Goal: Obtain resource: Obtain resource

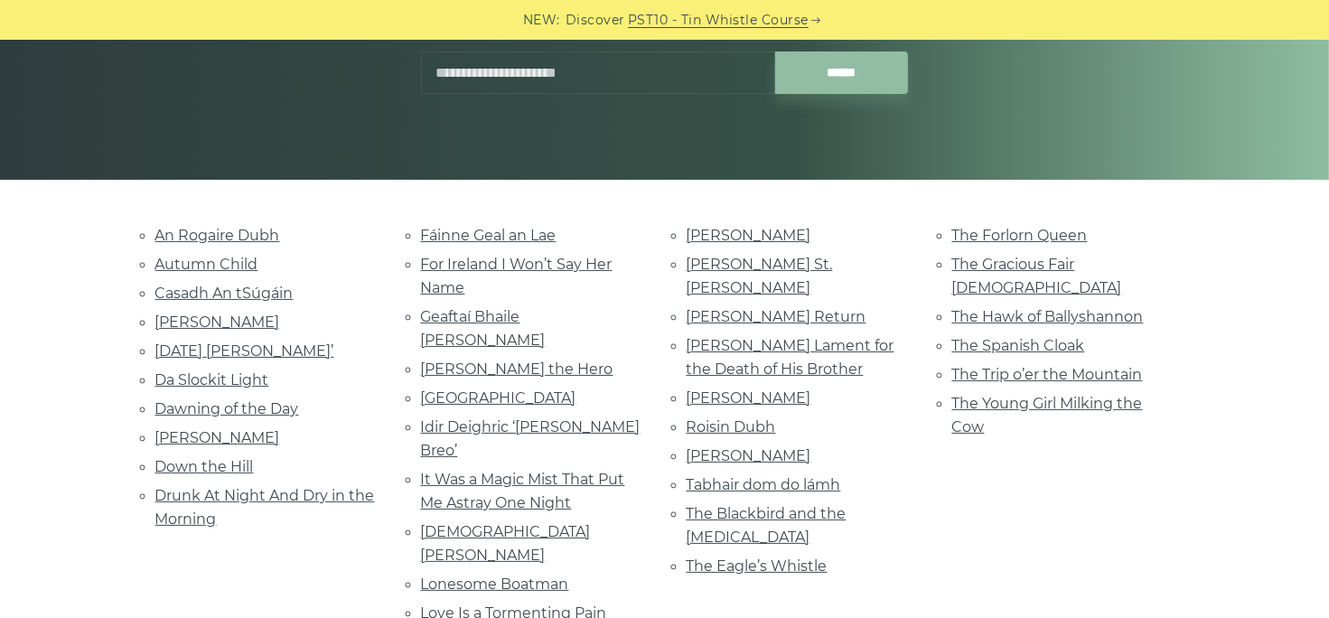
scroll to position [361, 0]
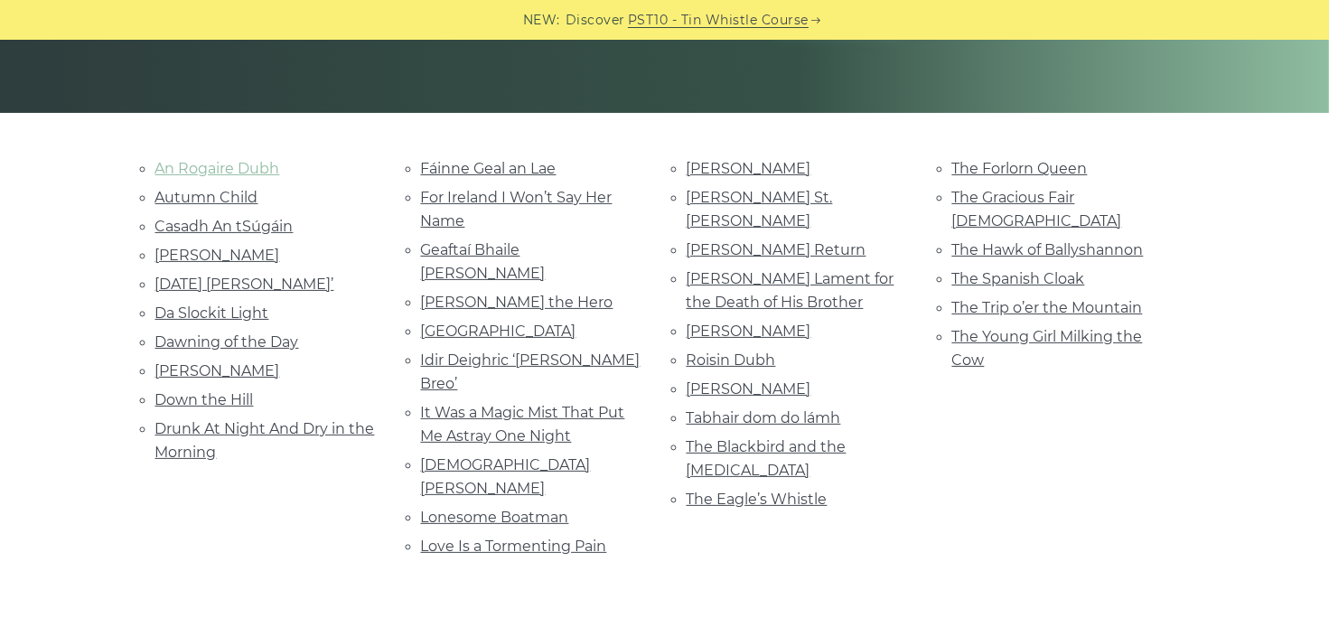
click at [261, 165] on link "An Rogaire Dubh" at bounding box center [217, 168] width 125 height 17
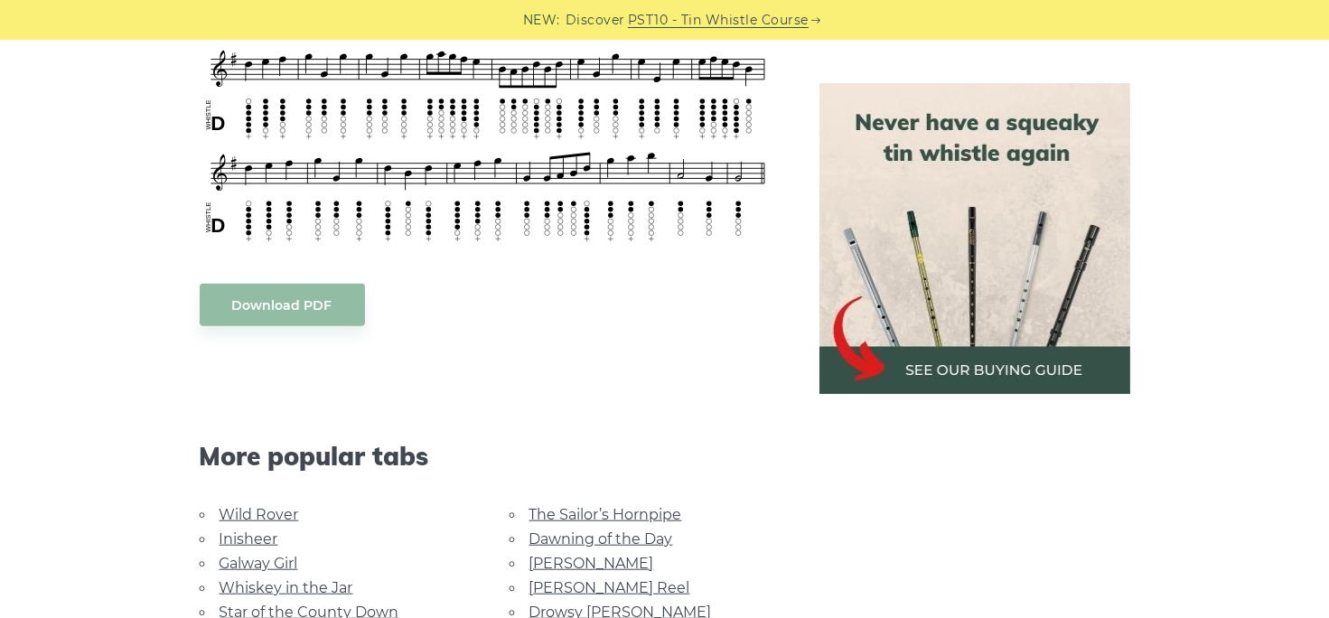
scroll to position [1445, 0]
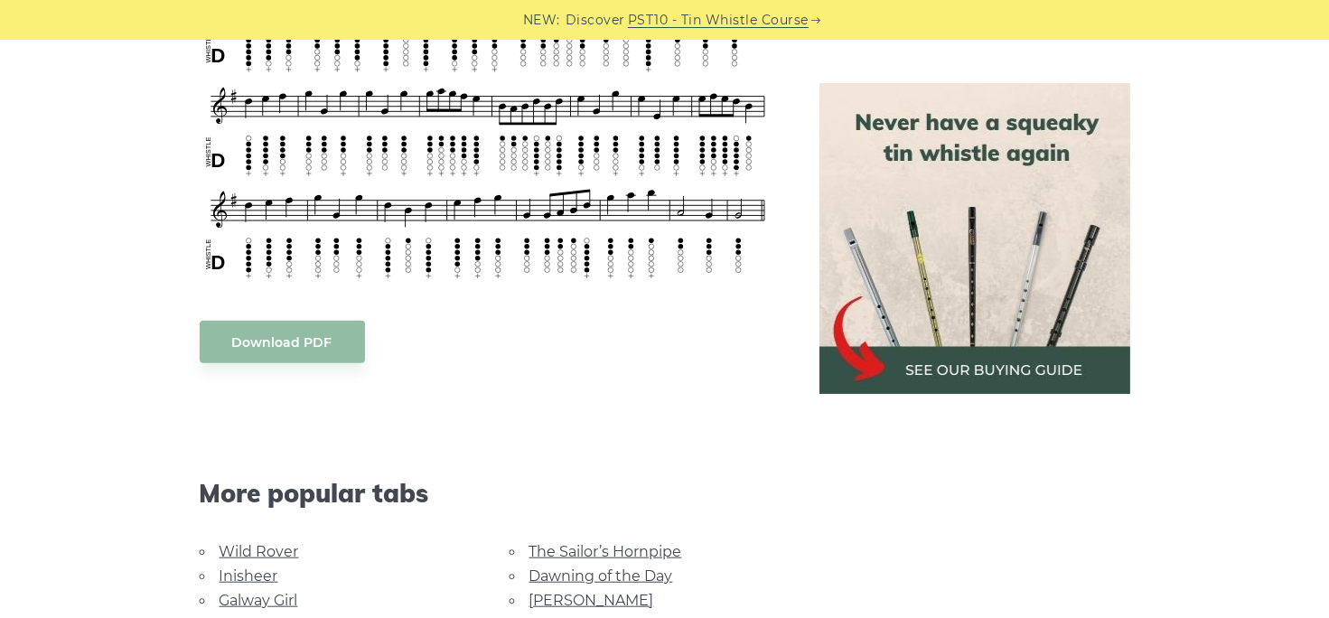
click at [300, 333] on body "NEW: Discover PST10 - Tin Whistle Course Lessons Fingering Charts Tabs & Notes …" at bounding box center [664, 285] width 1329 height 3460
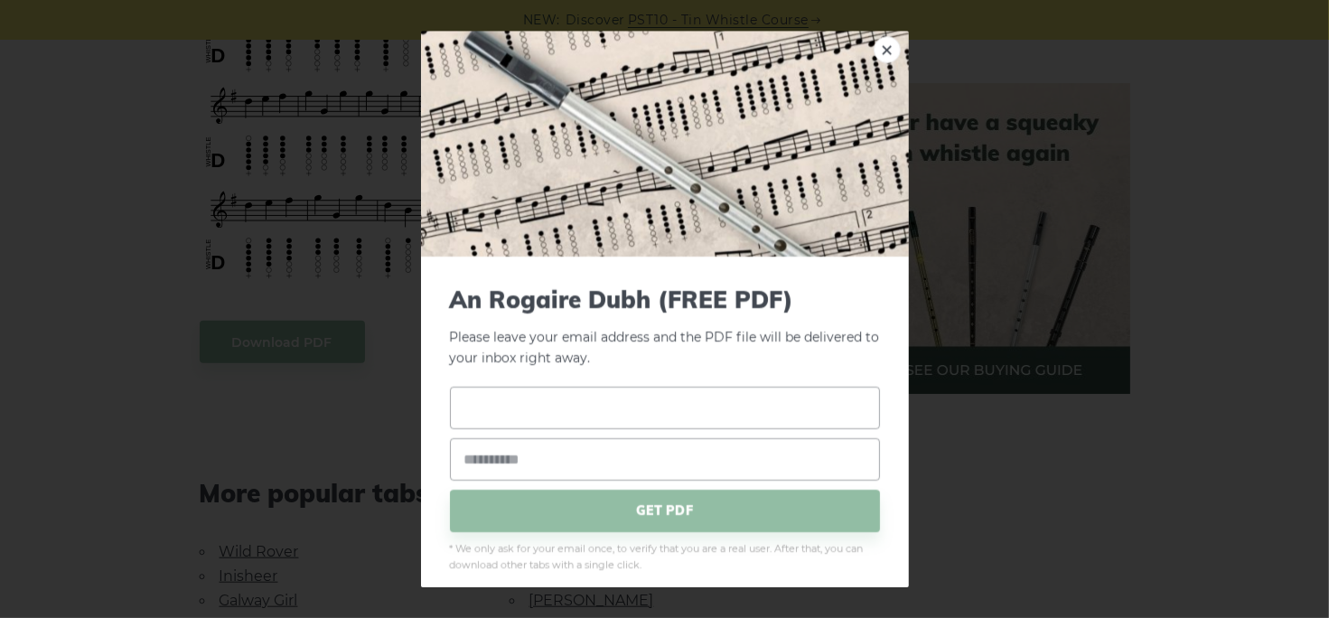
click at [473, 413] on input "text" at bounding box center [665, 408] width 430 height 42
type input "****"
click at [468, 462] on input "email" at bounding box center [665, 459] width 430 height 42
type input "**********"
click at [657, 509] on span "GET PDF" at bounding box center [665, 511] width 430 height 42
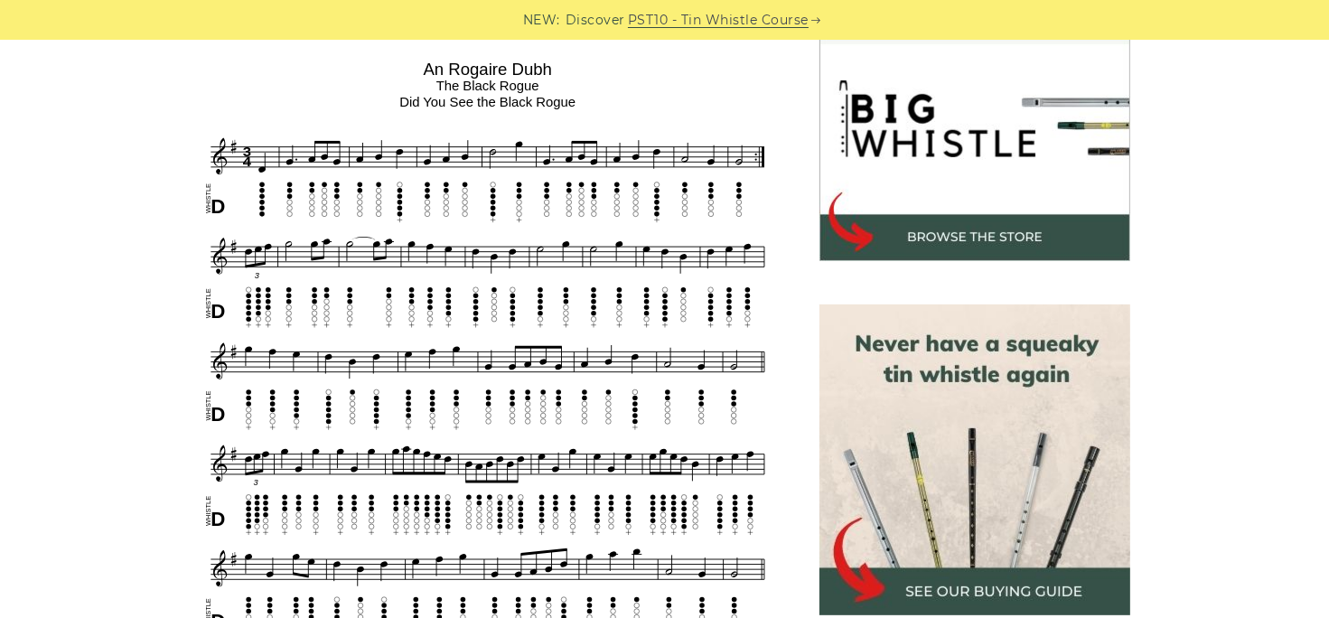
scroll to position [542, 0]
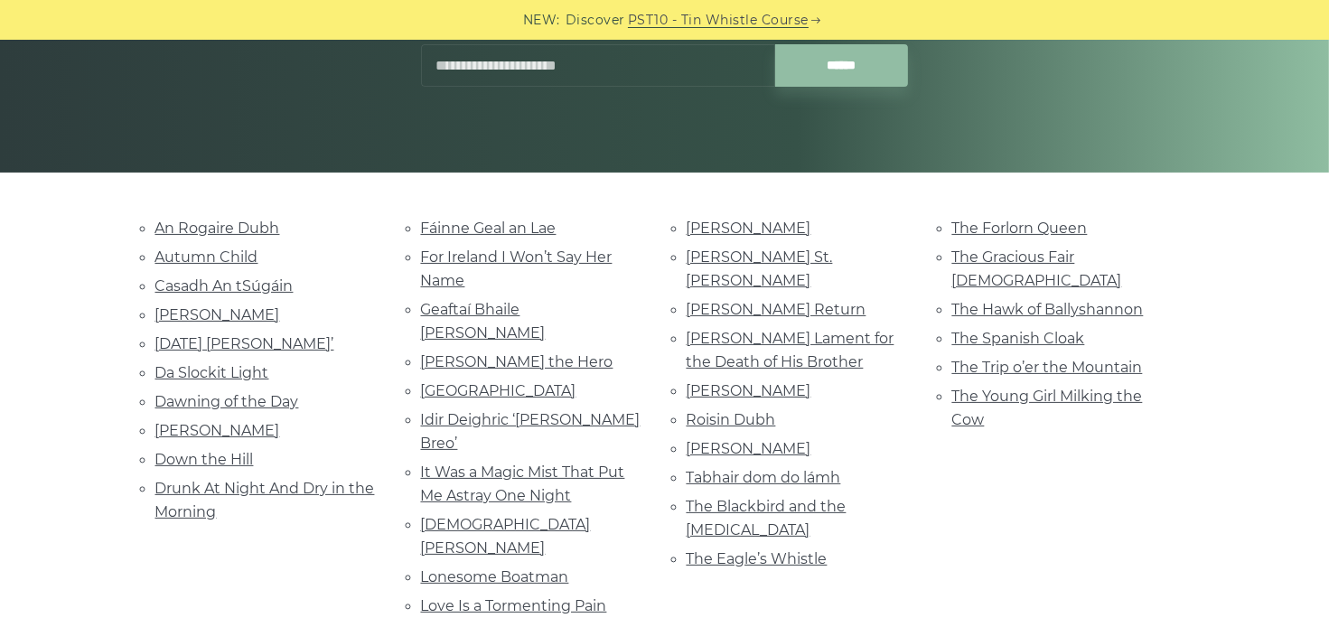
scroll to position [271, 0]
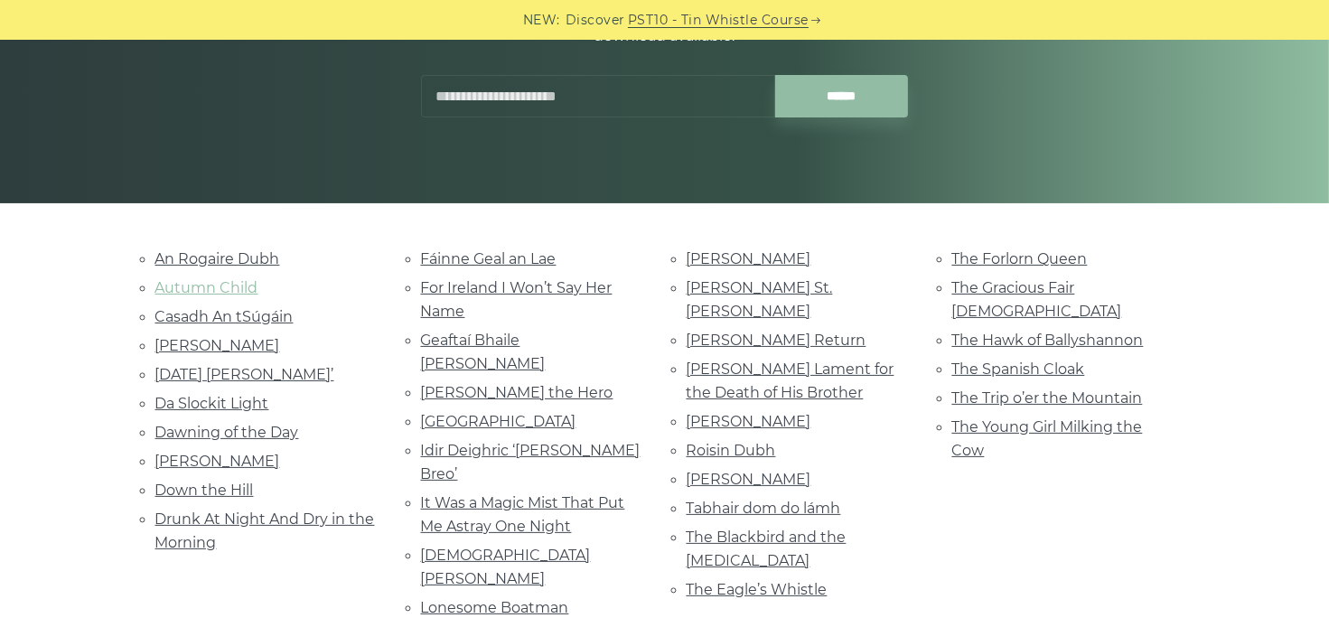
click at [191, 282] on link "Autumn Child" at bounding box center [206, 287] width 103 height 17
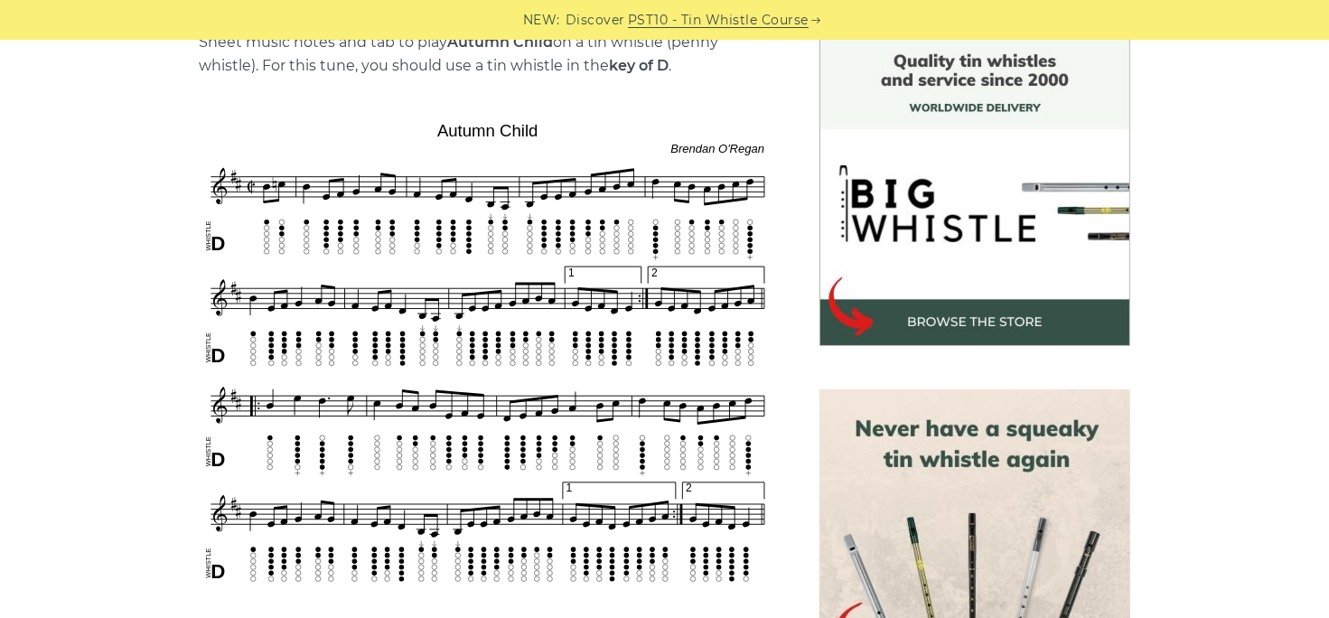
scroll to position [452, 0]
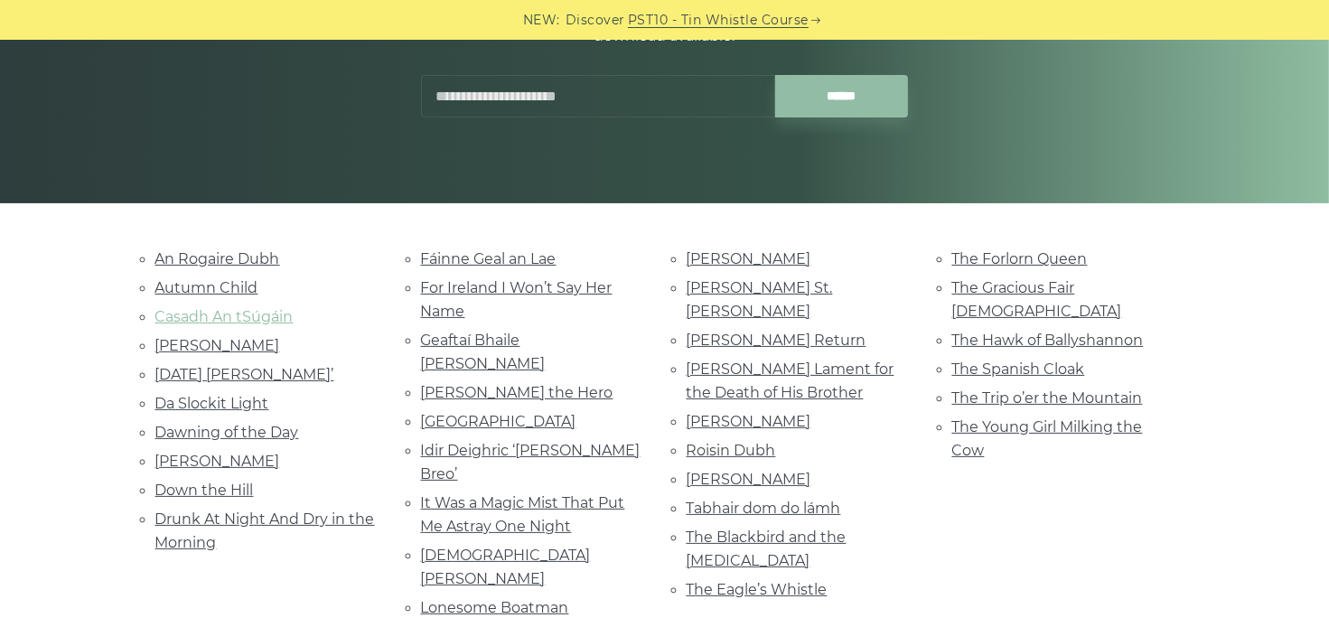
click at [265, 314] on link "Casadh An tSúgáin" at bounding box center [224, 316] width 138 height 17
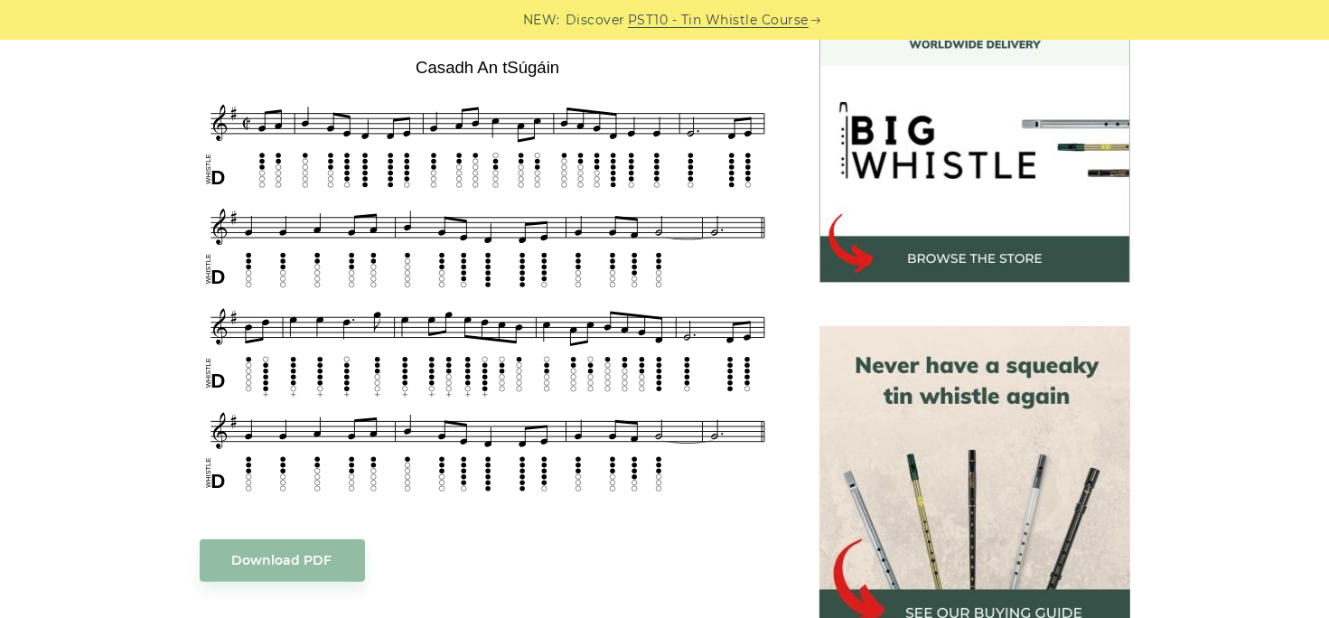
scroll to position [542, 0]
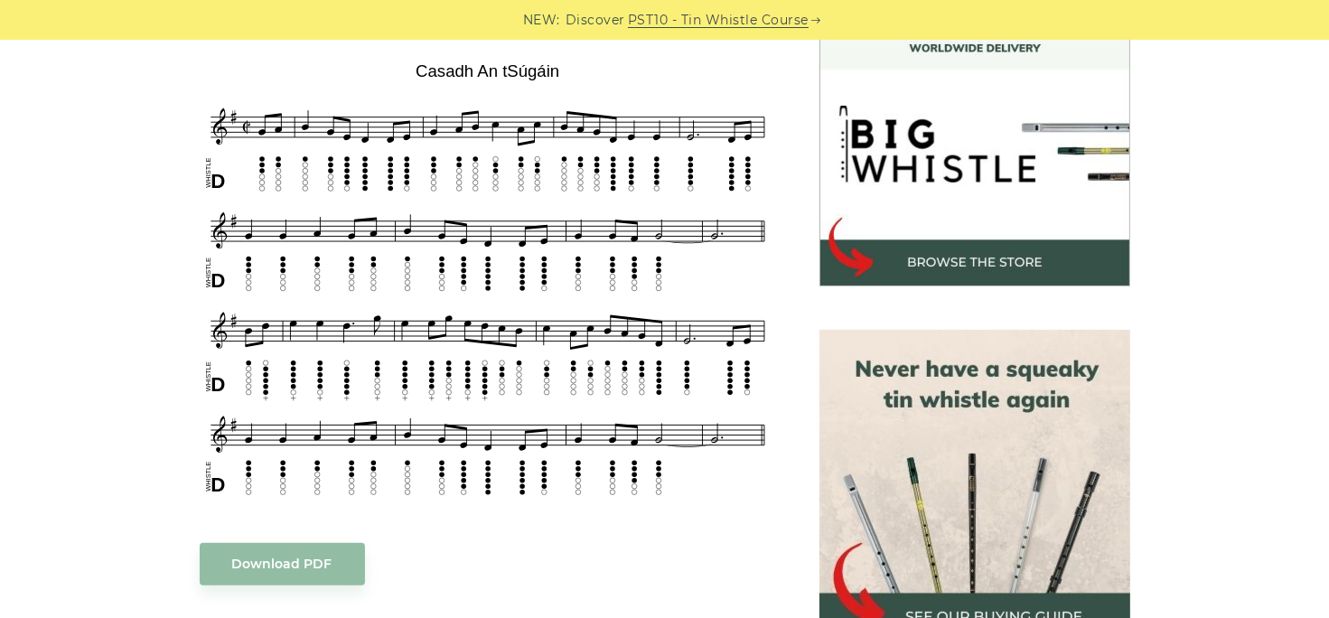
drag, startPoint x: 398, startPoint y: 274, endPoint x: 270, endPoint y: 79, distance: 232.7
click at [270, 79] on img at bounding box center [488, 280] width 576 height 451
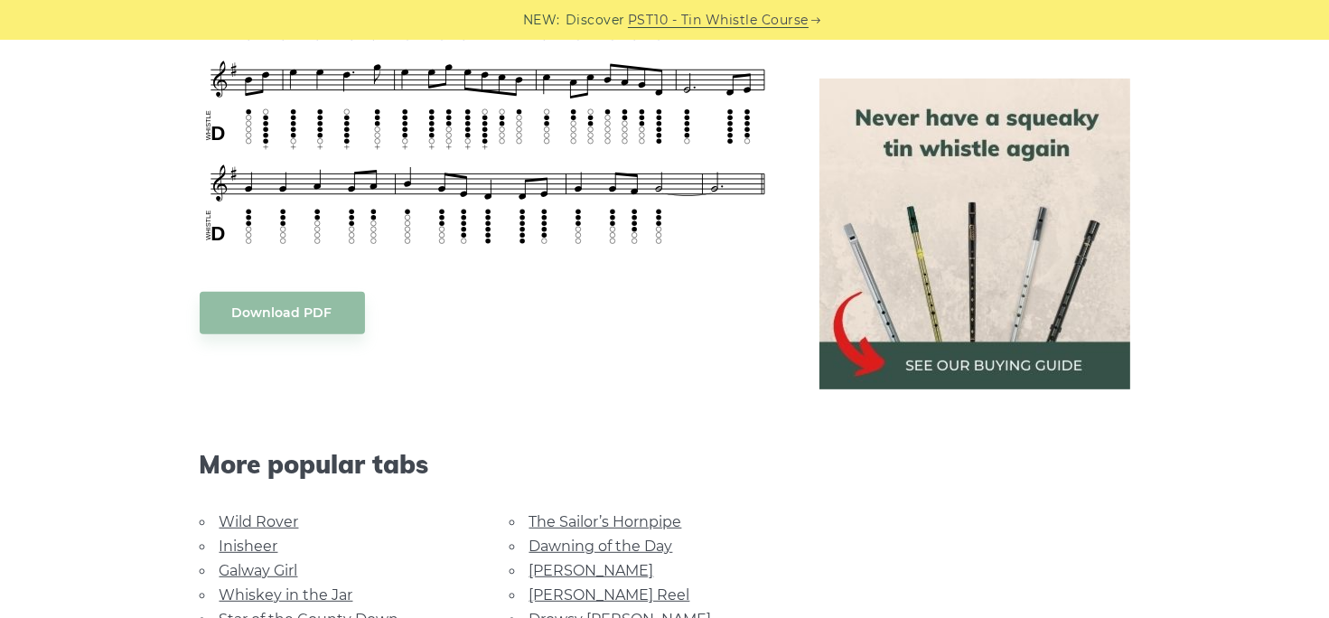
scroll to position [723, 0]
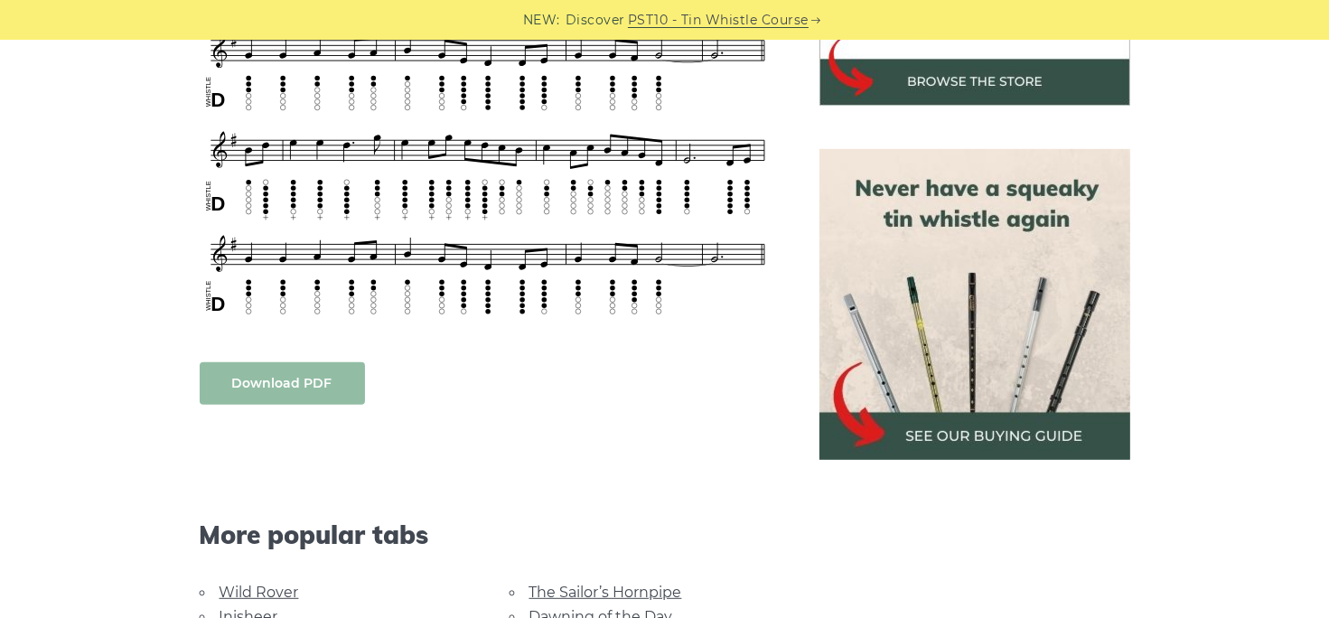
click at [300, 375] on link "Download PDF" at bounding box center [282, 383] width 165 height 42
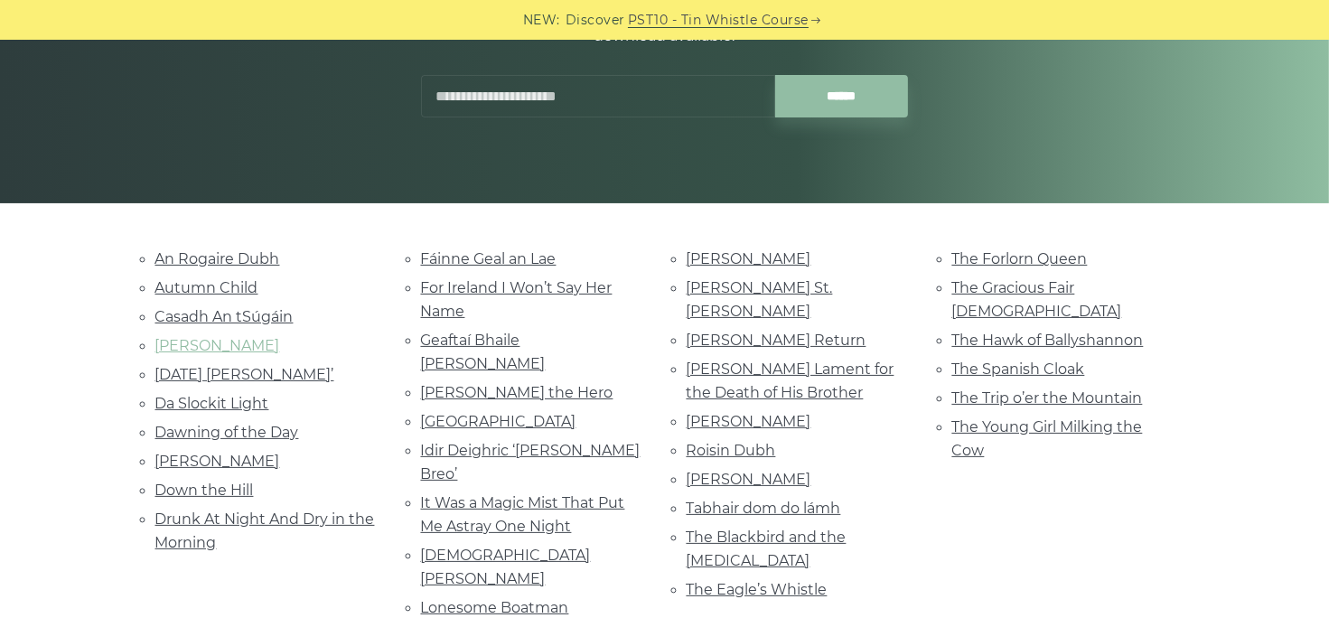
click at [253, 343] on link "Celia Connellan" at bounding box center [217, 345] width 125 height 17
click at [259, 371] on link "[DATE] [PERSON_NAME]’" at bounding box center [244, 374] width 179 height 17
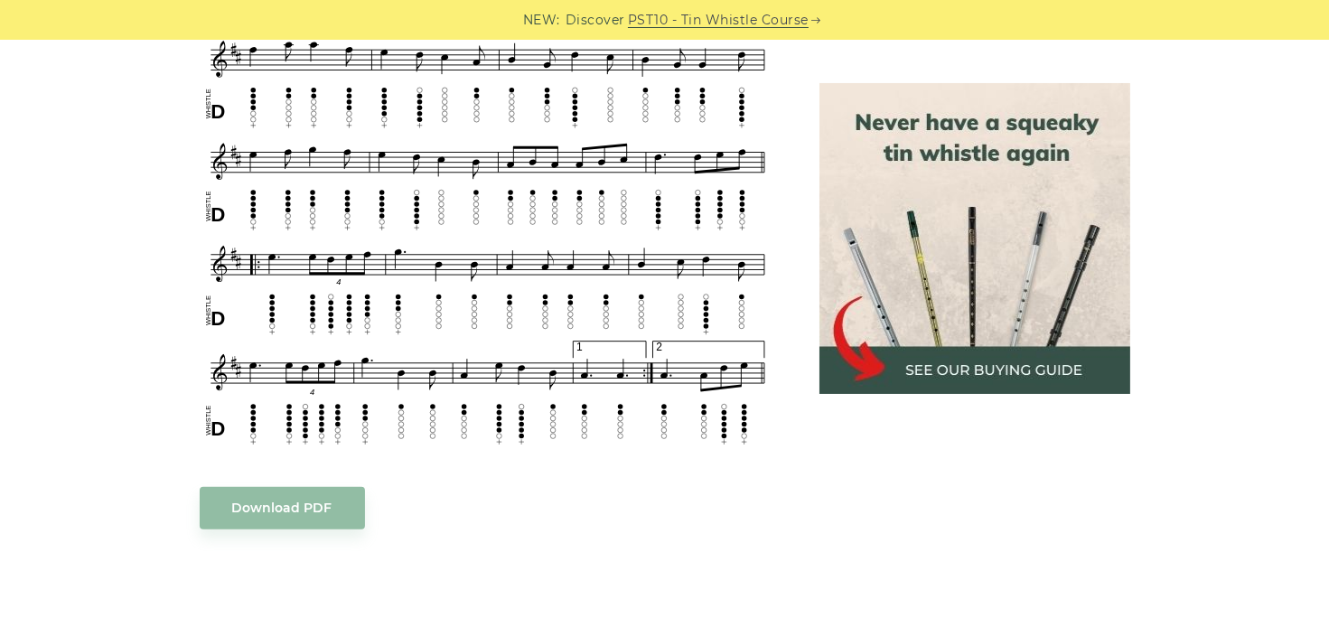
scroll to position [813, 0]
click at [289, 502] on link "Download PDF" at bounding box center [282, 509] width 165 height 42
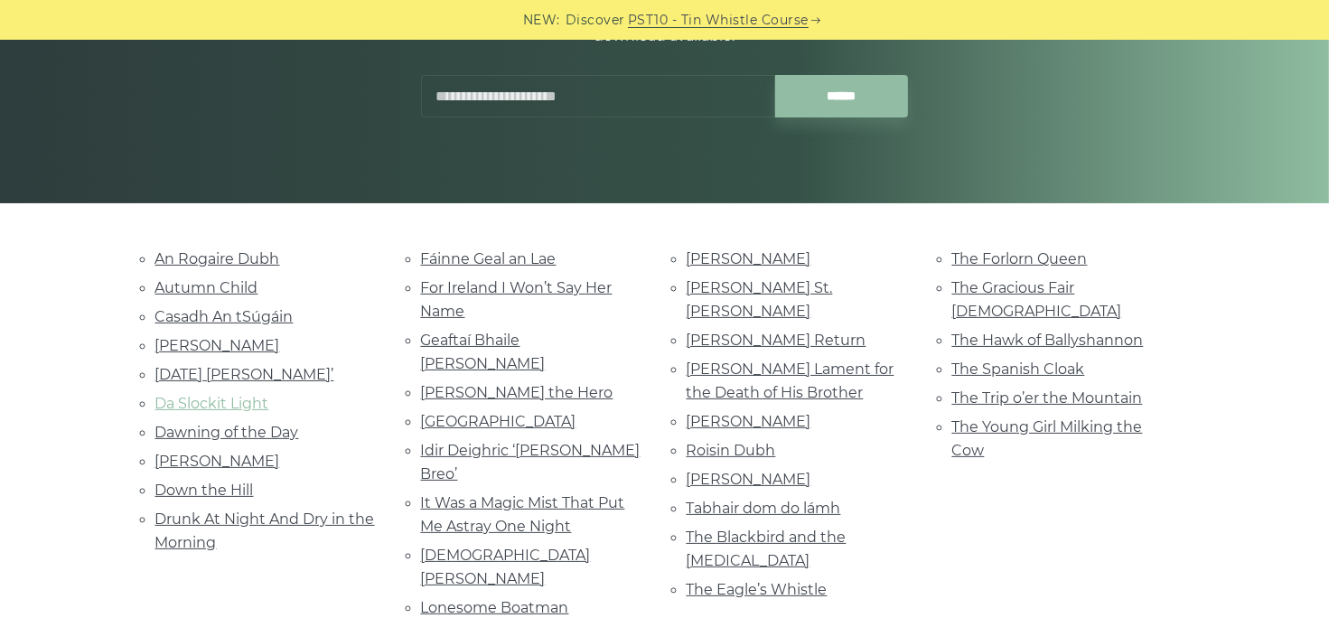
click at [238, 397] on link "Da Slockit Light" at bounding box center [212, 403] width 114 height 17
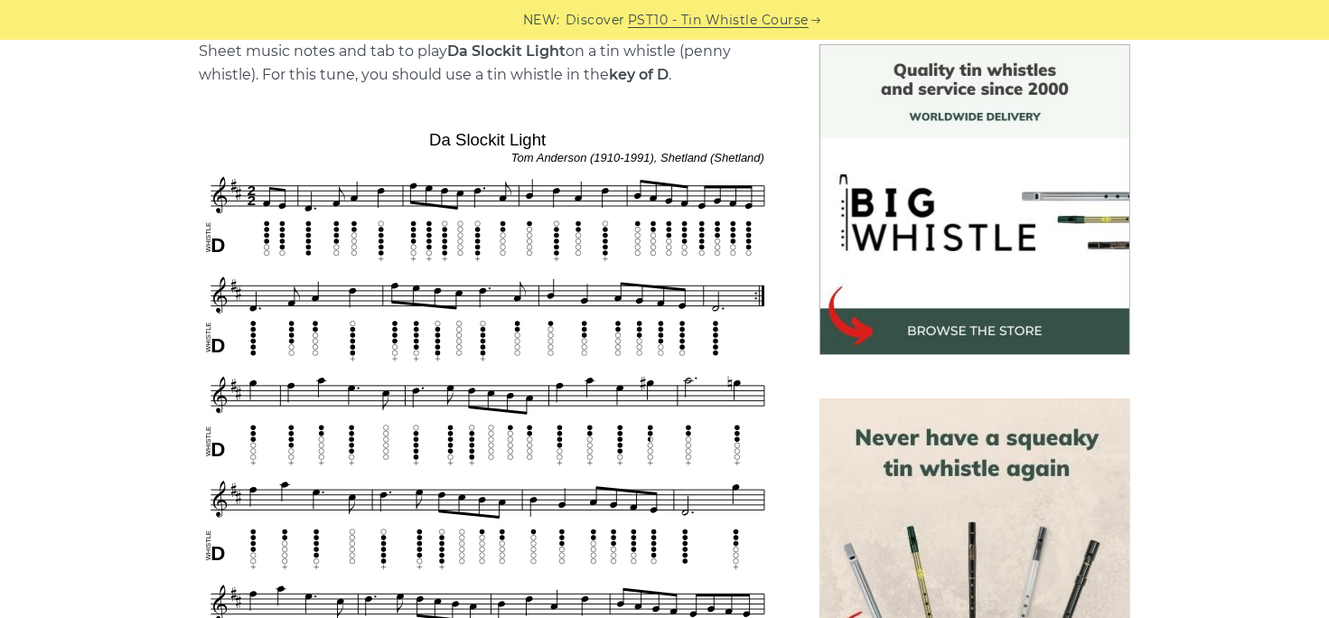
scroll to position [181, 0]
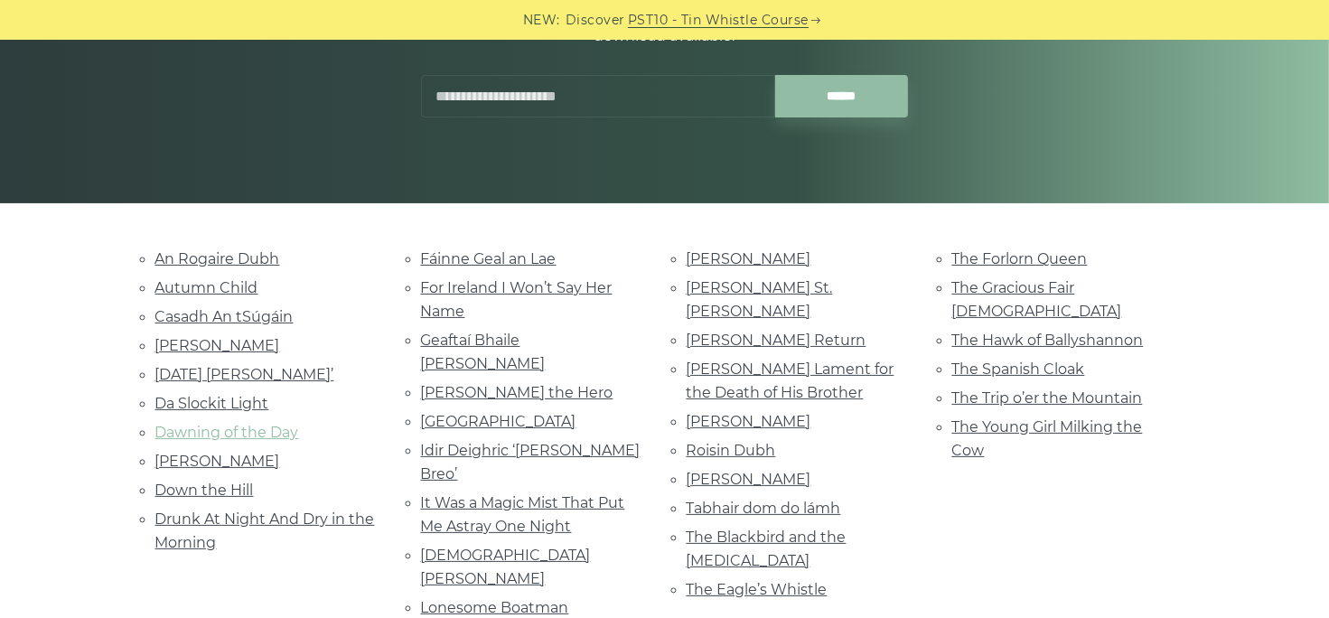
click at [278, 424] on link "Dawning of the Day" at bounding box center [227, 432] width 144 height 17
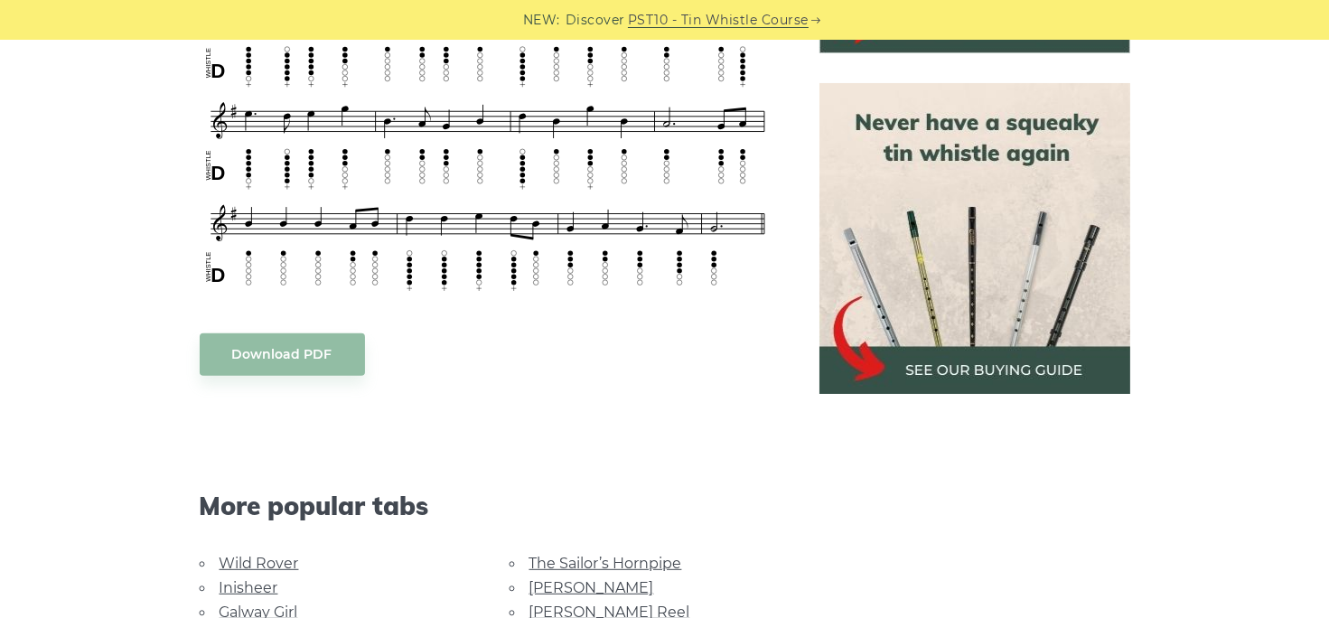
scroll to position [813, 0]
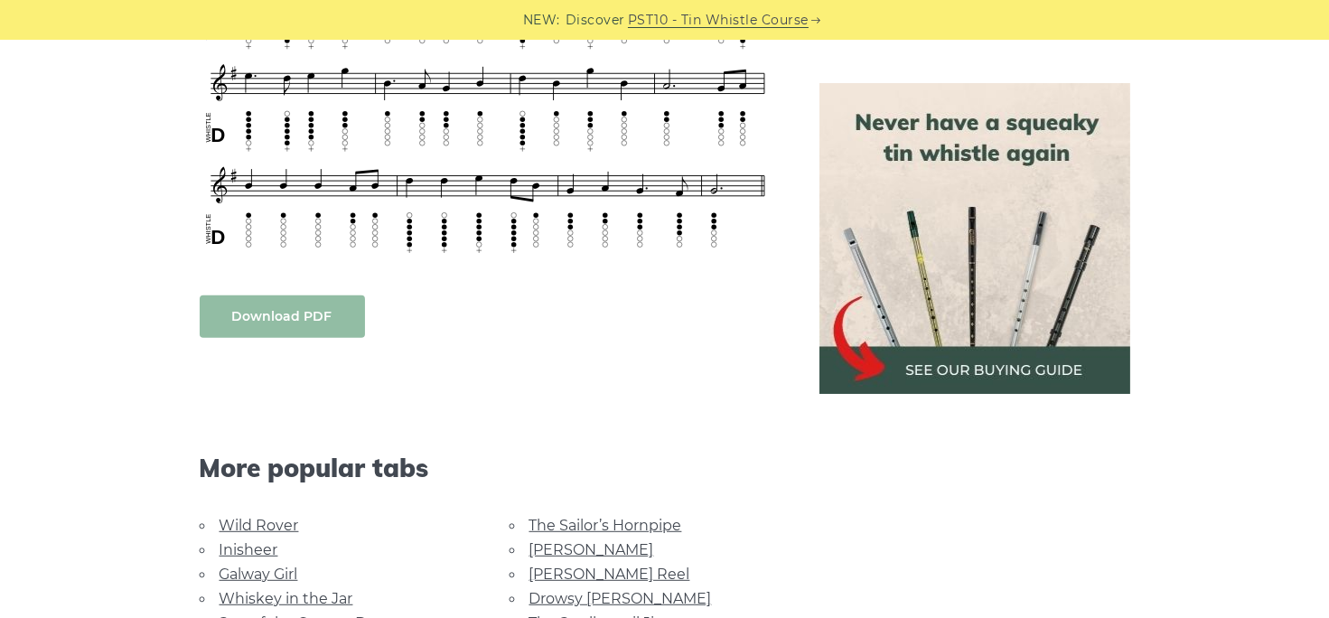
click at [286, 306] on link "Download PDF" at bounding box center [282, 316] width 165 height 42
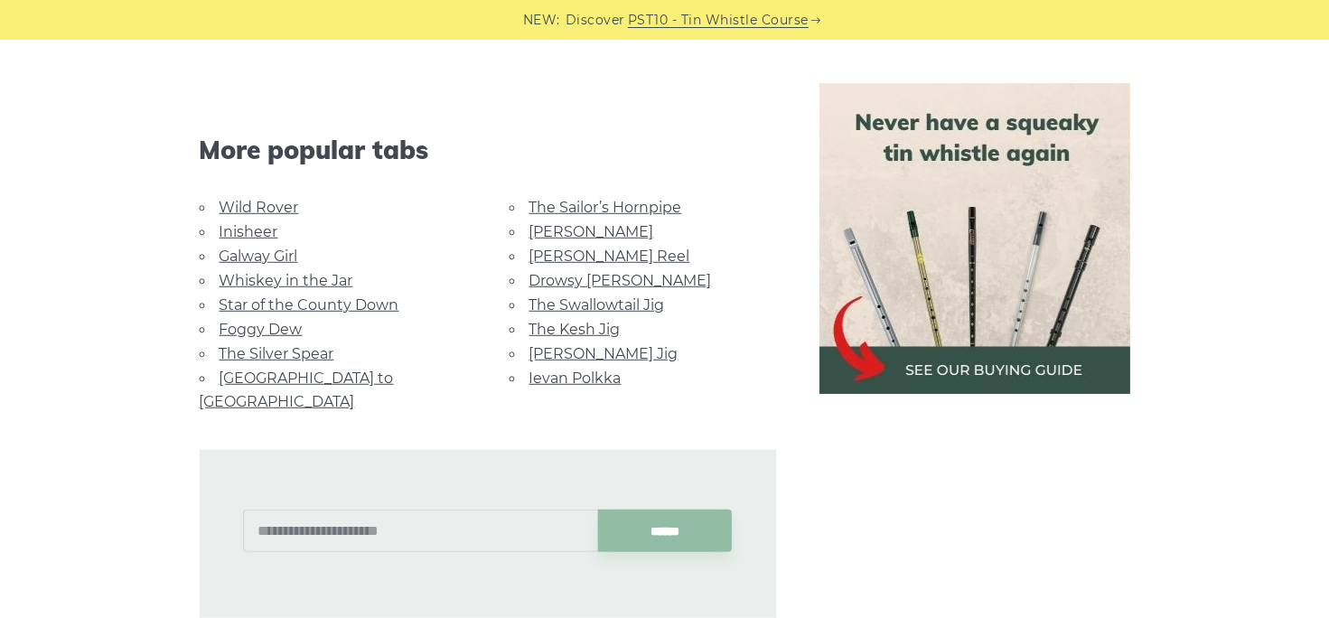
scroll to position [1174, 0]
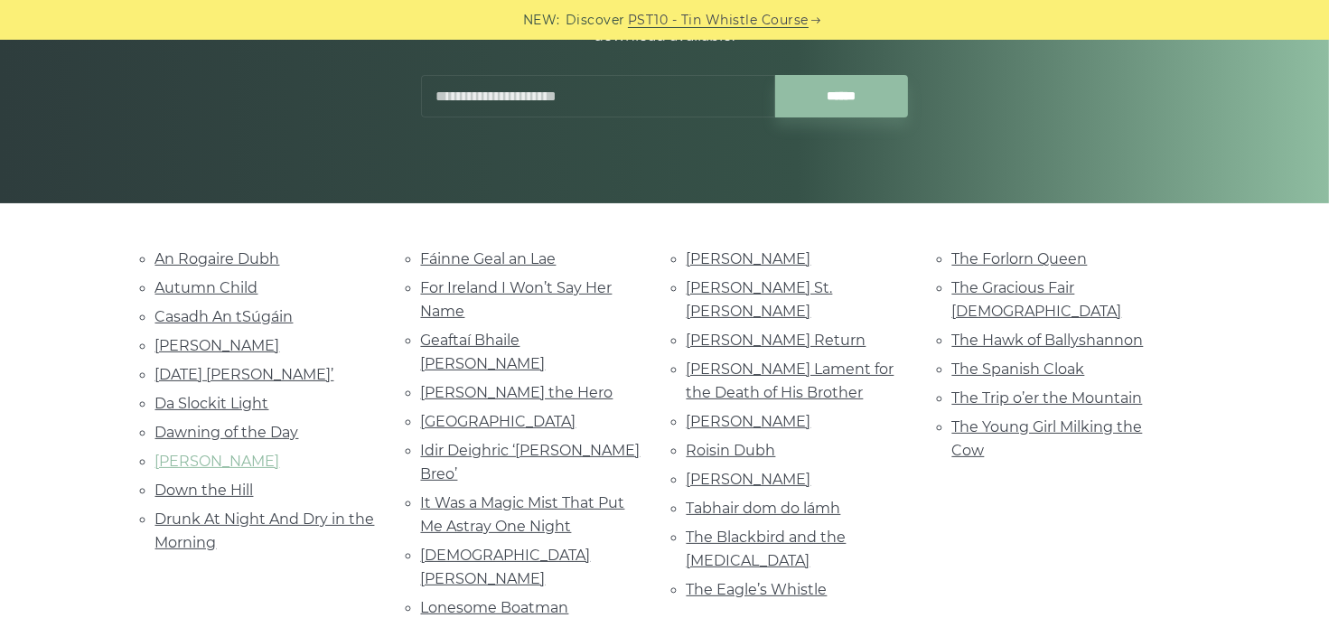
click at [249, 454] on link "[PERSON_NAME]" at bounding box center [217, 461] width 125 height 17
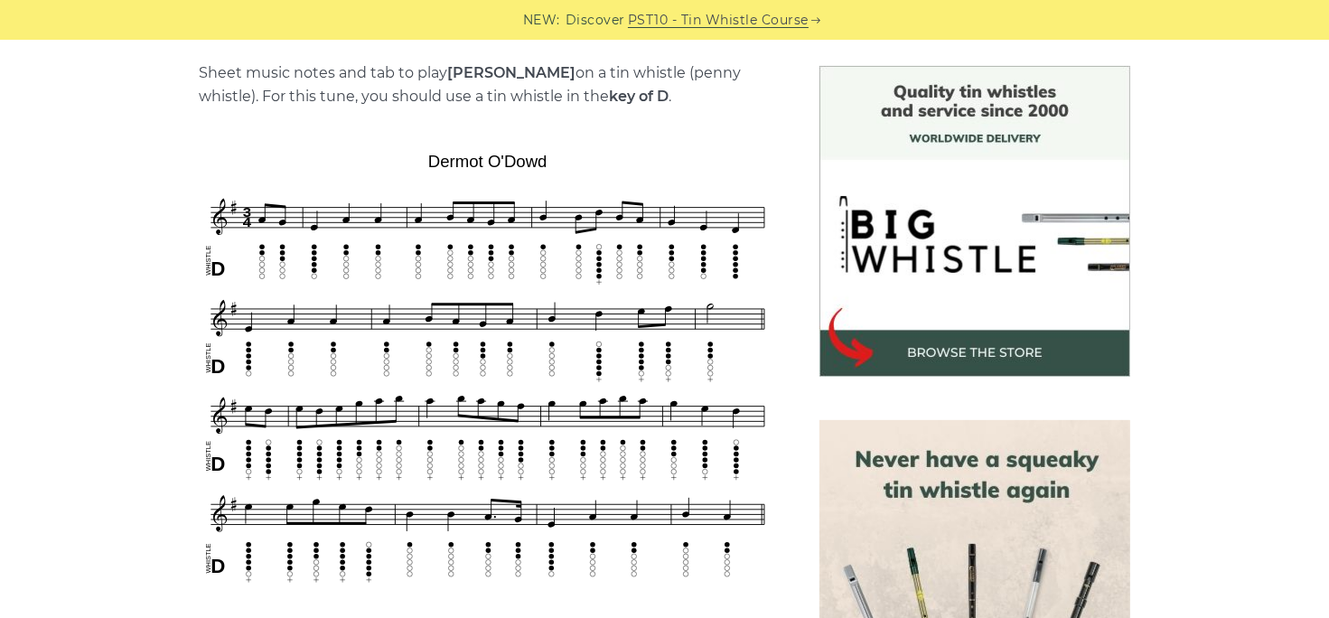
scroll to position [542, 0]
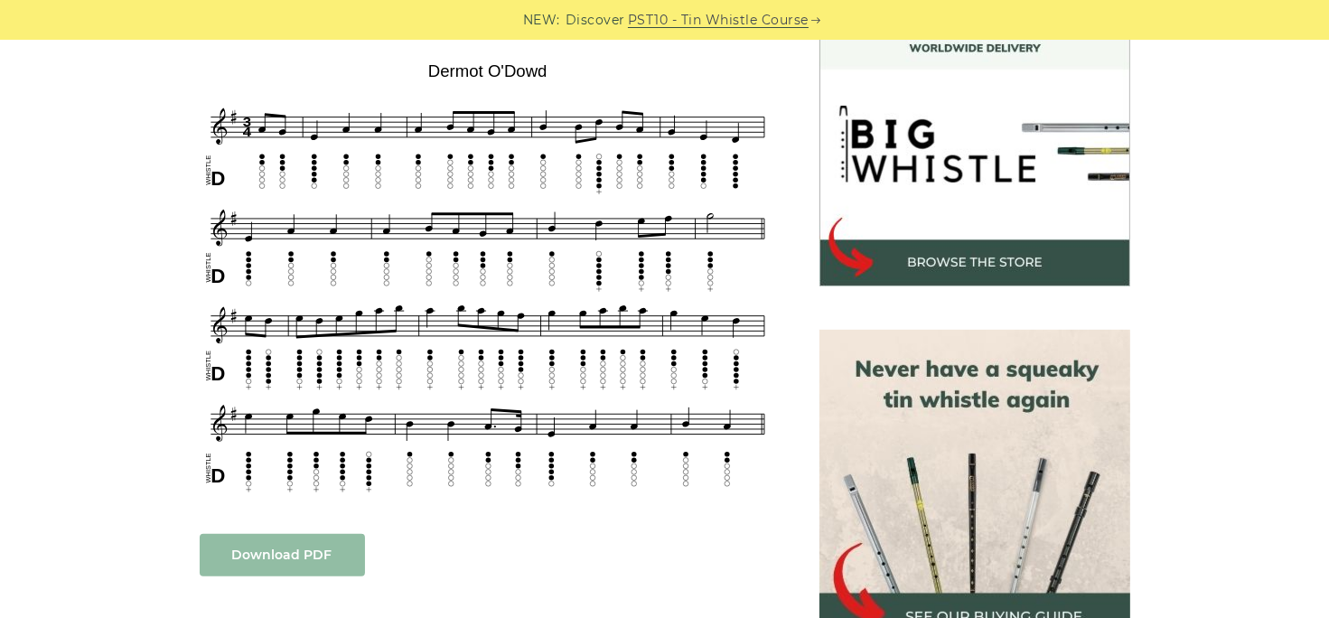
click at [305, 556] on link "Download PDF" at bounding box center [282, 555] width 165 height 42
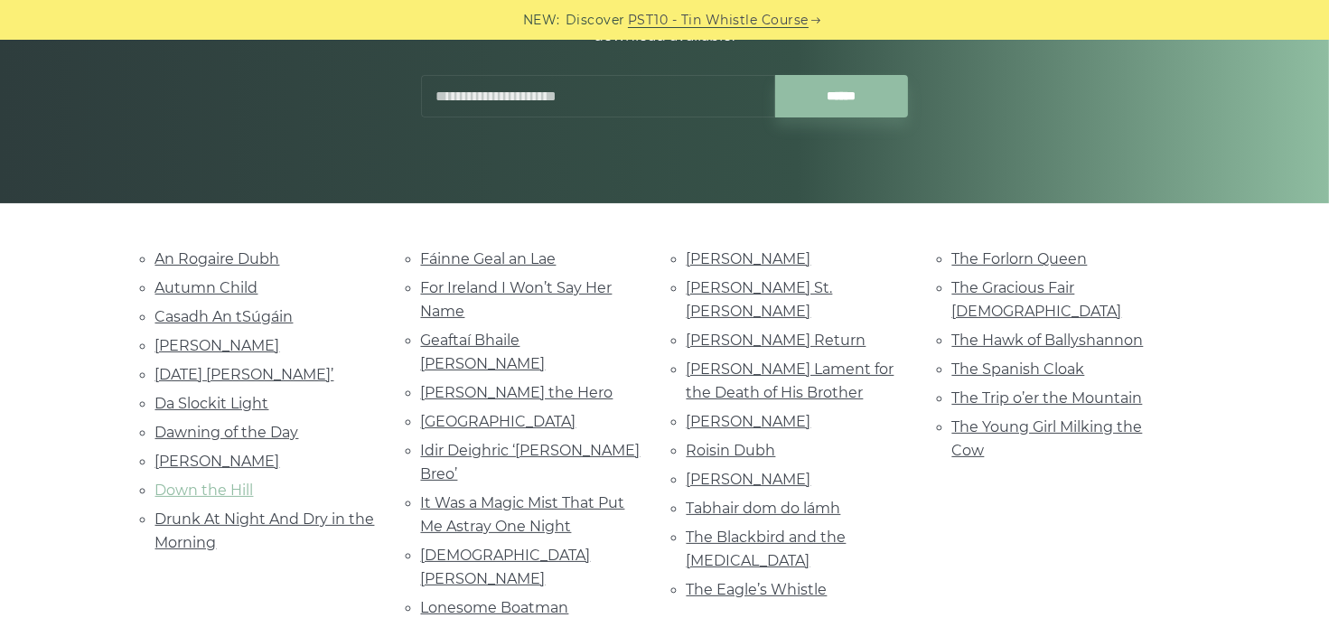
click at [236, 482] on link "Down the Hill" at bounding box center [204, 489] width 98 height 17
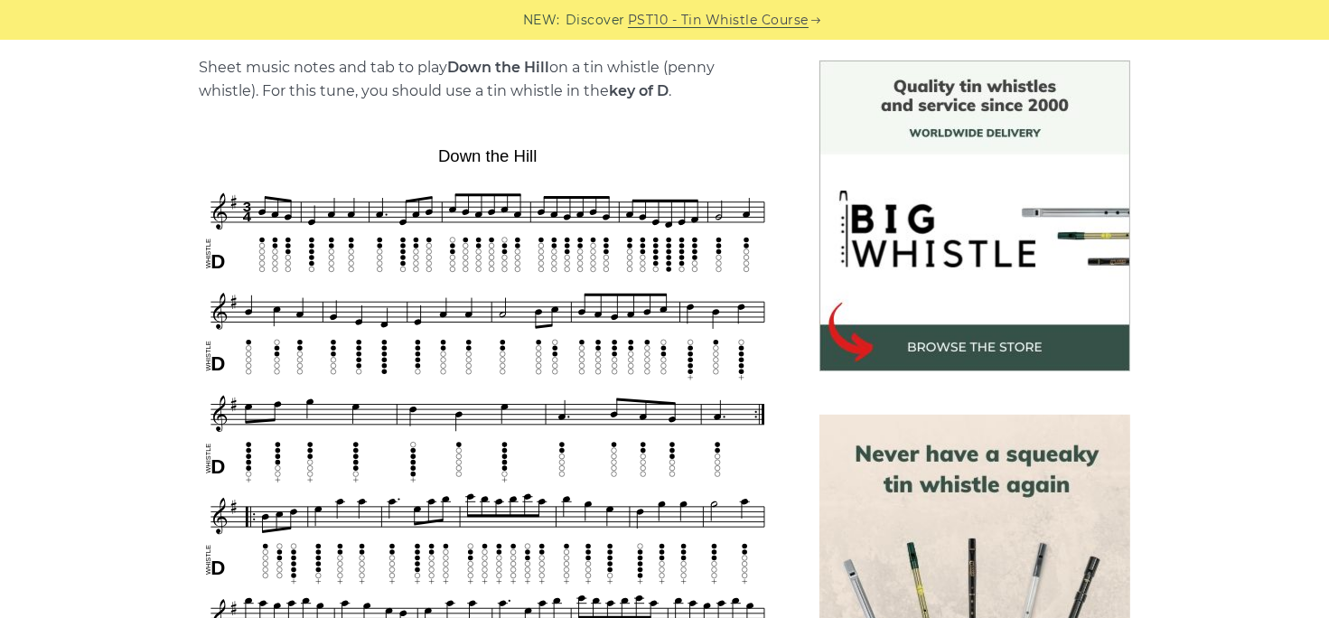
scroll to position [361, 0]
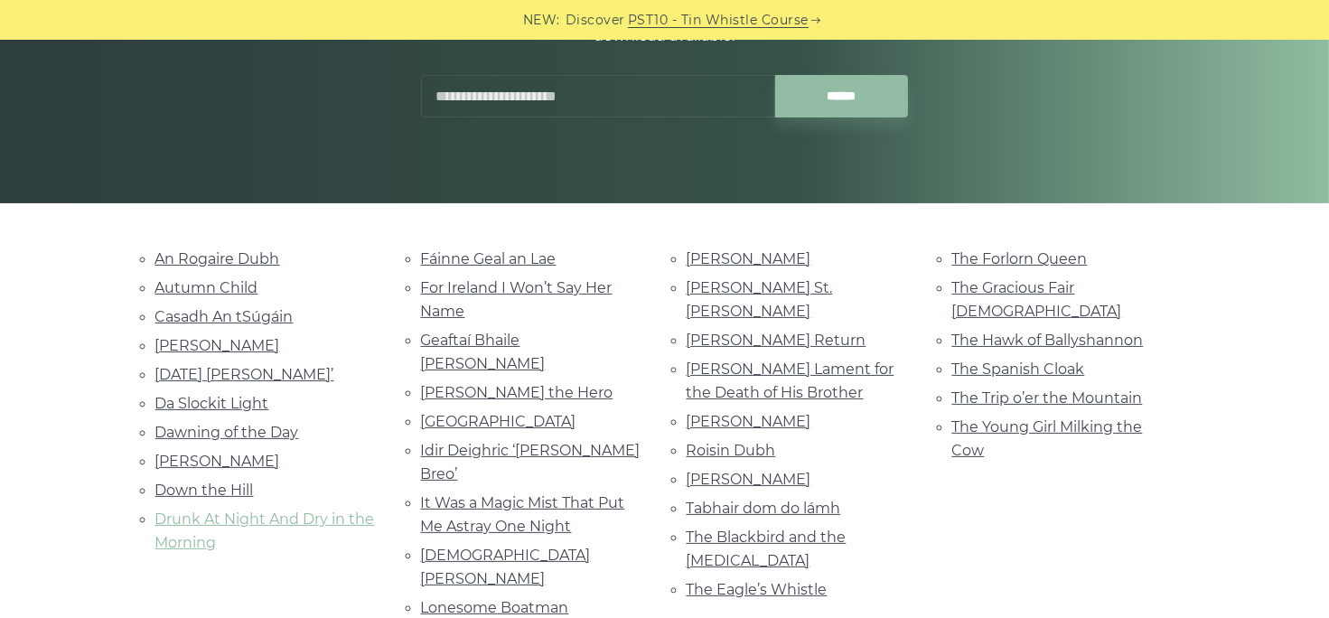
click at [189, 511] on link "Drunk At Night And Dry in the Morning" at bounding box center [264, 530] width 219 height 41
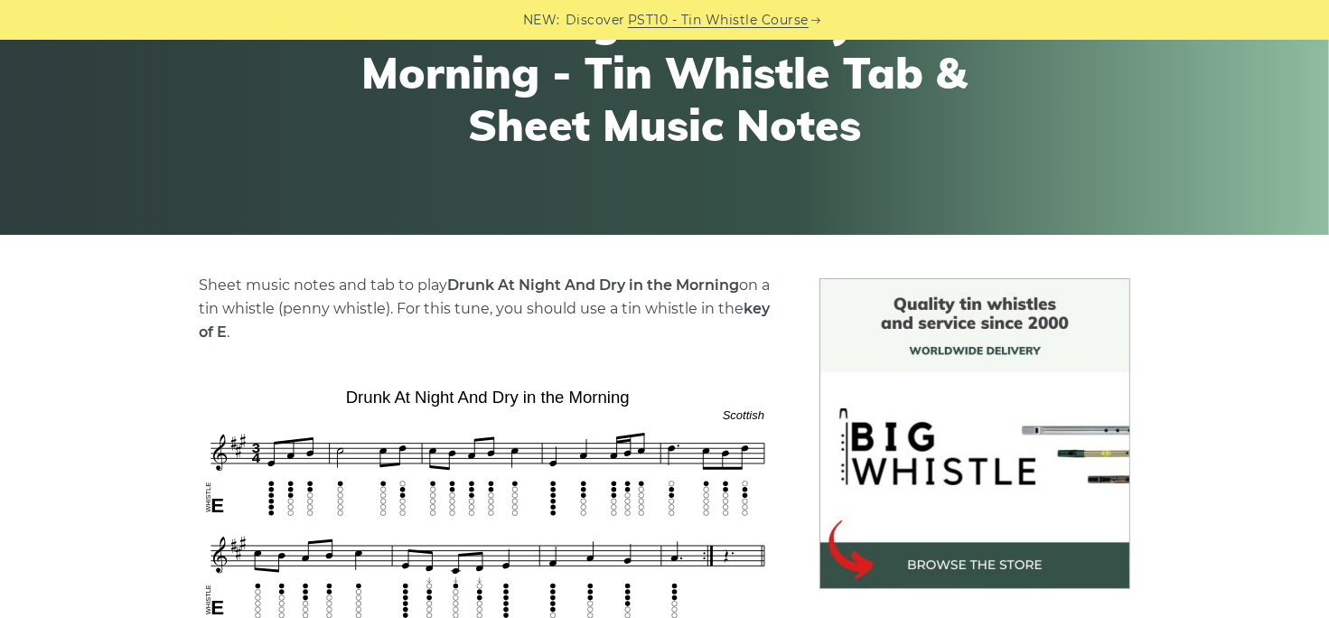
scroll to position [271, 0]
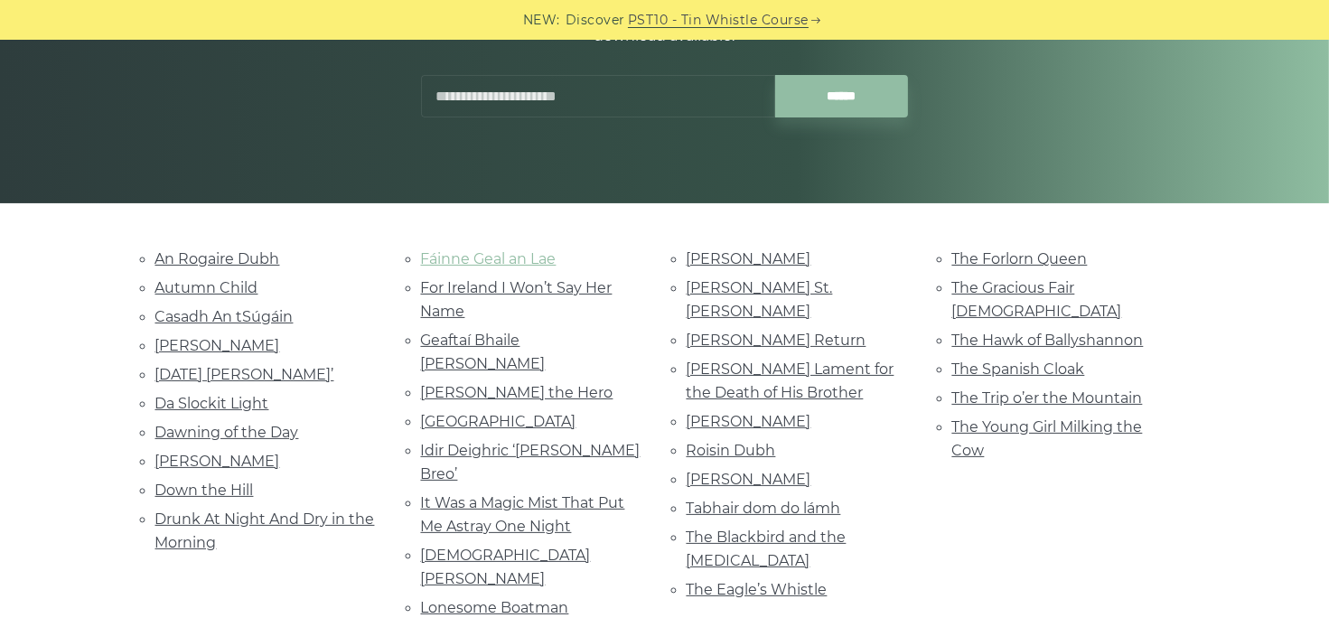
click at [479, 257] on link "Fáinne Geal an Lae" at bounding box center [488, 258] width 135 height 17
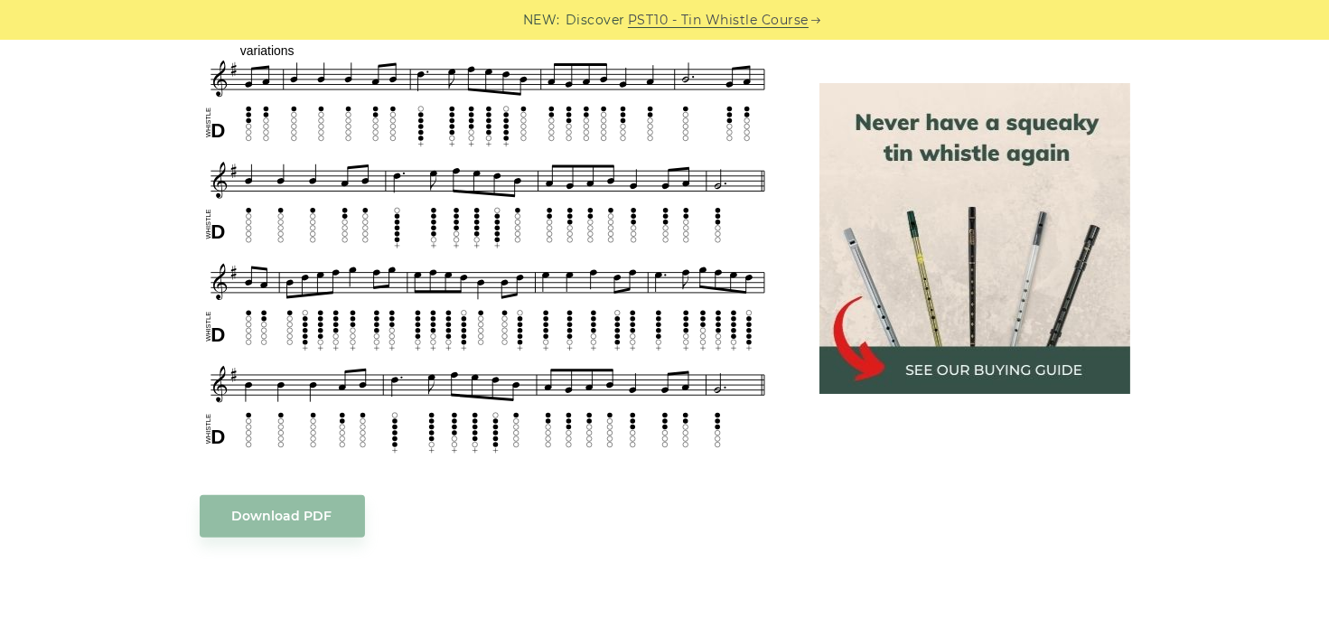
scroll to position [1084, 0]
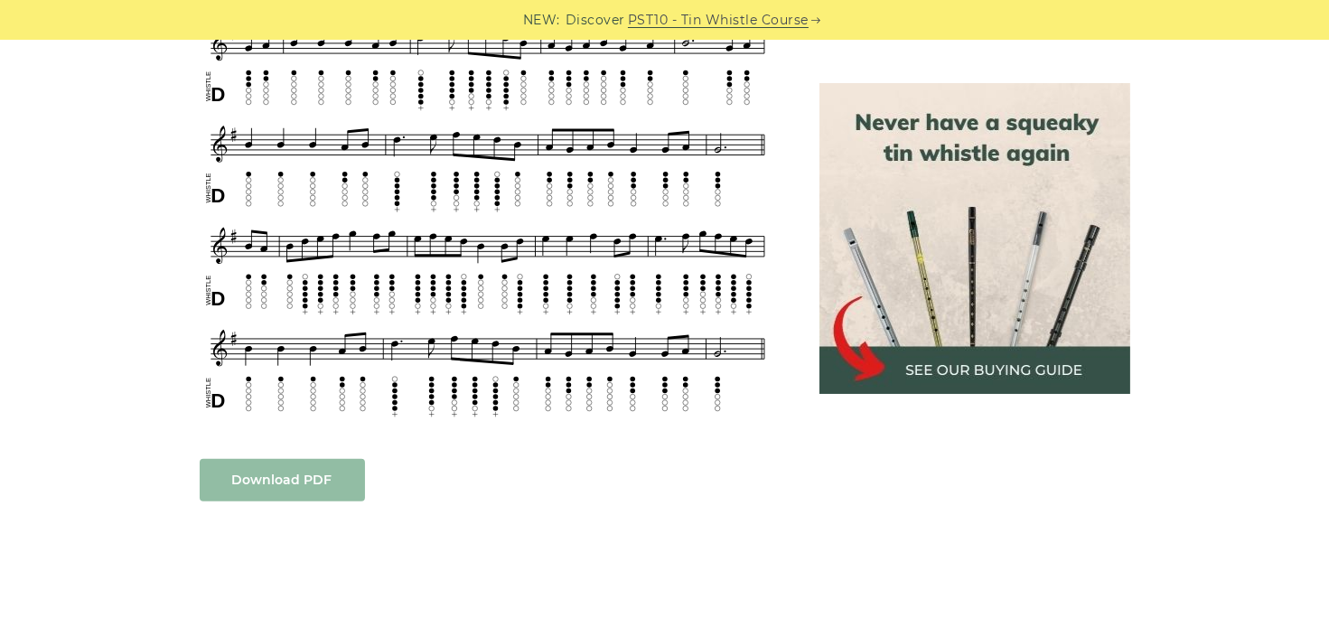
click at [275, 471] on link "Download PDF" at bounding box center [282, 480] width 165 height 42
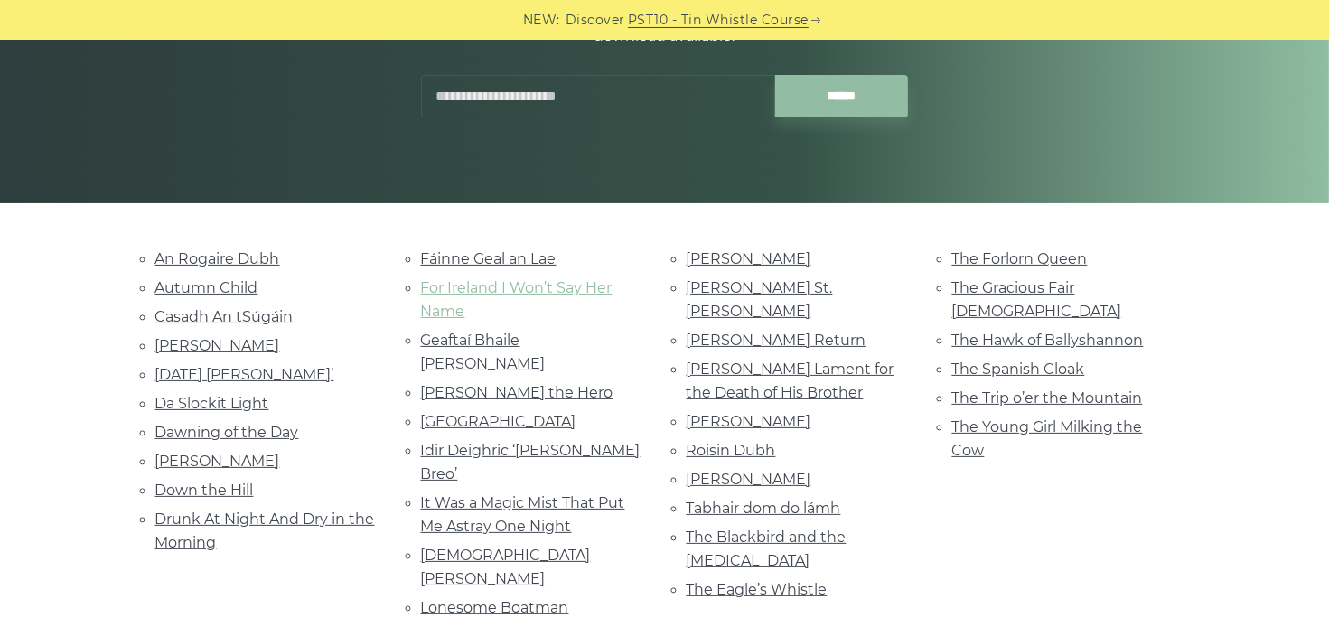
click at [528, 285] on link "For Ireland I Won’t Say Her Name" at bounding box center [516, 299] width 191 height 41
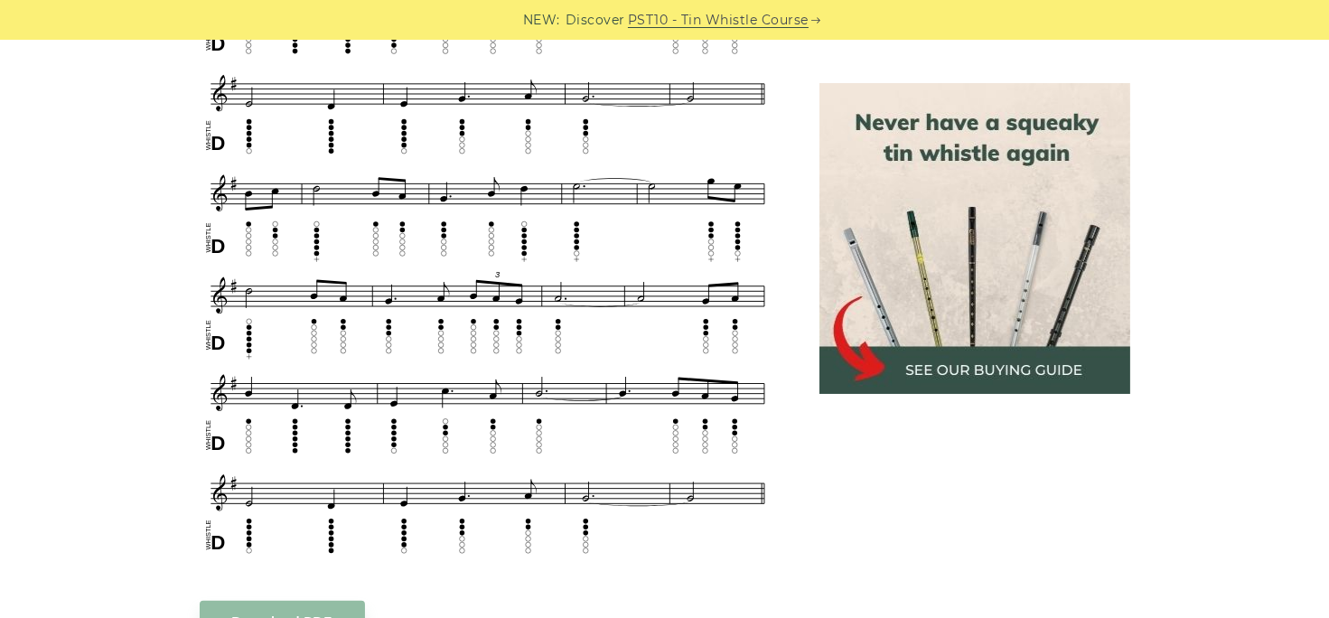
scroll to position [1084, 0]
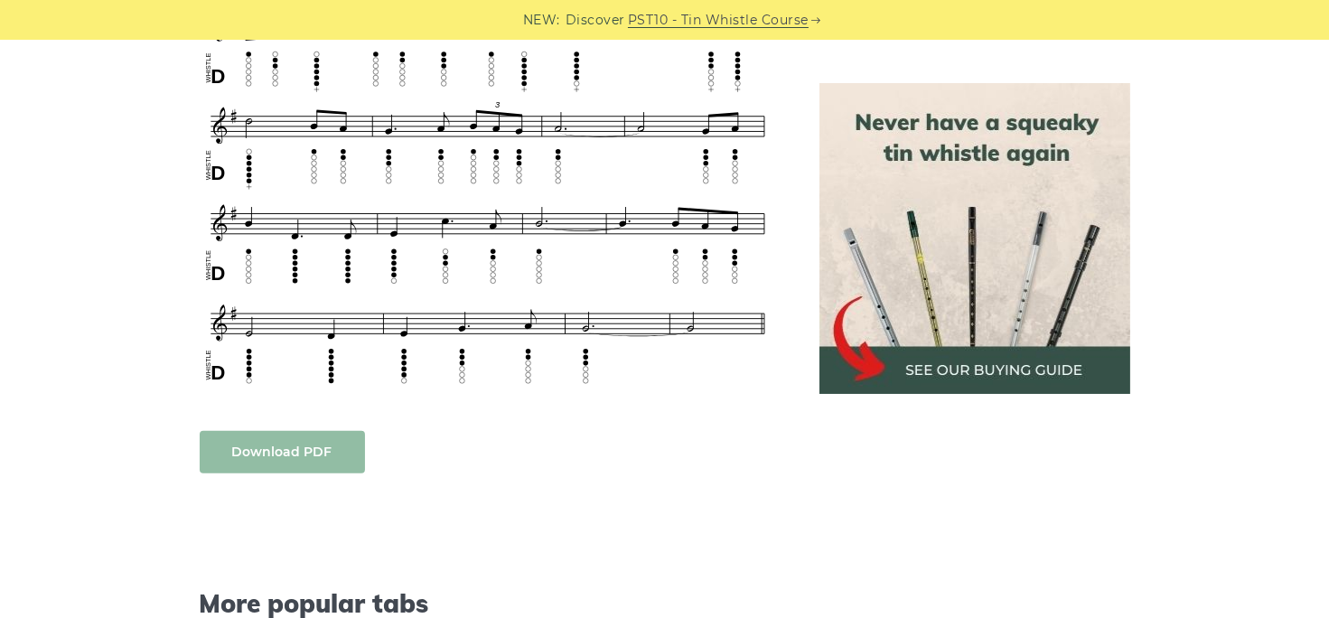
click at [300, 449] on link "Download PDF" at bounding box center [282, 452] width 165 height 42
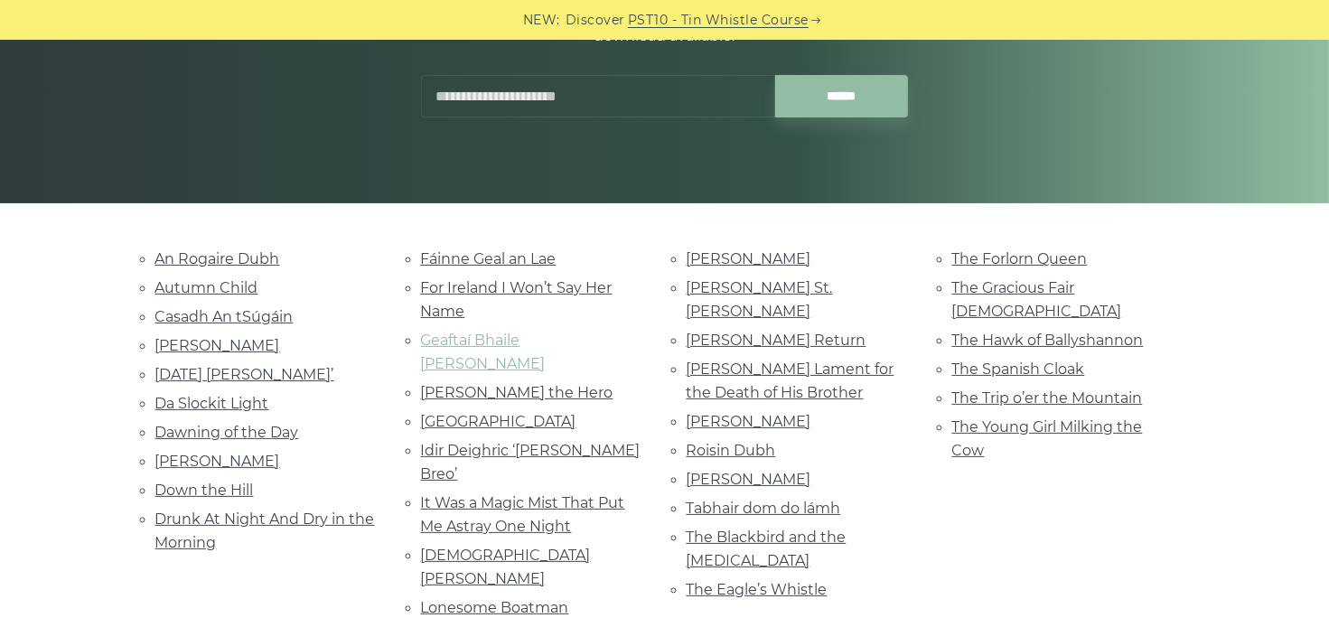
click at [505, 339] on link "Geaftaí Bhaile [PERSON_NAME]" at bounding box center [483, 351] width 125 height 41
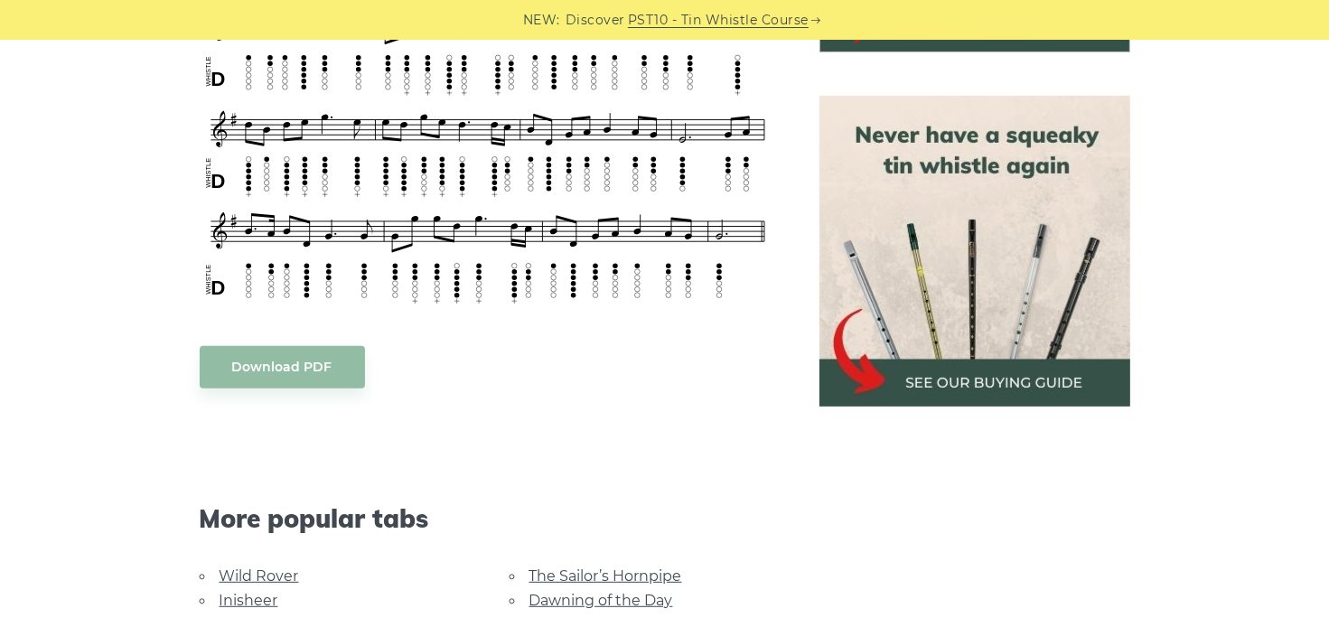
scroll to position [813, 0]
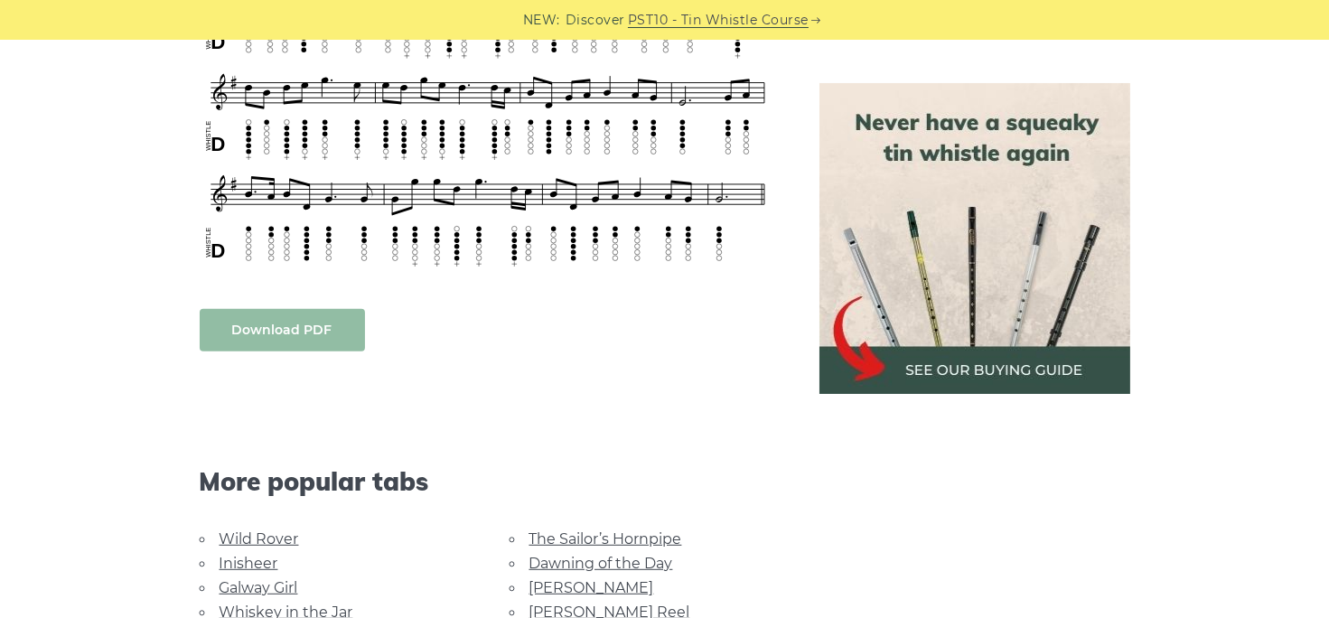
click at [285, 309] on link "Download PDF" at bounding box center [282, 330] width 165 height 42
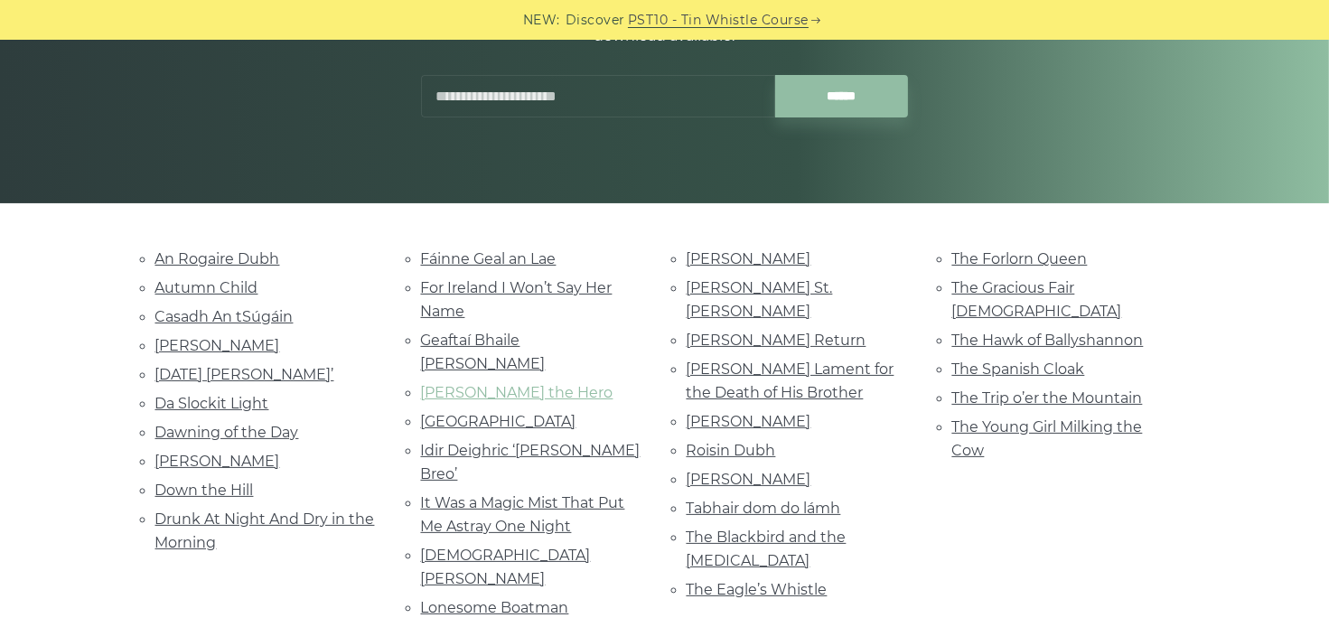
click at [519, 384] on link "Hector the Hero" at bounding box center [517, 392] width 192 height 17
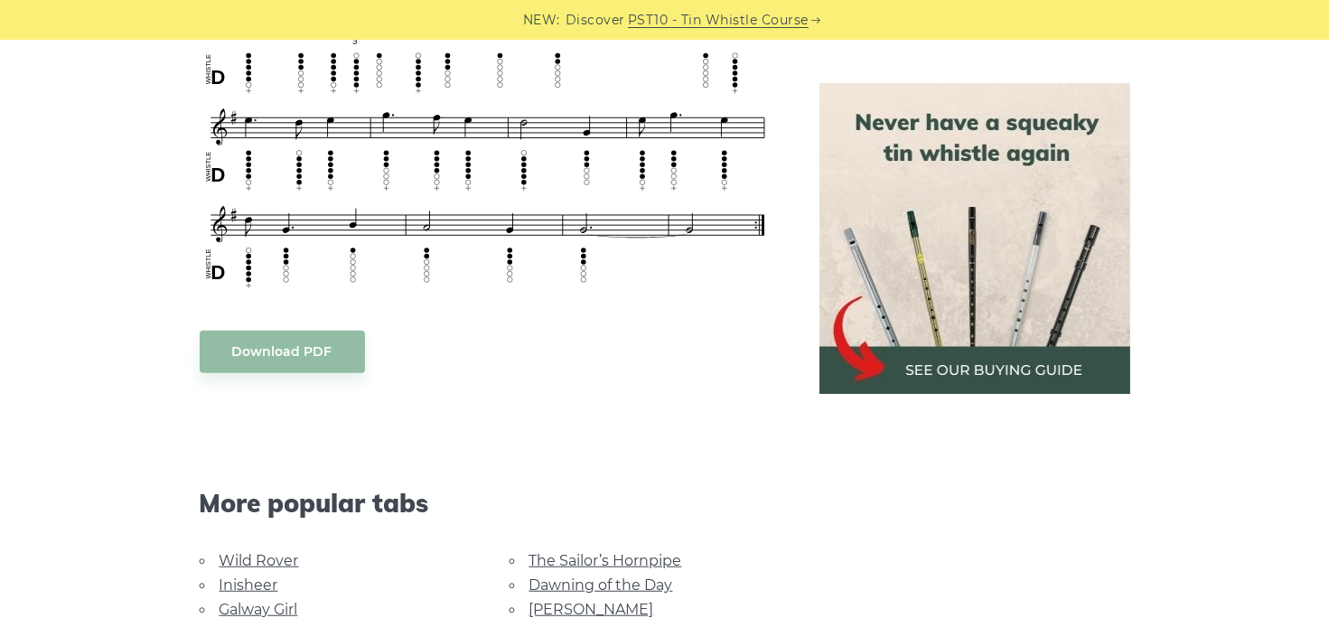
scroll to position [1174, 0]
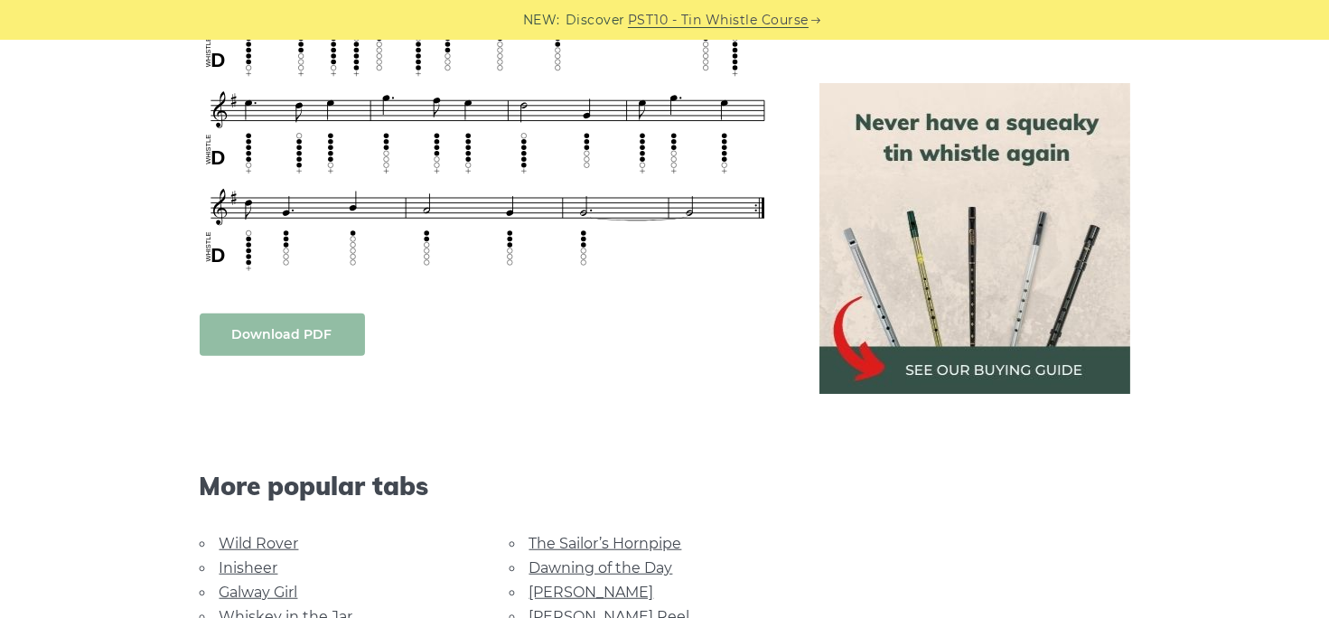
click at [281, 331] on link "Download PDF" at bounding box center [282, 334] width 165 height 42
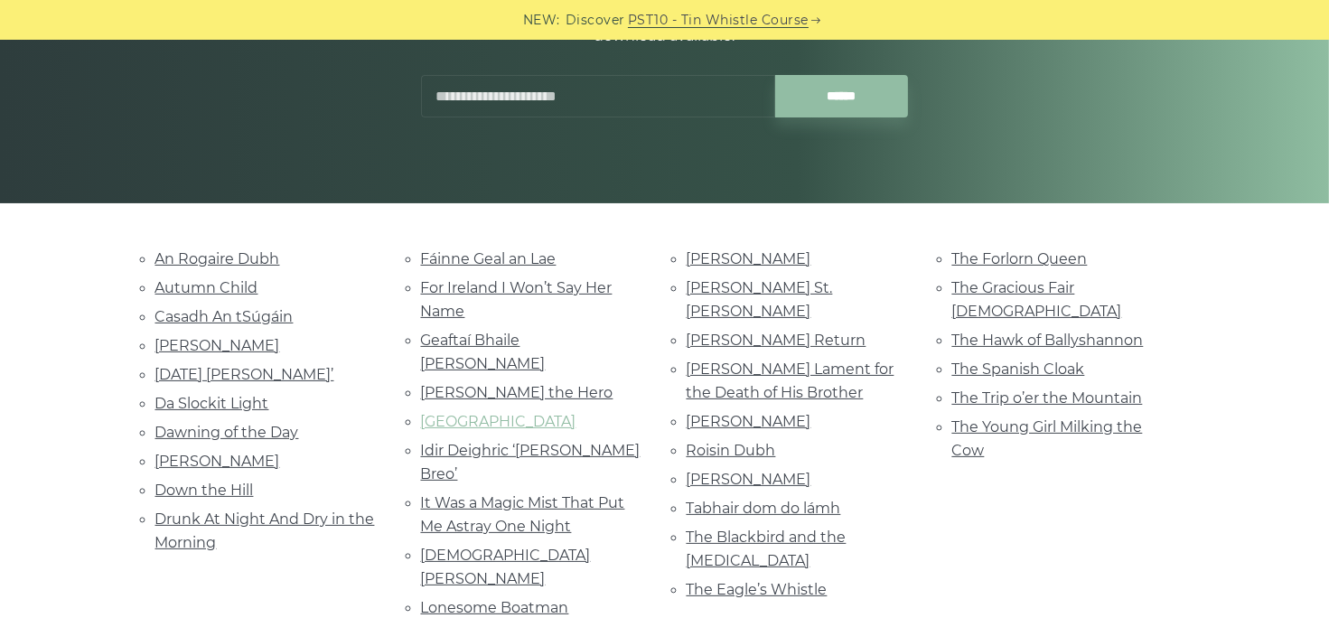
click link "Huntingtone Castle"
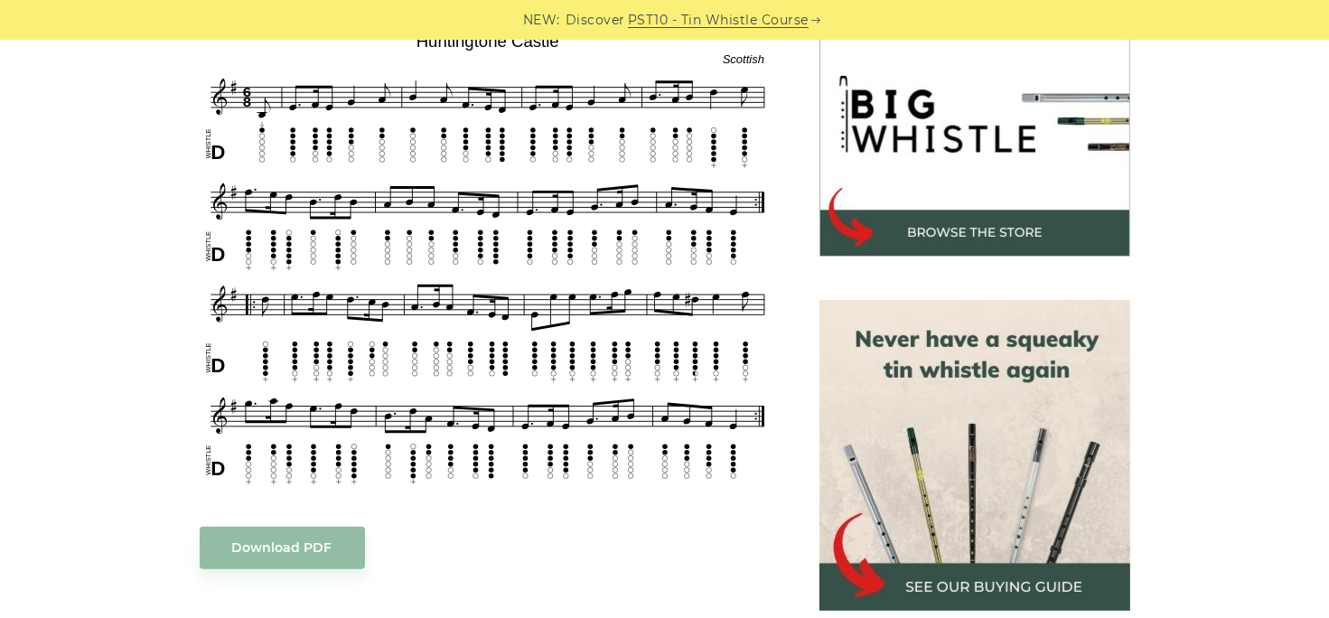
scroll to position [542, 0]
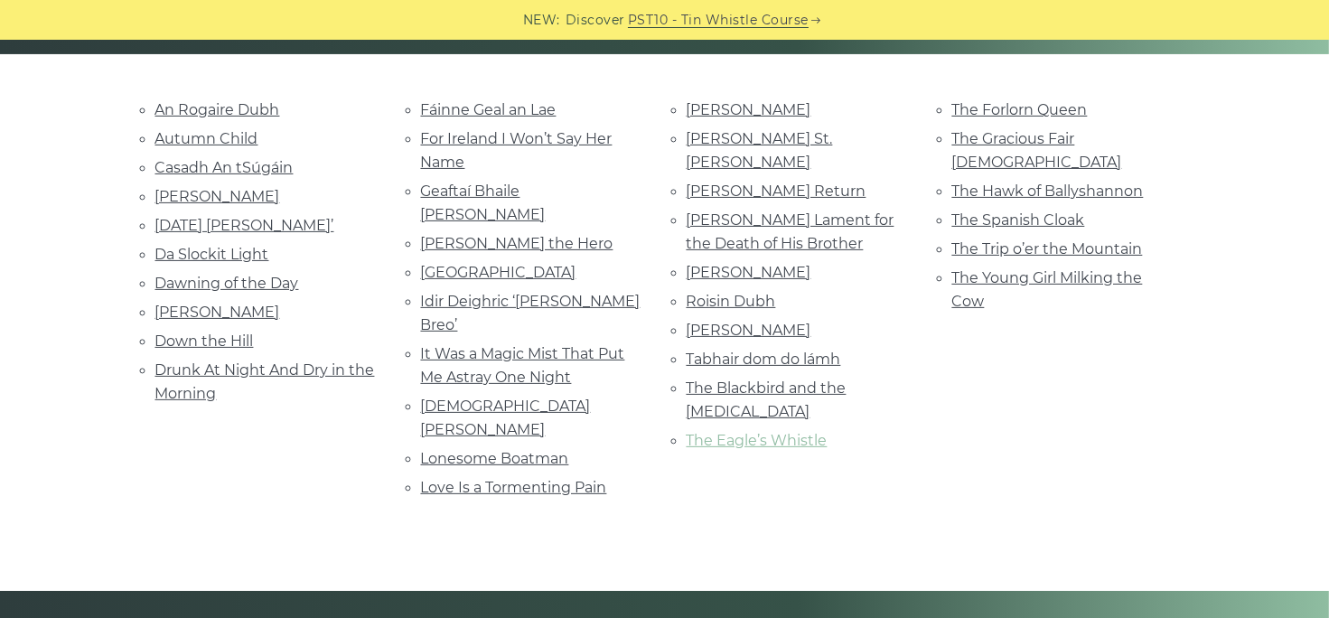
scroll to position [452, 0]
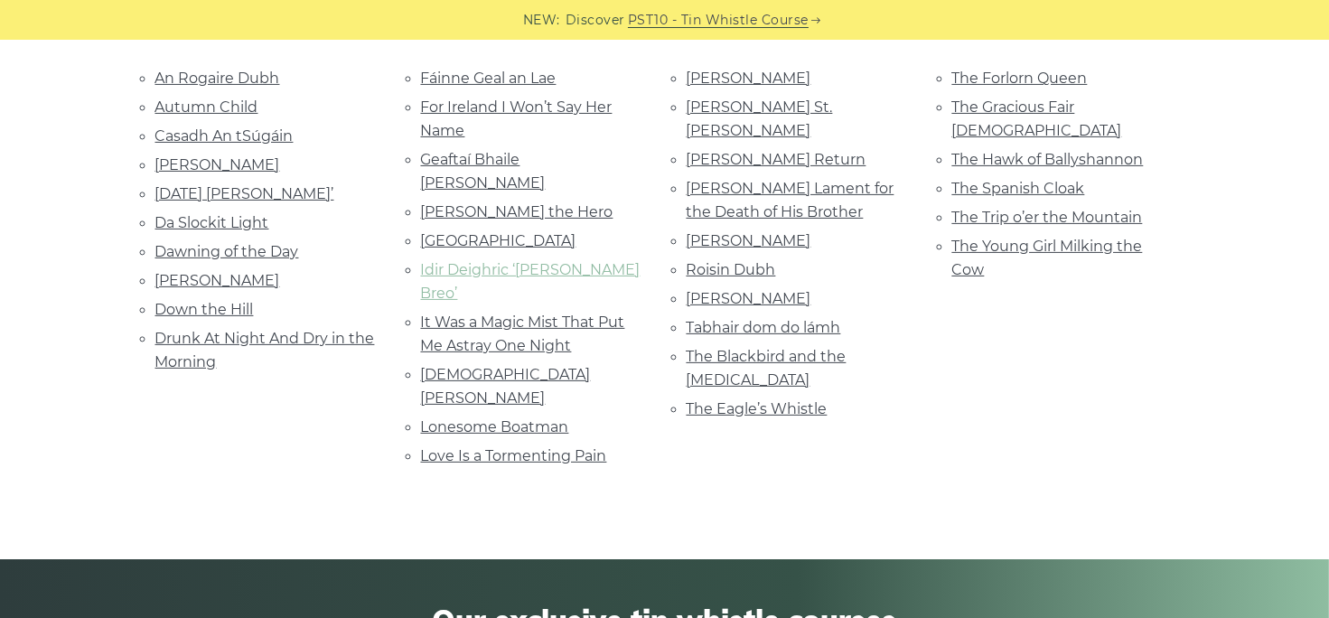
click at [562, 261] on link "Idir Deighric ‘[PERSON_NAME] Breo’" at bounding box center [530, 281] width 219 height 41
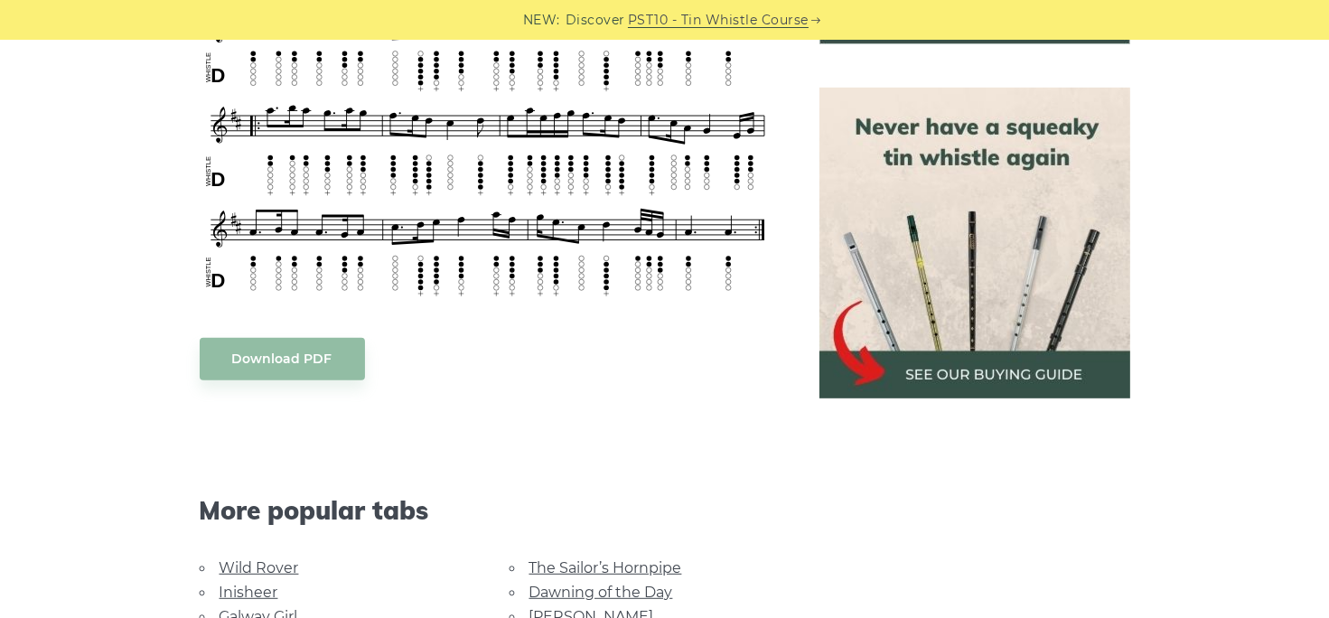
scroll to position [813, 0]
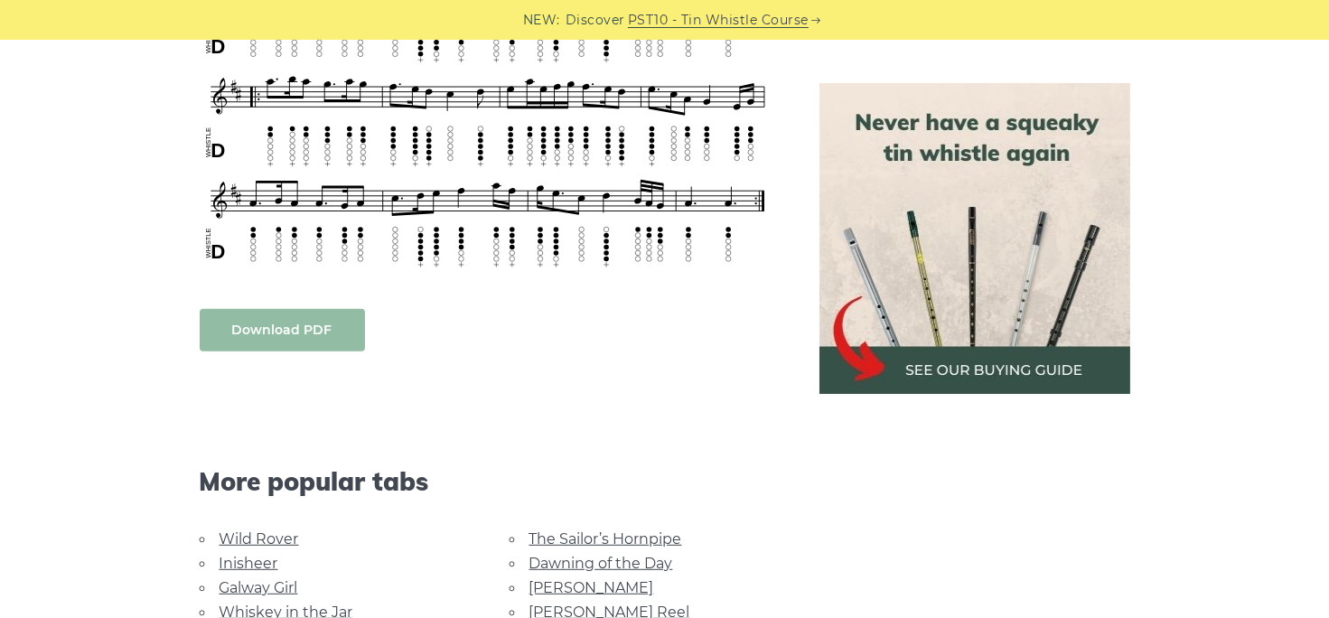
click at [284, 324] on link "Download PDF" at bounding box center [282, 330] width 165 height 42
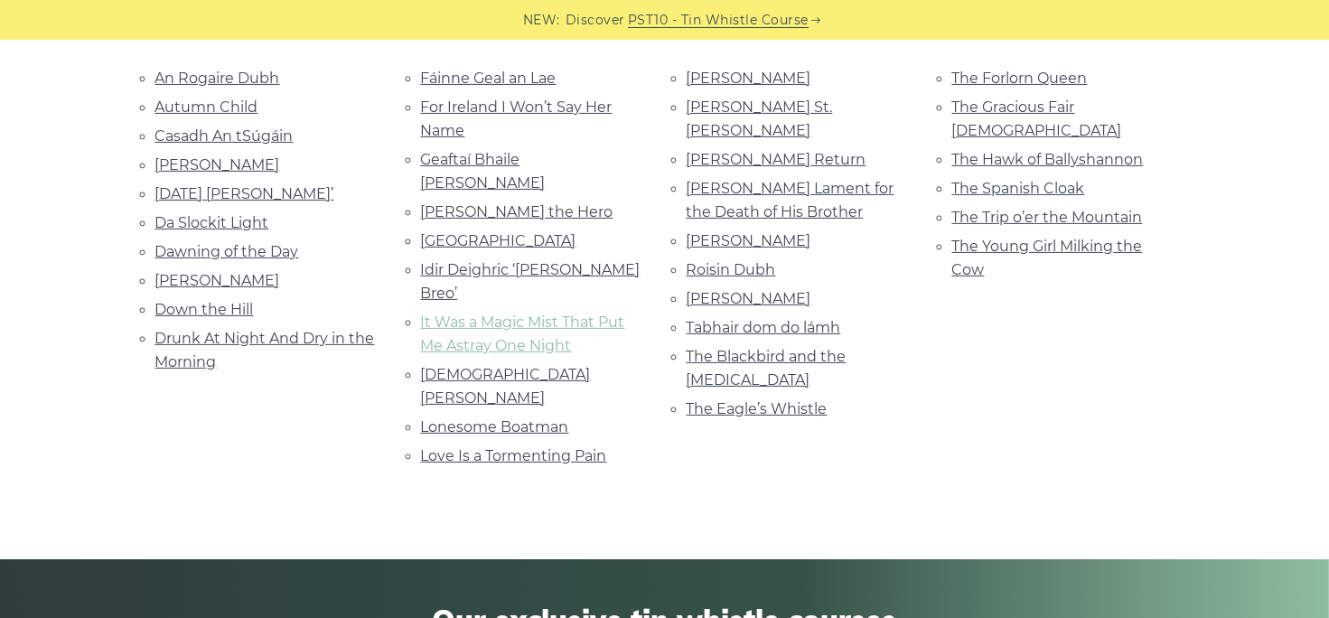
click at [581, 313] on link "It Was a Magic Mist That Put Me Astray One Night" at bounding box center [523, 333] width 204 height 41
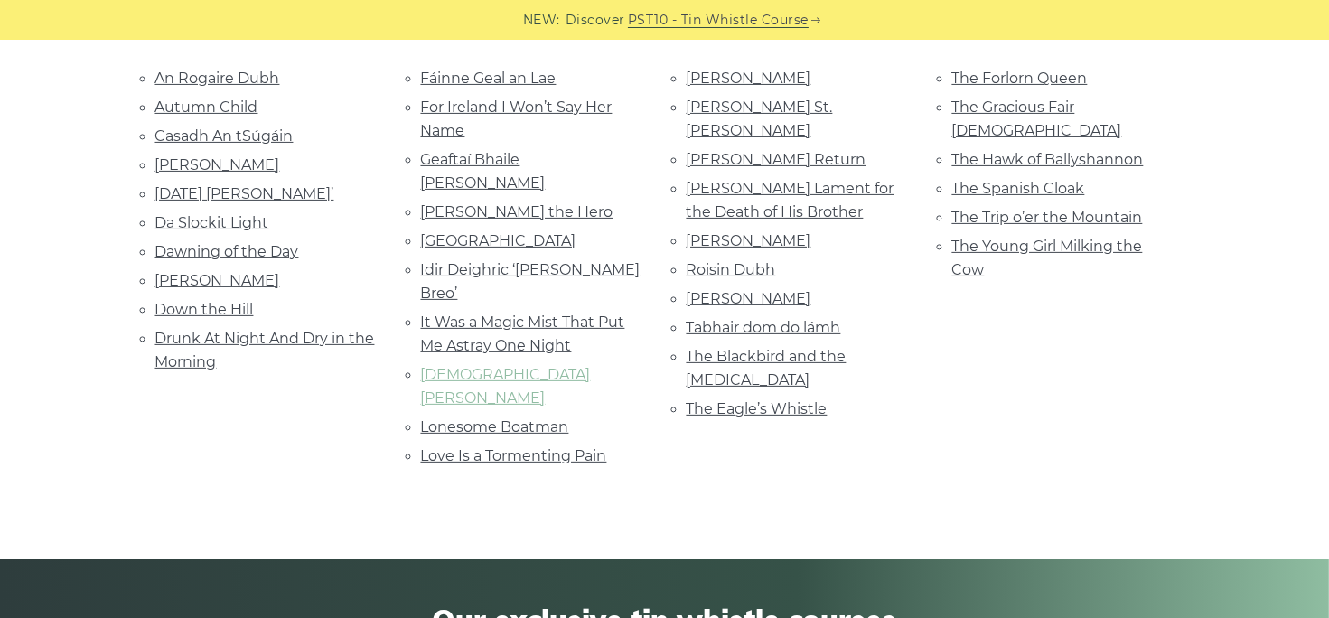
click at [491, 366] on link "[DEMOGRAPHIC_DATA] [PERSON_NAME]" at bounding box center [506, 386] width 170 height 41
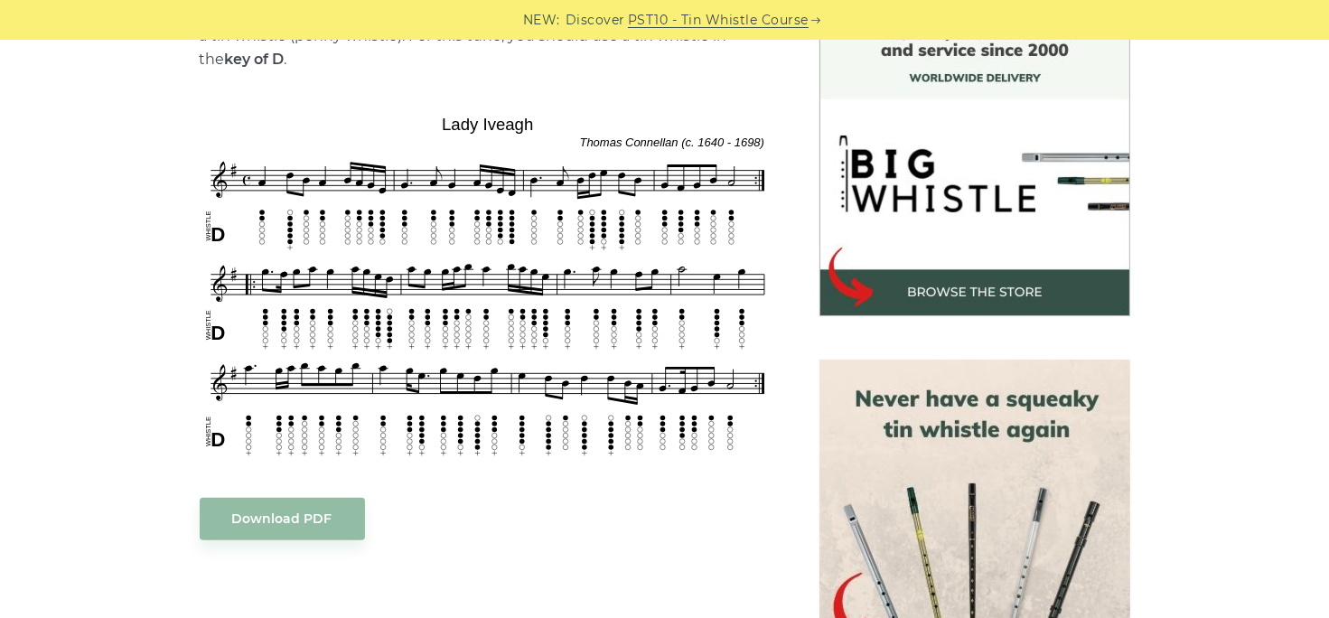
scroll to position [542, 0]
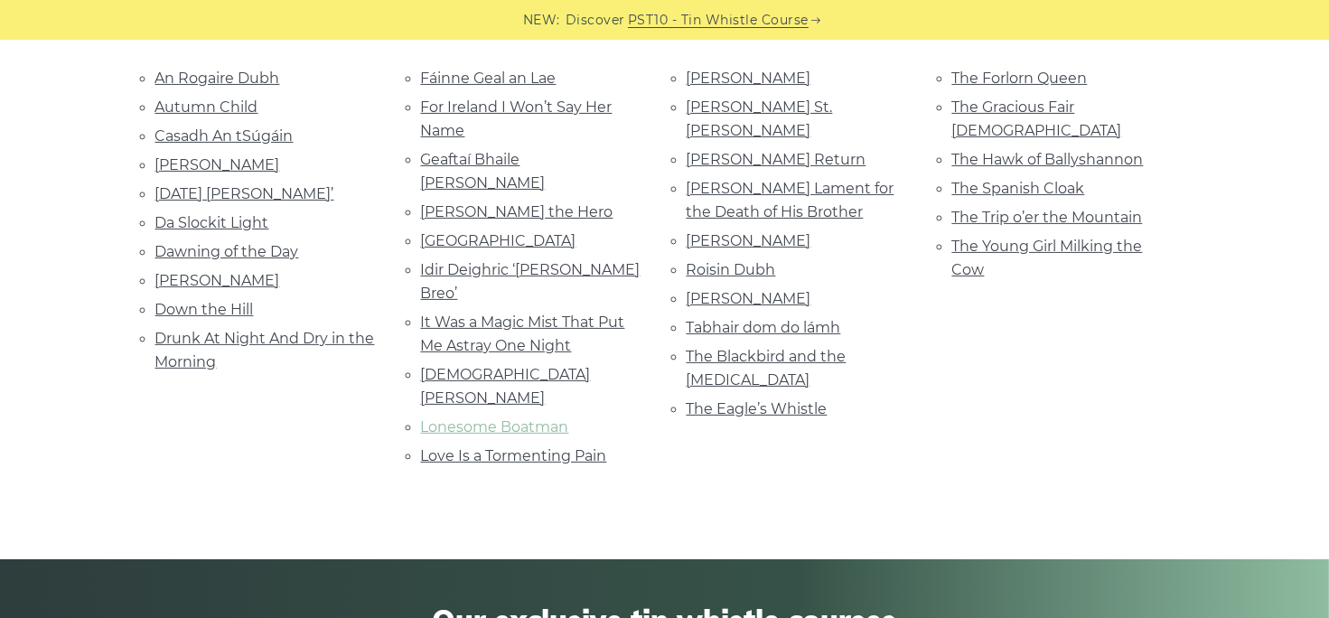
click at [485, 418] on link "Lonesome Boatman" at bounding box center [495, 426] width 148 height 17
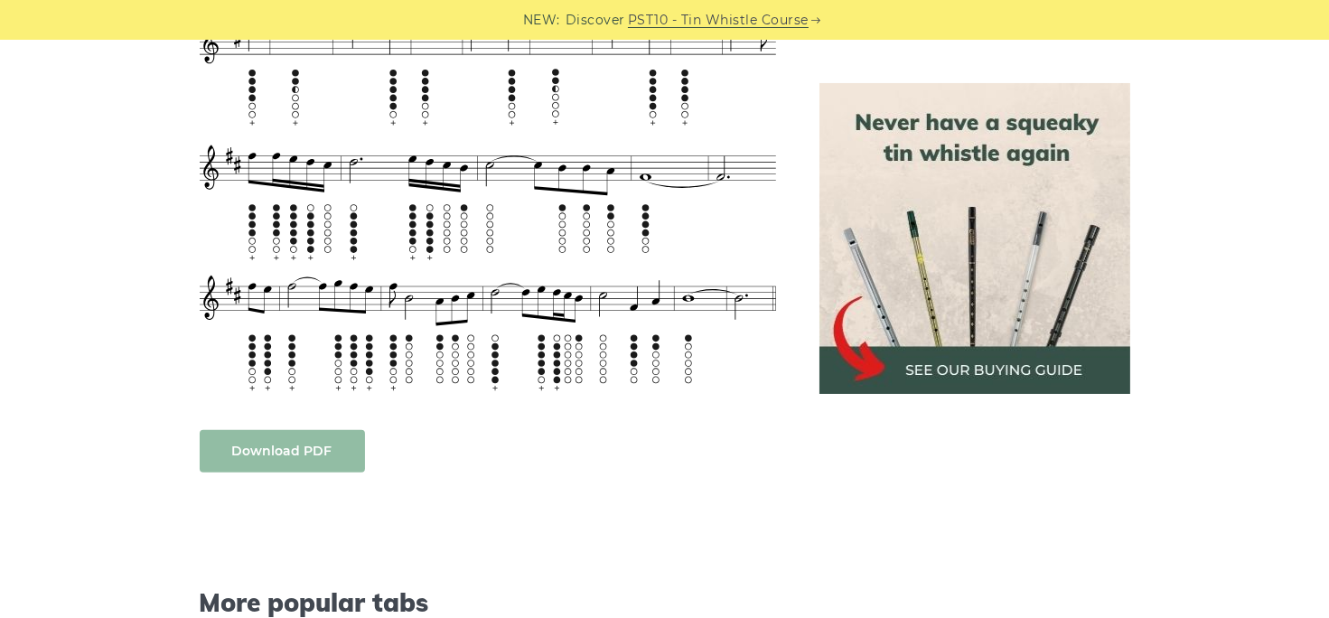
scroll to position [994, 0]
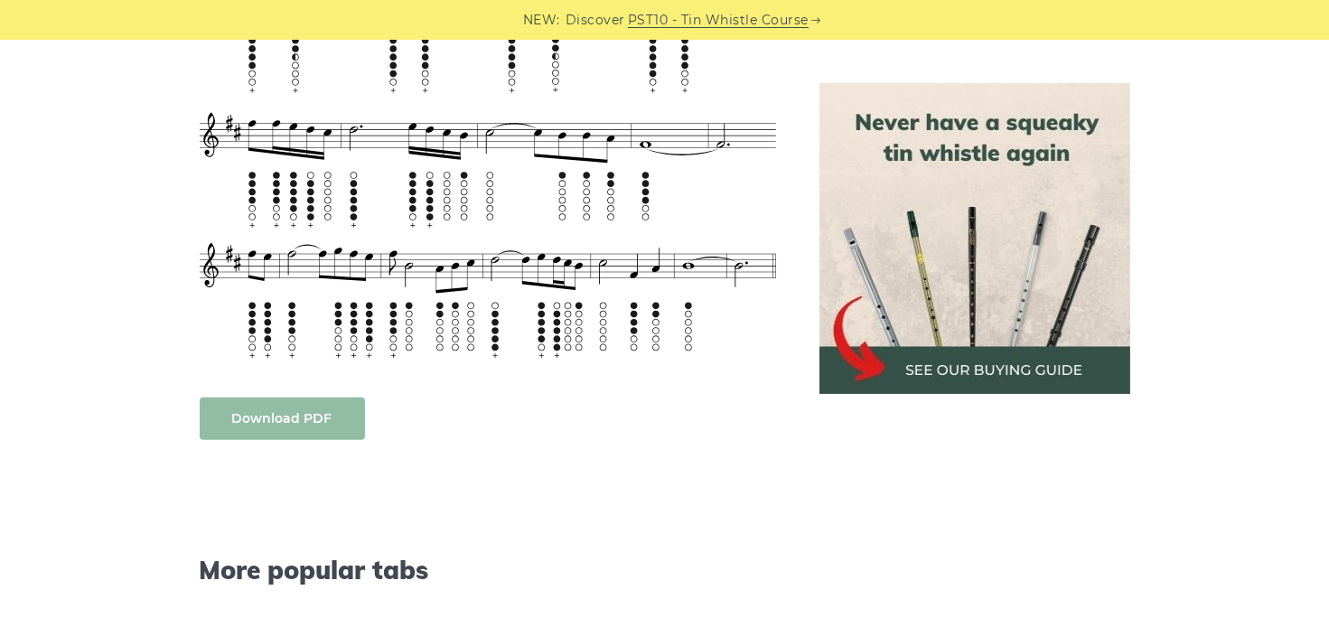
click at [311, 397] on link "Download PDF" at bounding box center [282, 418] width 165 height 42
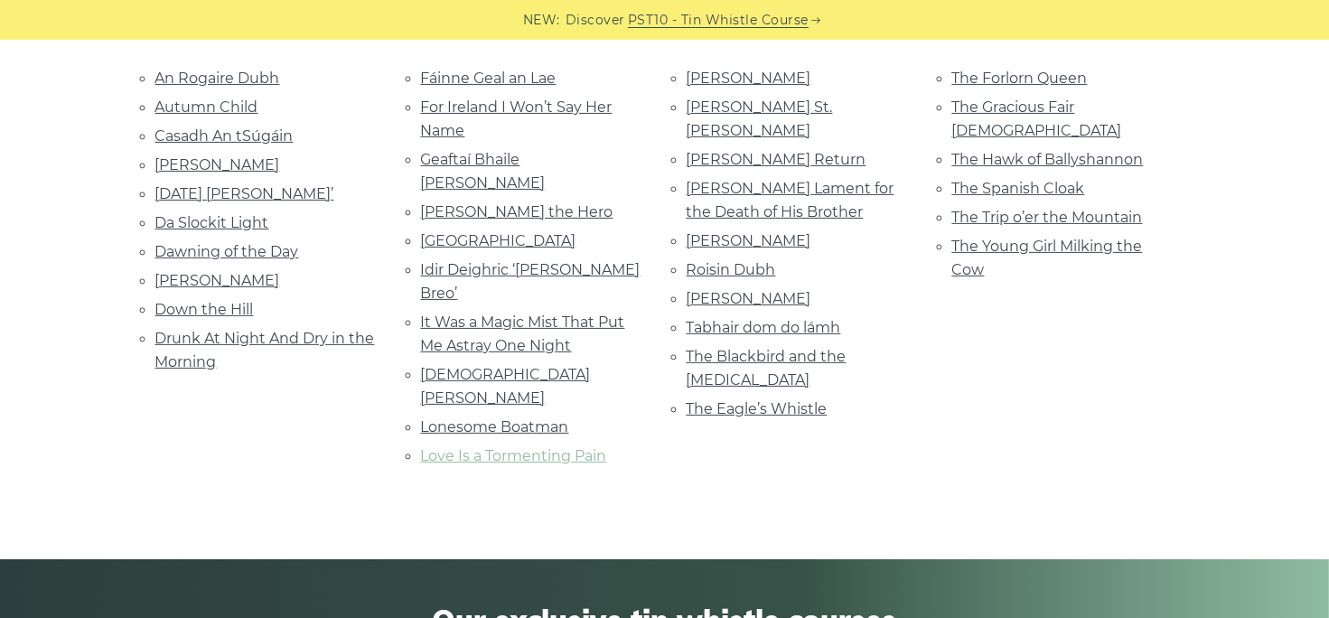
click at [557, 447] on link "Love Is a Tormenting Pain" at bounding box center [514, 455] width 186 height 17
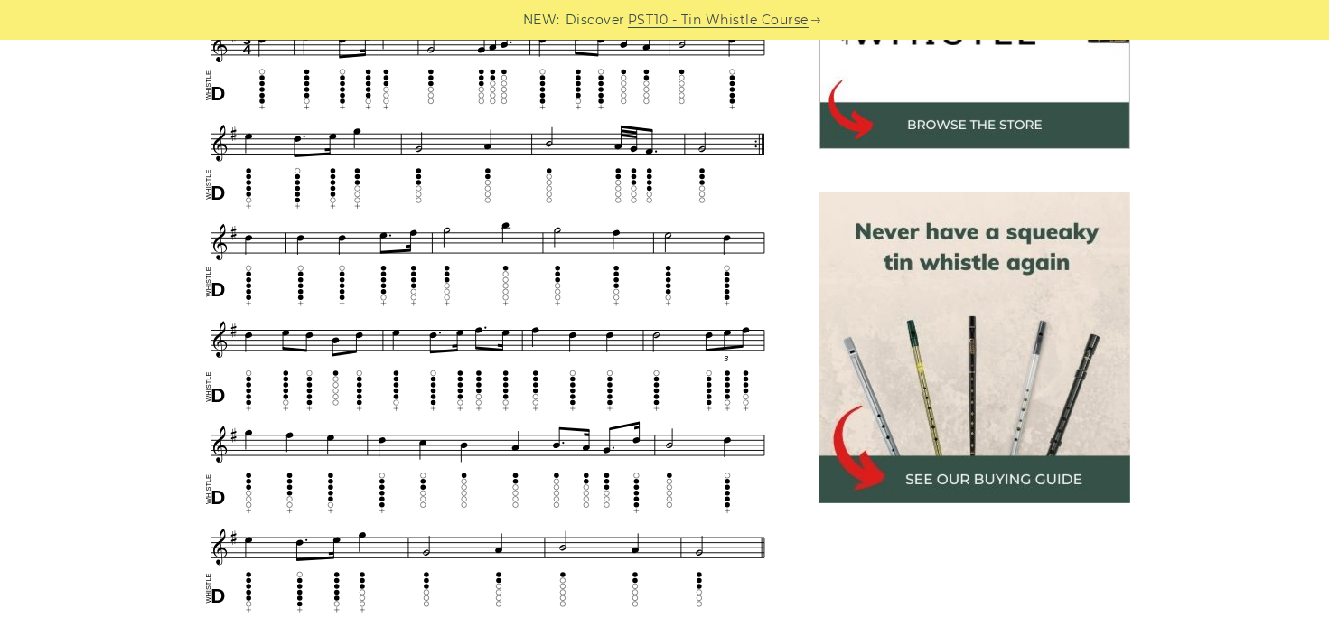
scroll to position [632, 0]
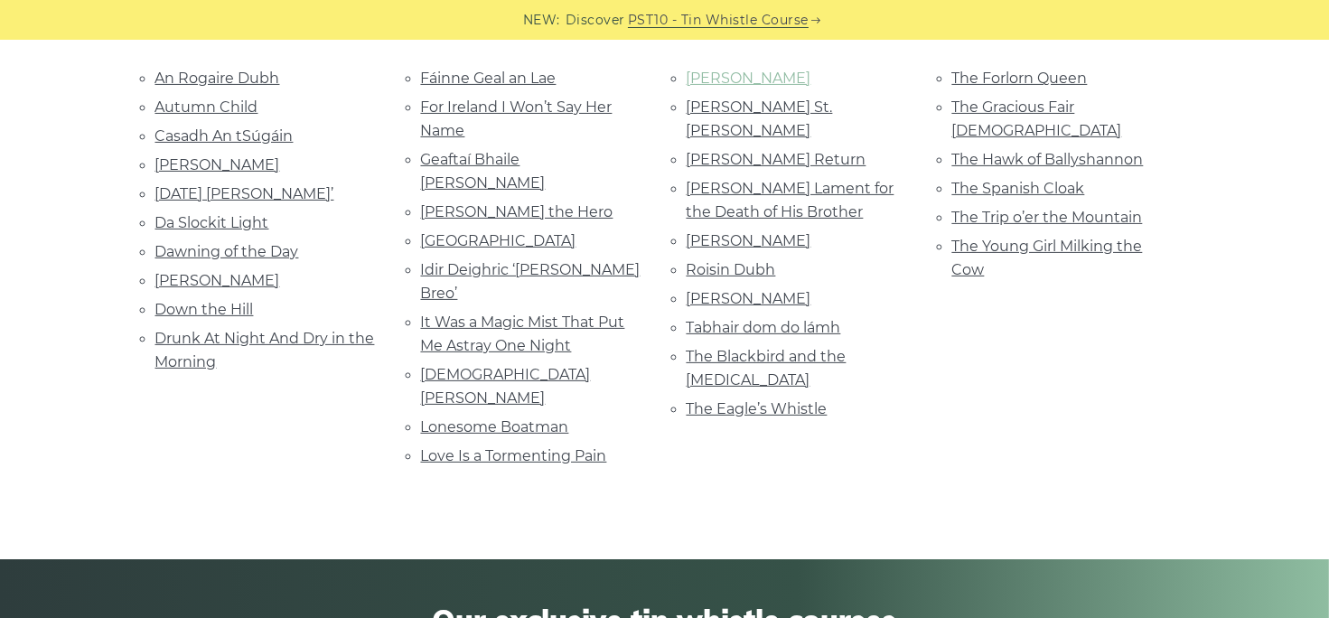
click at [752, 77] on link "[PERSON_NAME]" at bounding box center [748, 78] width 125 height 17
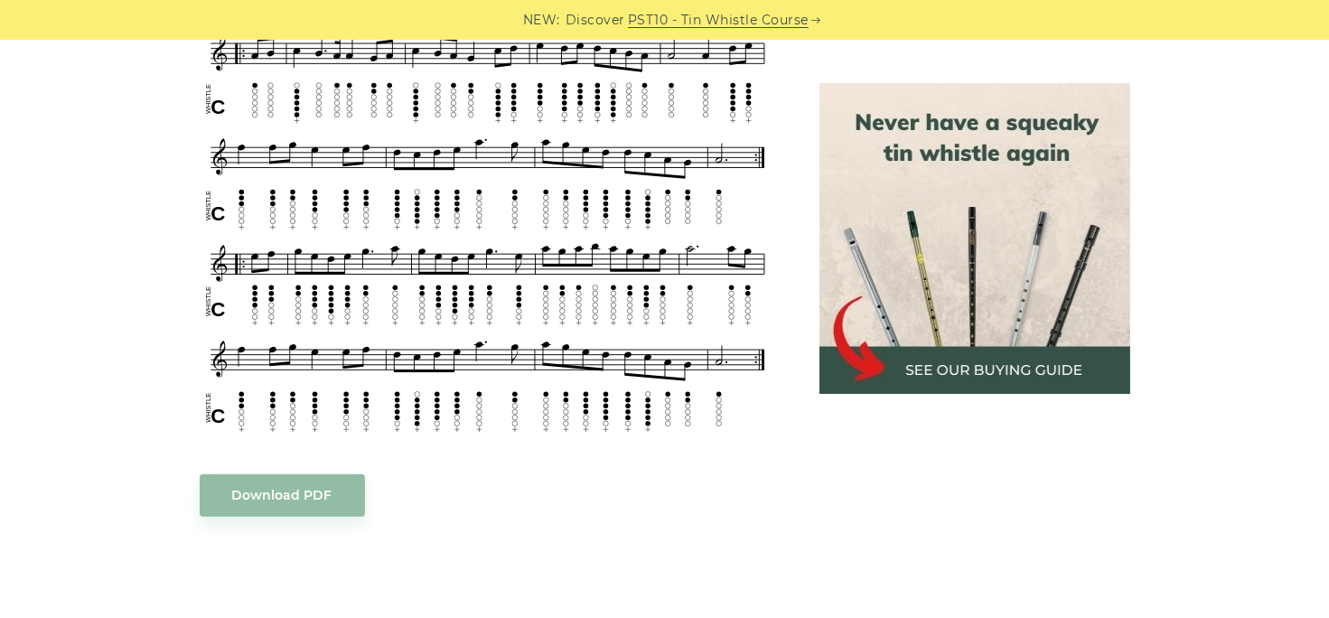
scroll to position [1084, 0]
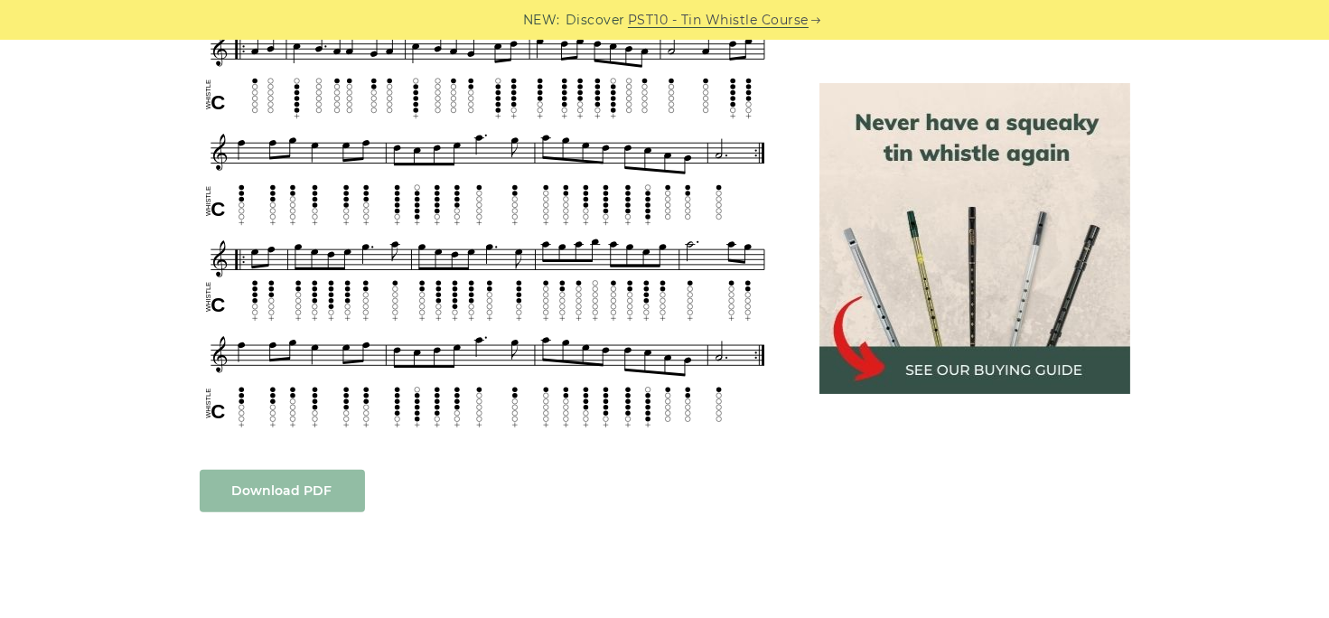
click at [299, 487] on link "Download PDF" at bounding box center [282, 491] width 165 height 42
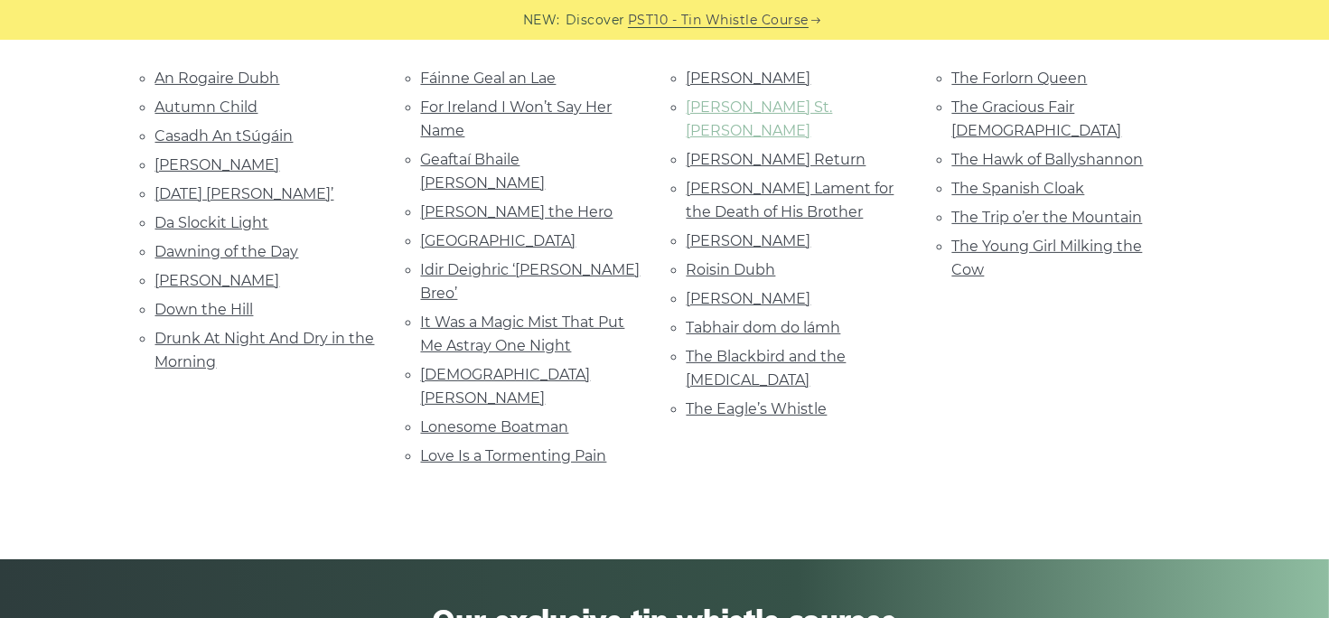
click at [768, 104] on link "[PERSON_NAME] St. [PERSON_NAME]" at bounding box center [759, 118] width 146 height 41
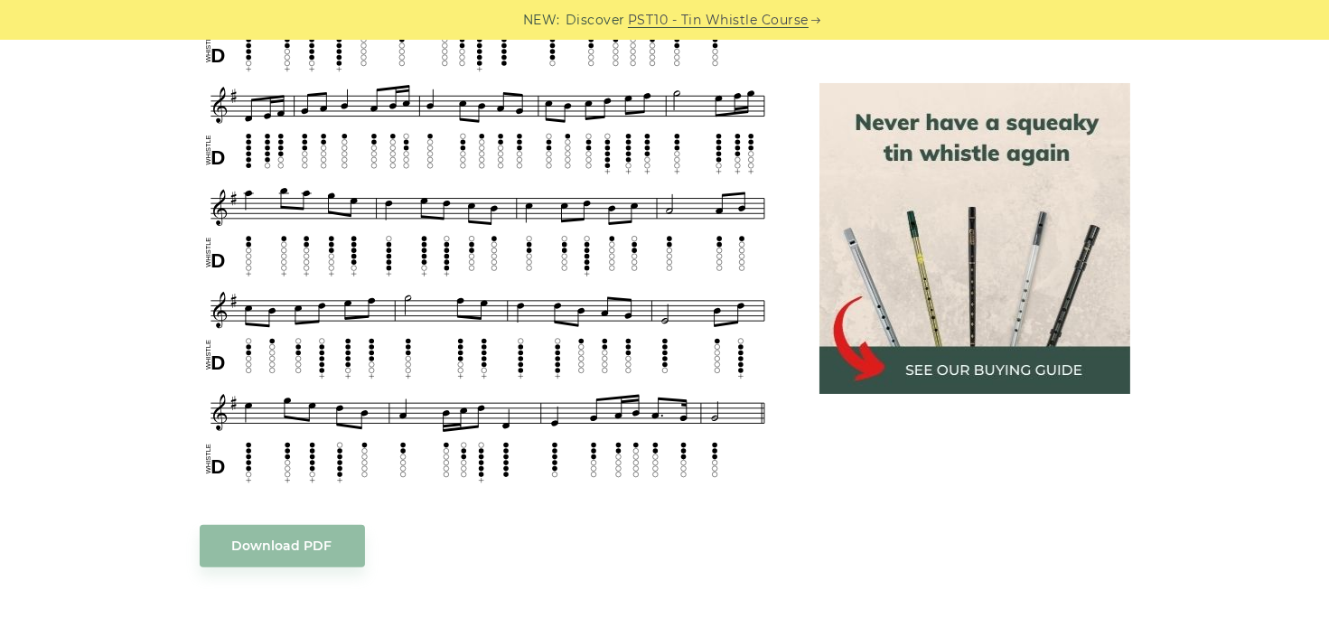
scroll to position [903, 0]
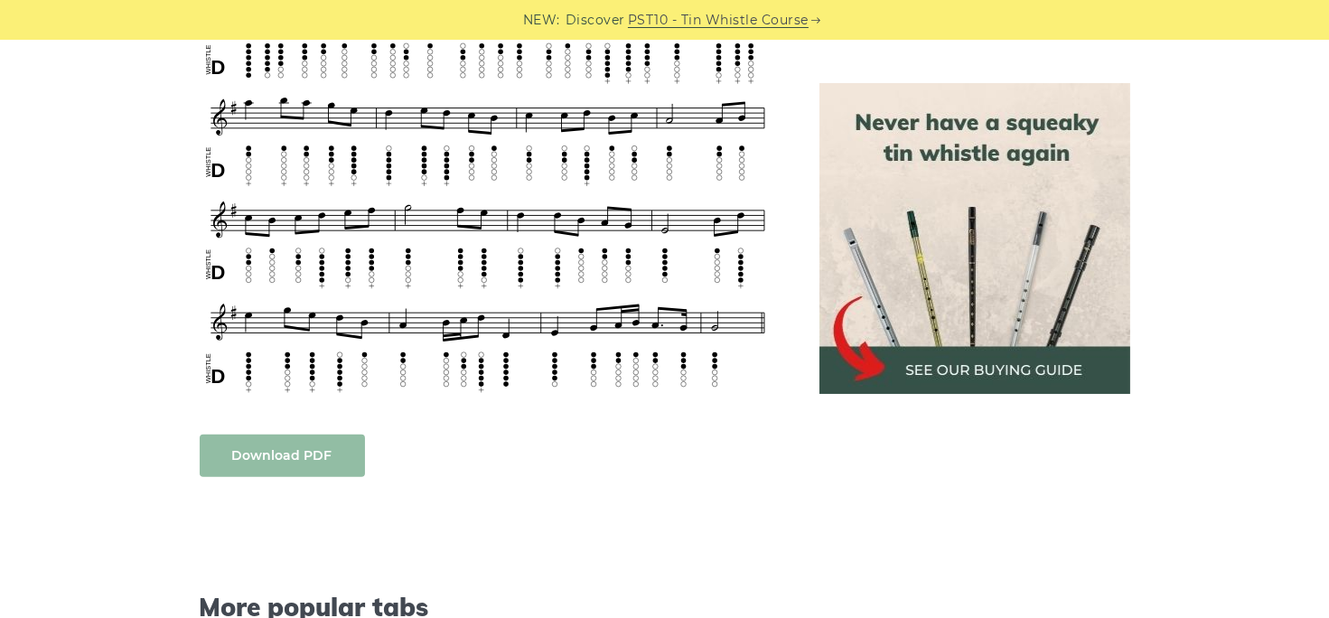
click at [289, 456] on link "Download PDF" at bounding box center [282, 455] width 165 height 42
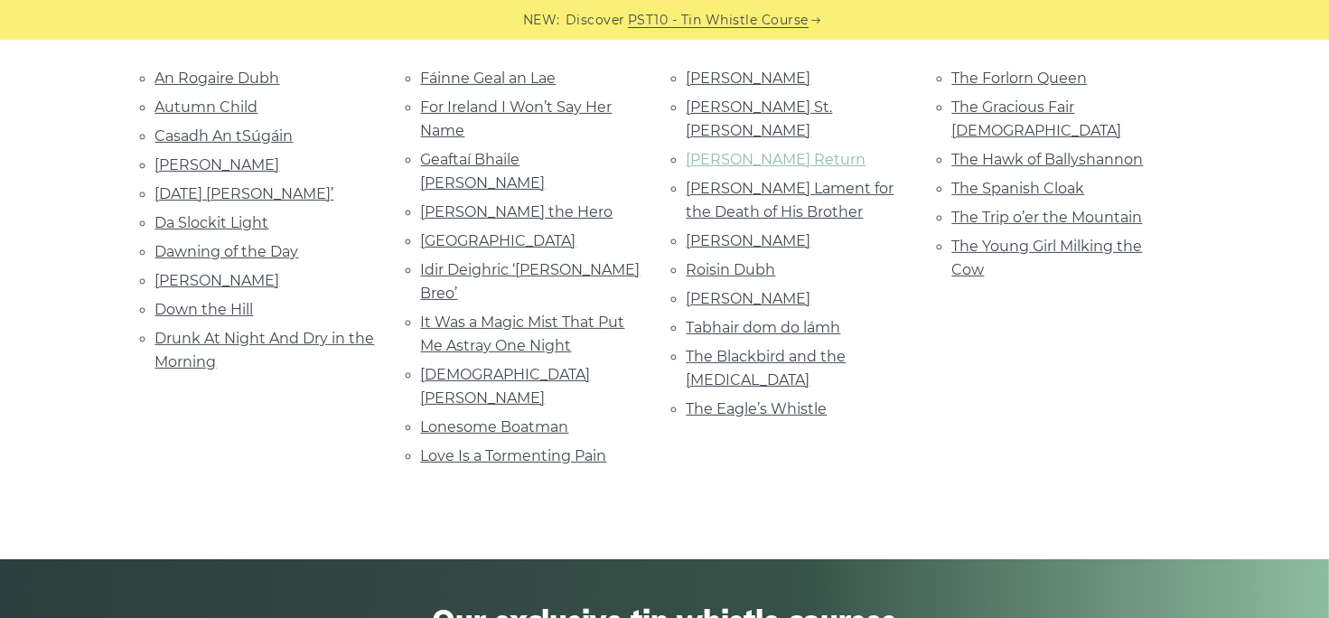
click at [708, 151] on link "[PERSON_NAME] Return" at bounding box center [776, 159] width 180 height 17
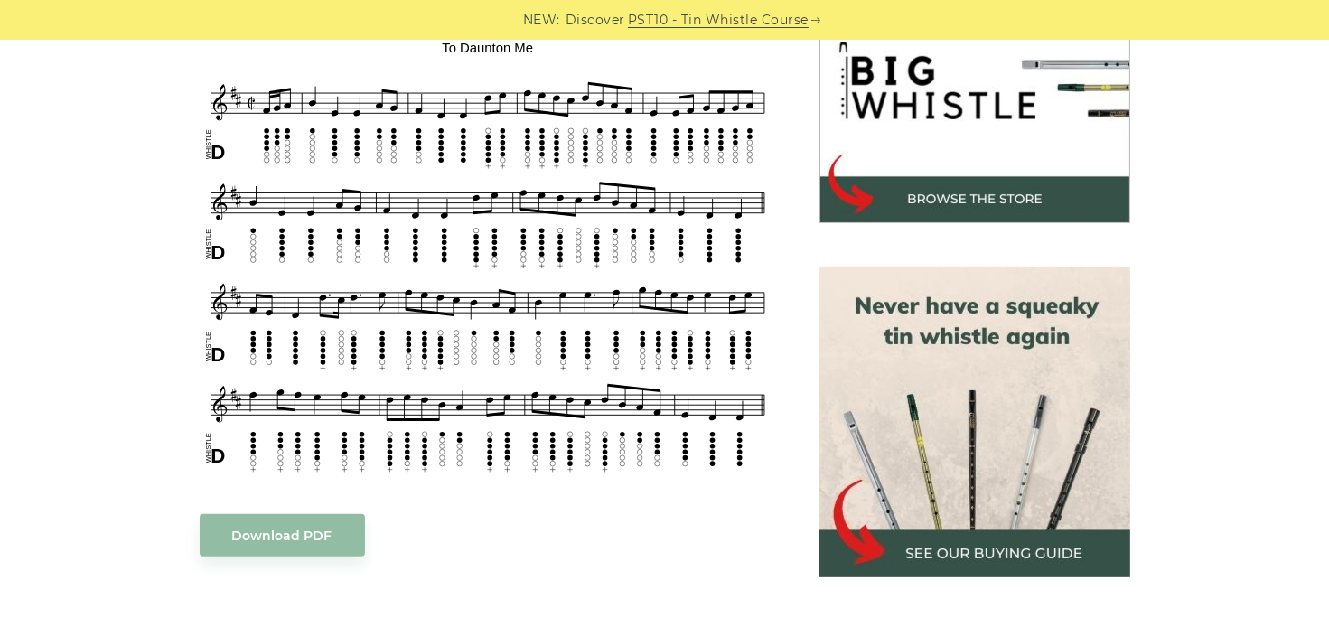
scroll to position [632, 0]
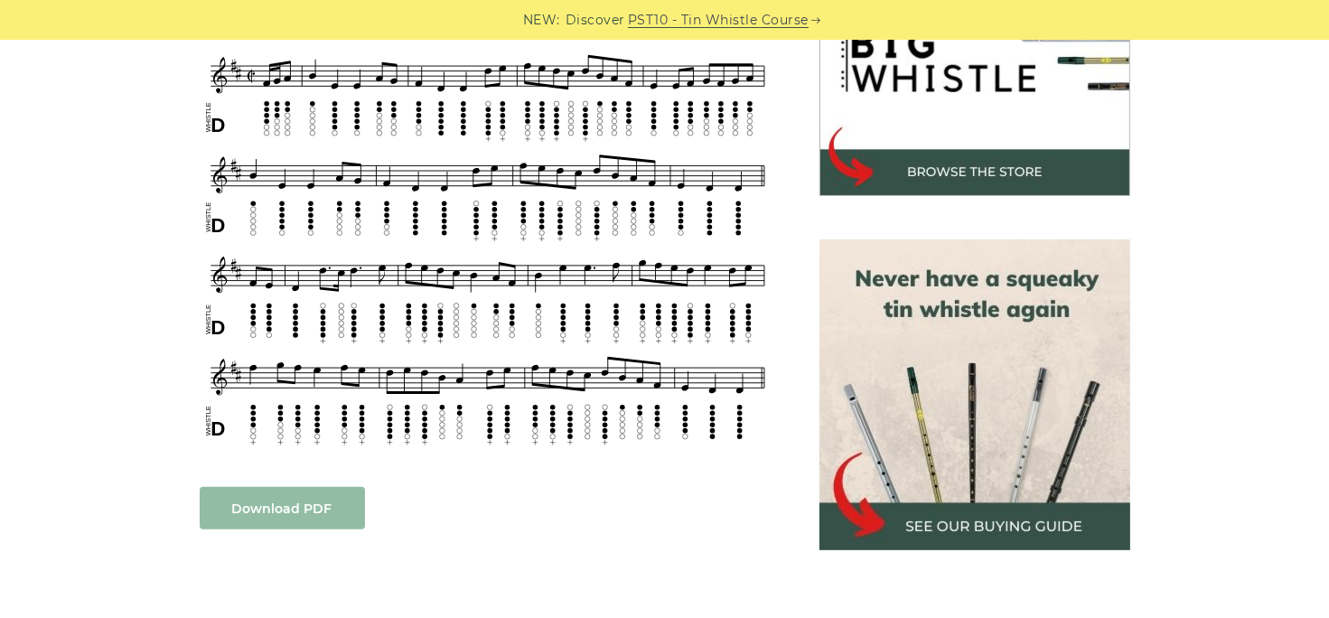
click at [282, 501] on link "Download PDF" at bounding box center [282, 508] width 165 height 42
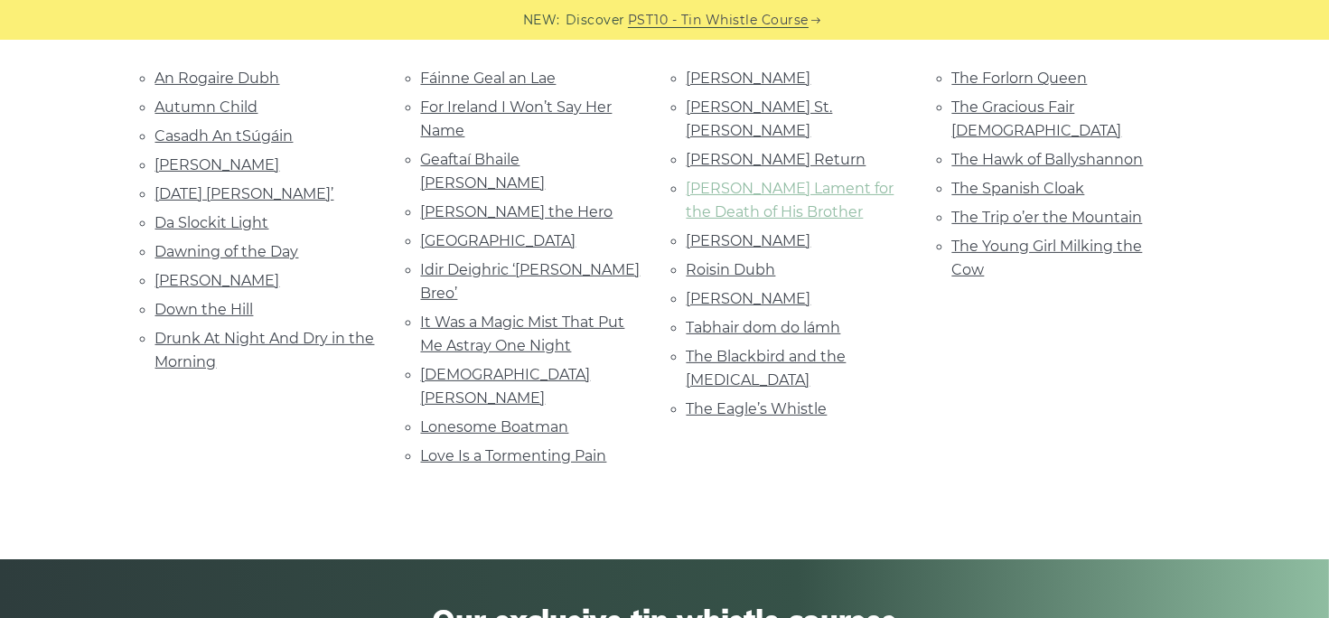
click at [748, 180] on link "[PERSON_NAME] Lament for the Death of His Brother" at bounding box center [790, 200] width 208 height 41
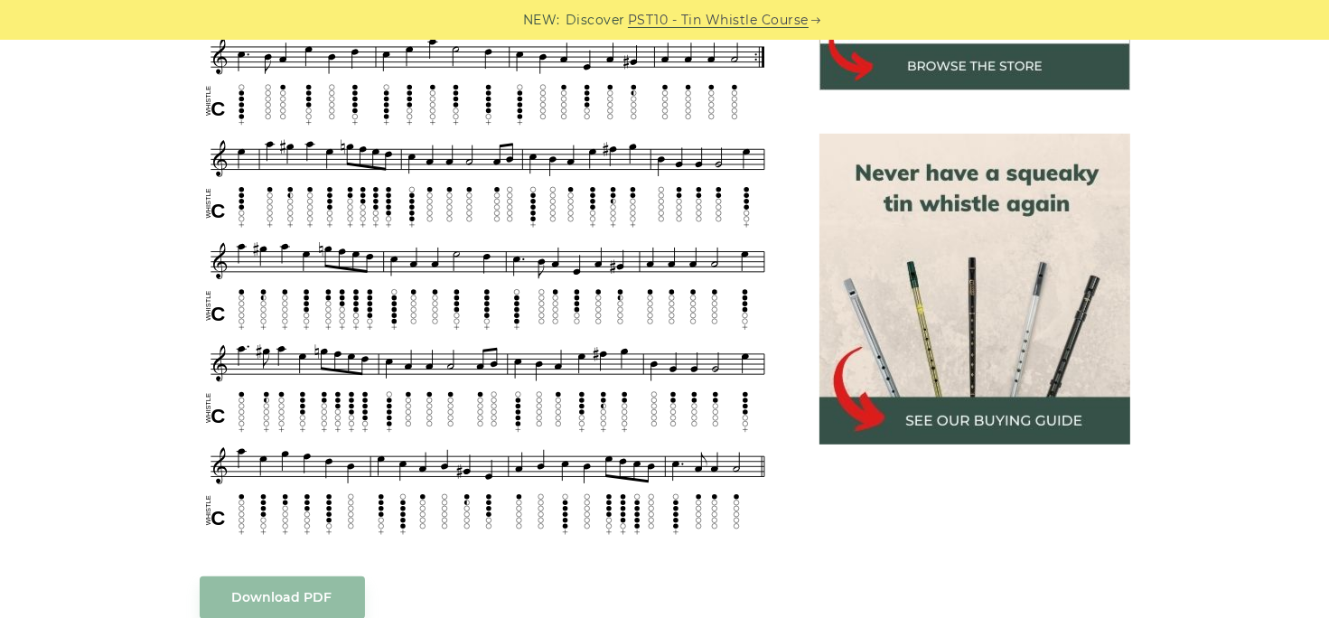
scroll to position [632, 0]
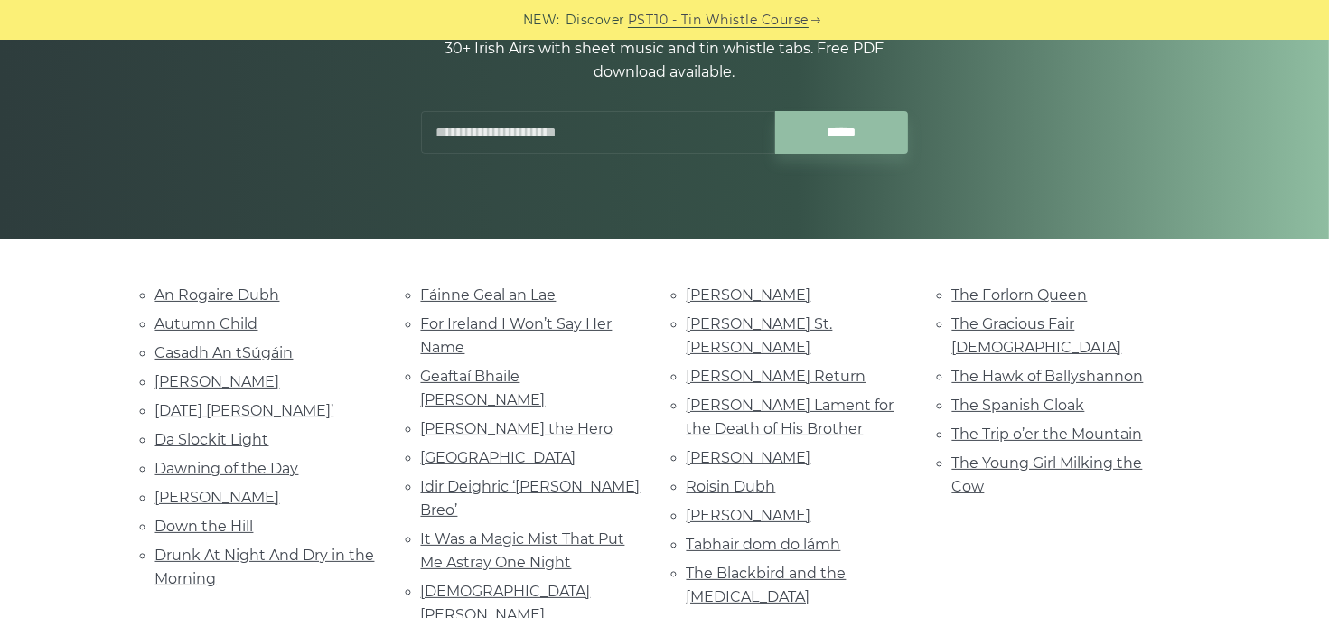
scroll to position [361, 0]
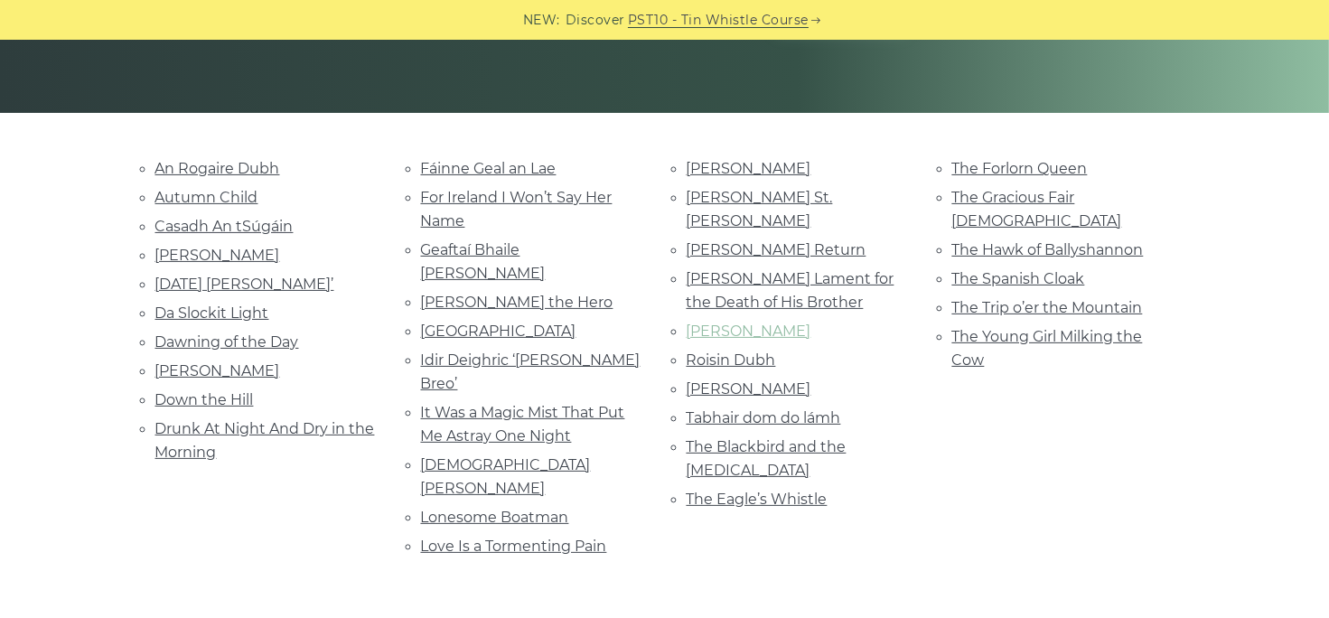
click at [744, 322] on link "[PERSON_NAME]" at bounding box center [748, 330] width 125 height 17
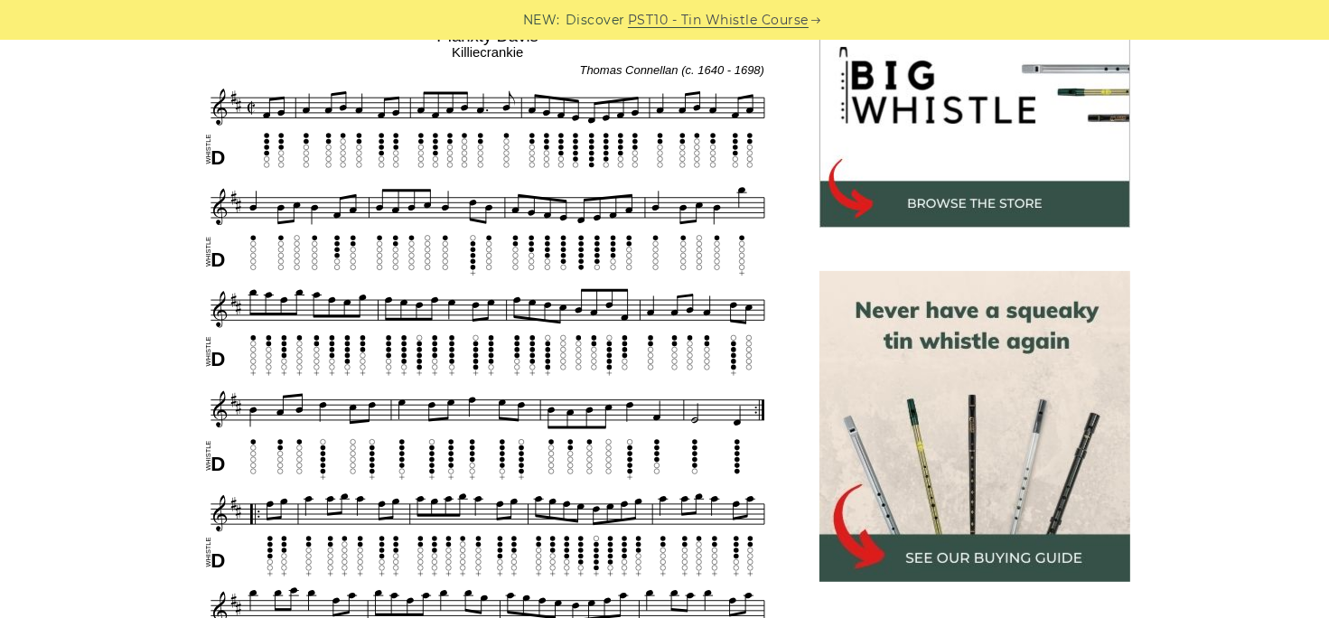
scroll to position [632, 0]
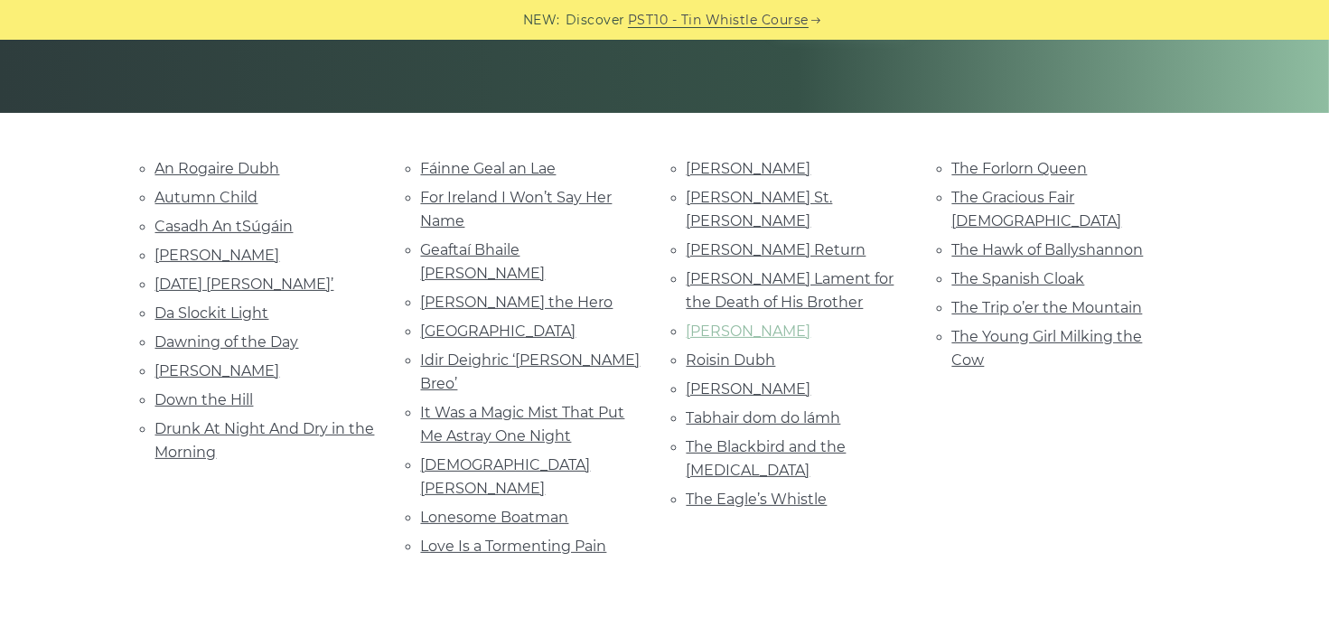
click at [732, 322] on link "[PERSON_NAME]" at bounding box center [748, 330] width 125 height 17
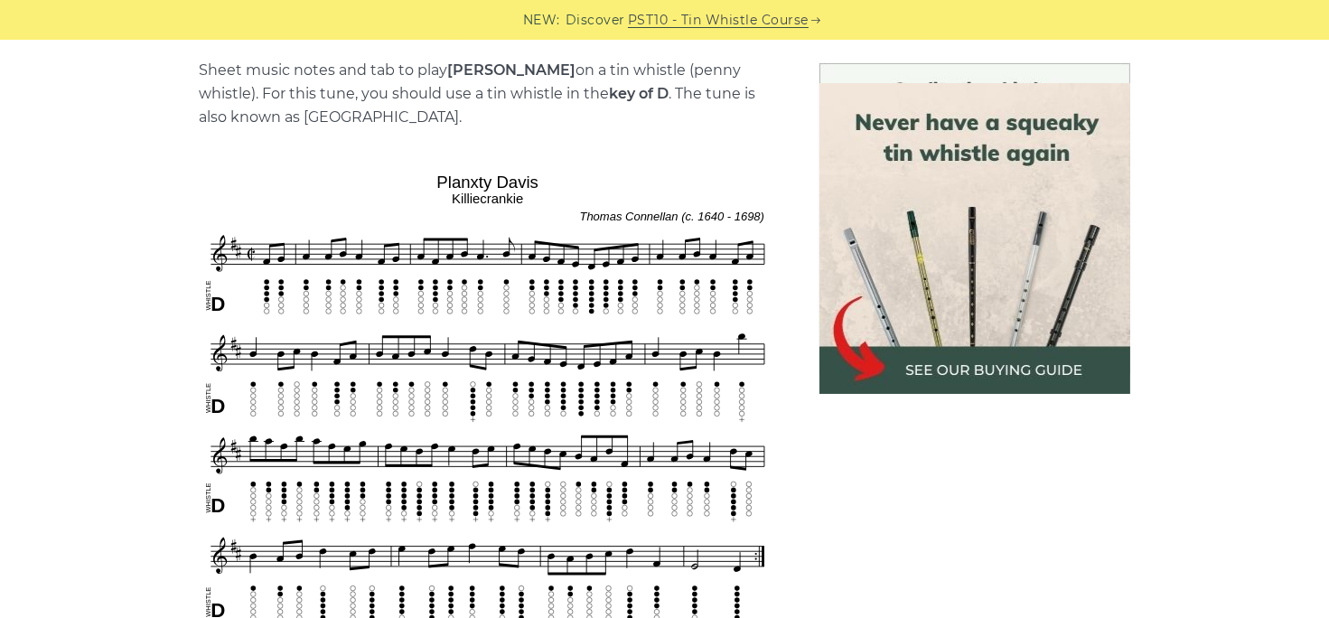
scroll to position [181, 0]
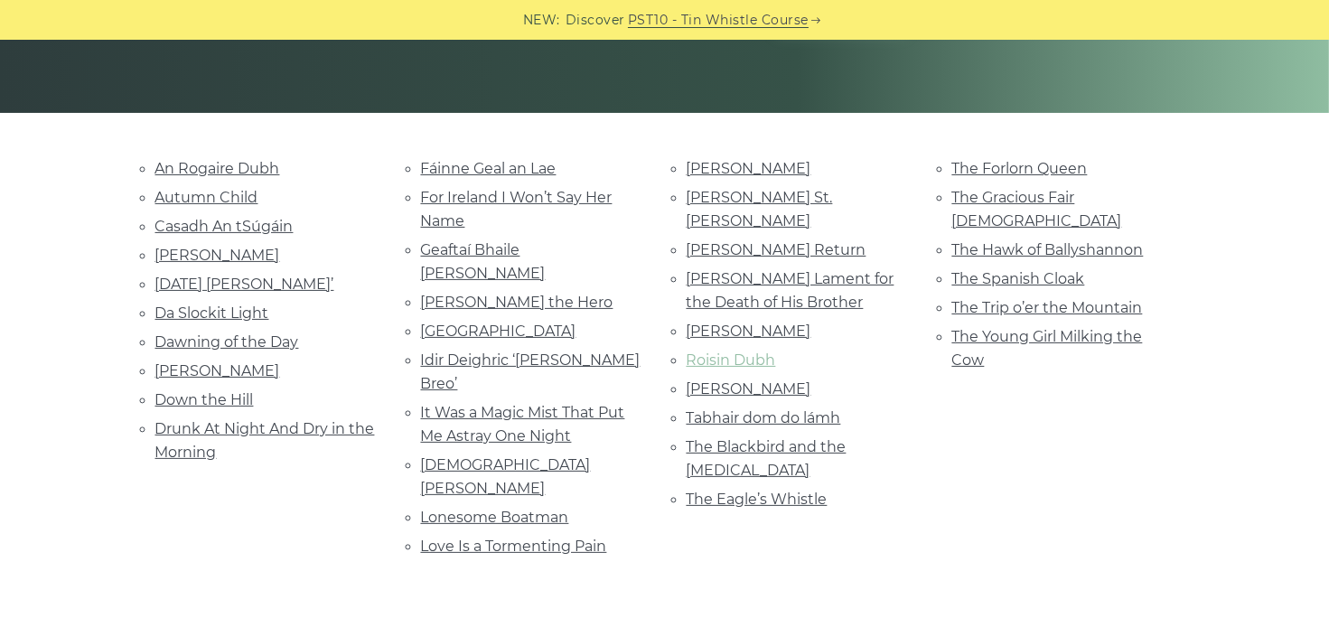
click at [756, 351] on link "Roisin Dubh" at bounding box center [730, 359] width 89 height 17
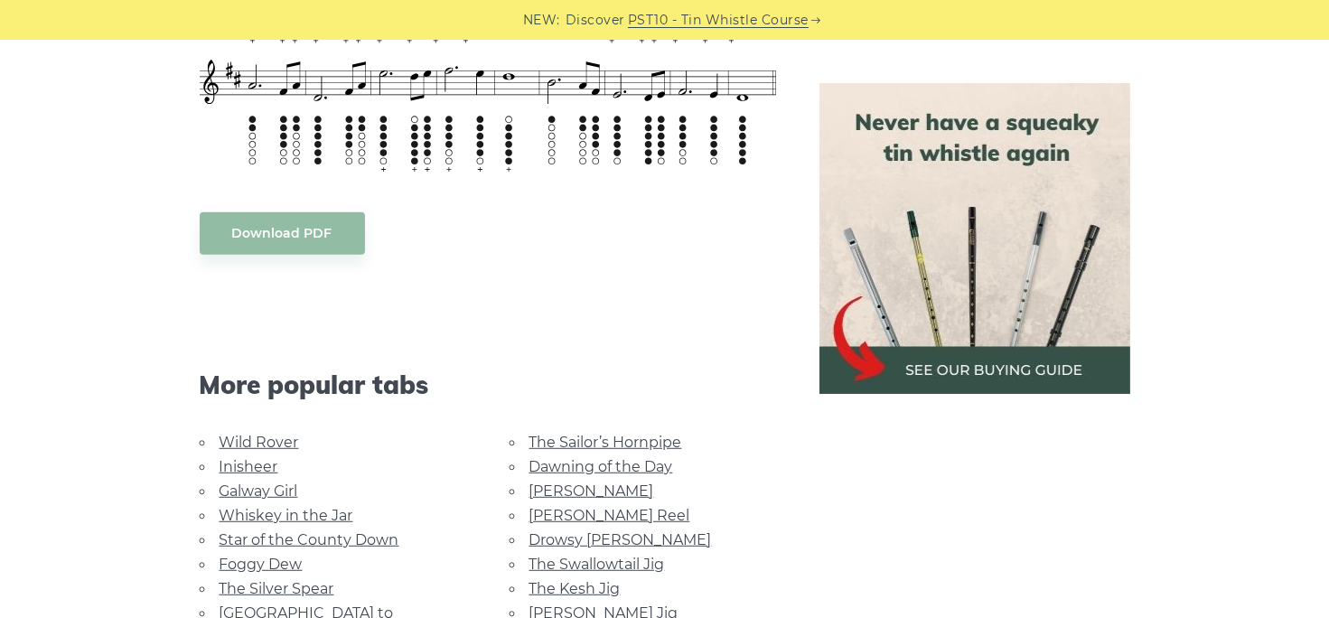
scroll to position [994, 0]
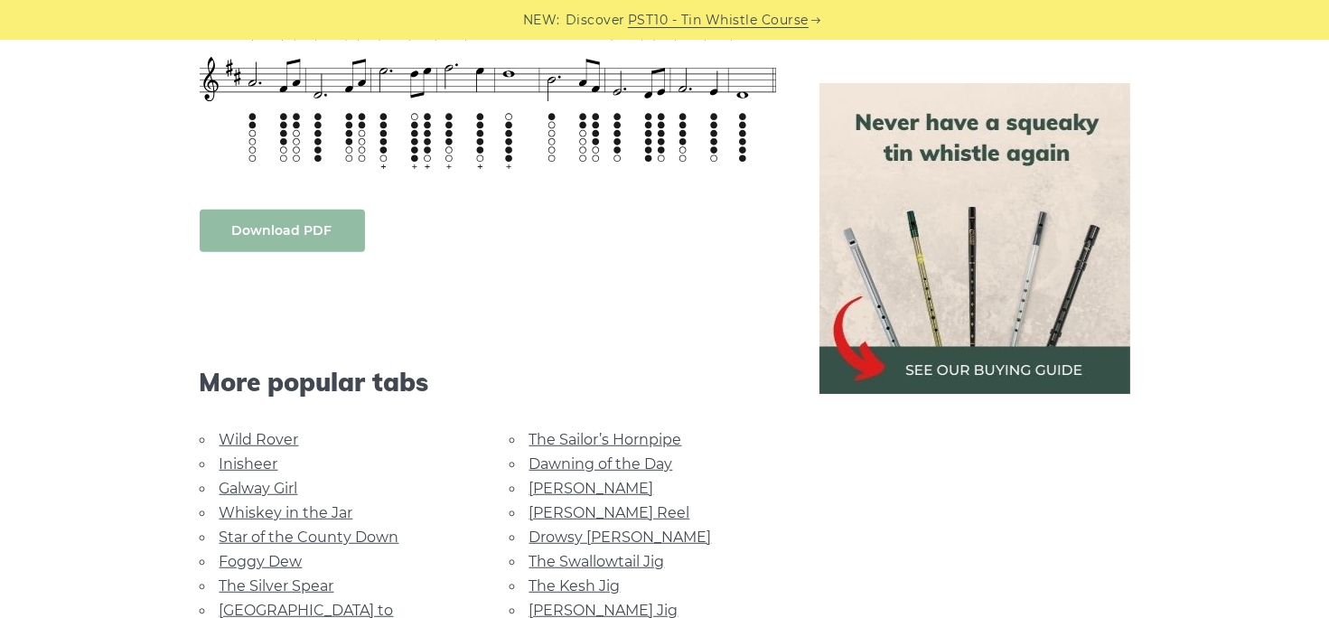
click at [297, 226] on link "Download PDF" at bounding box center [282, 231] width 165 height 42
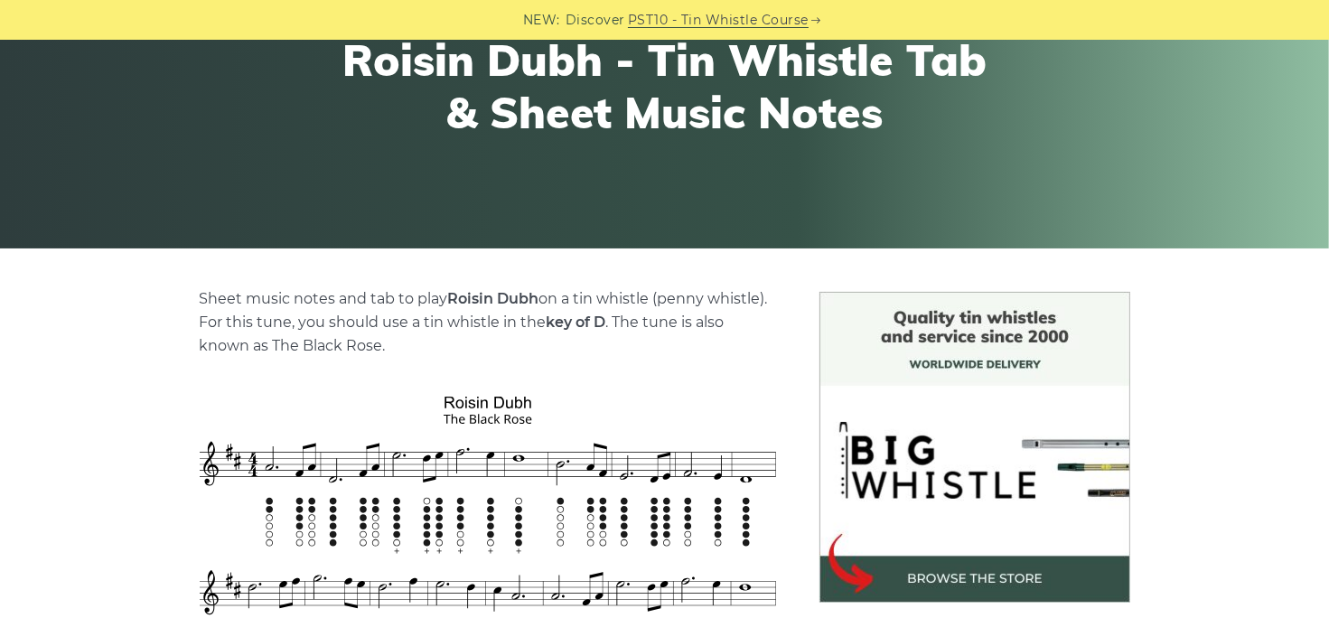
scroll to position [0, 0]
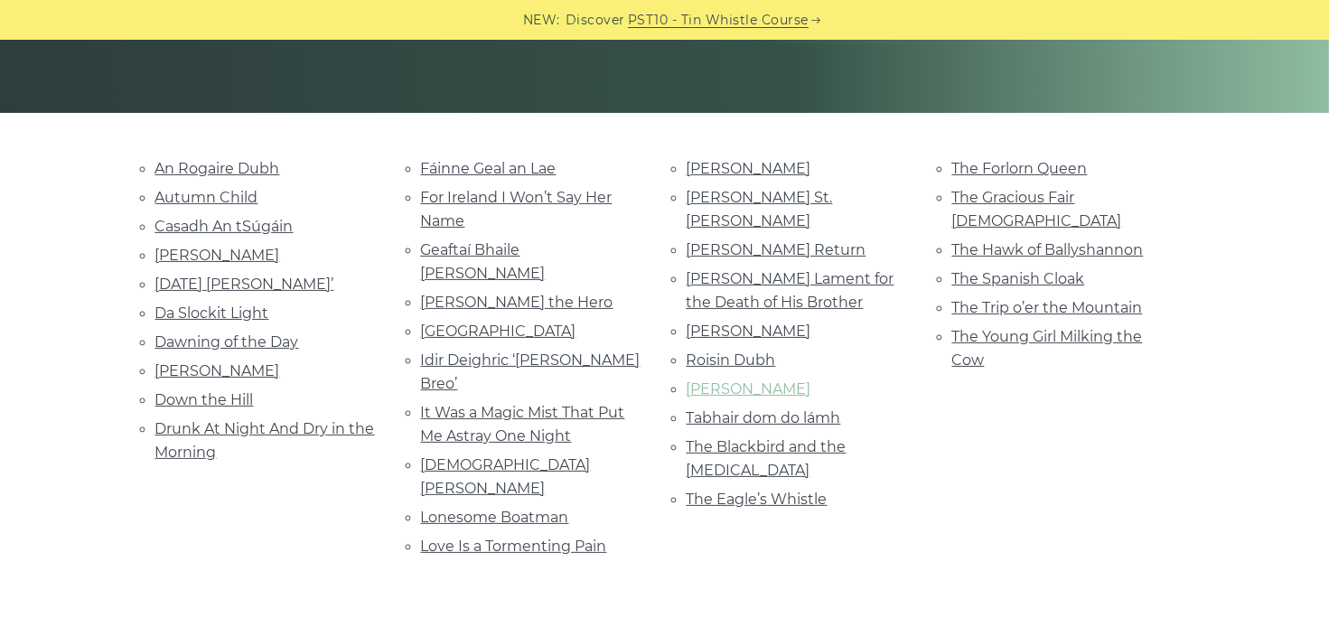
click at [761, 380] on link "[PERSON_NAME]" at bounding box center [748, 388] width 125 height 17
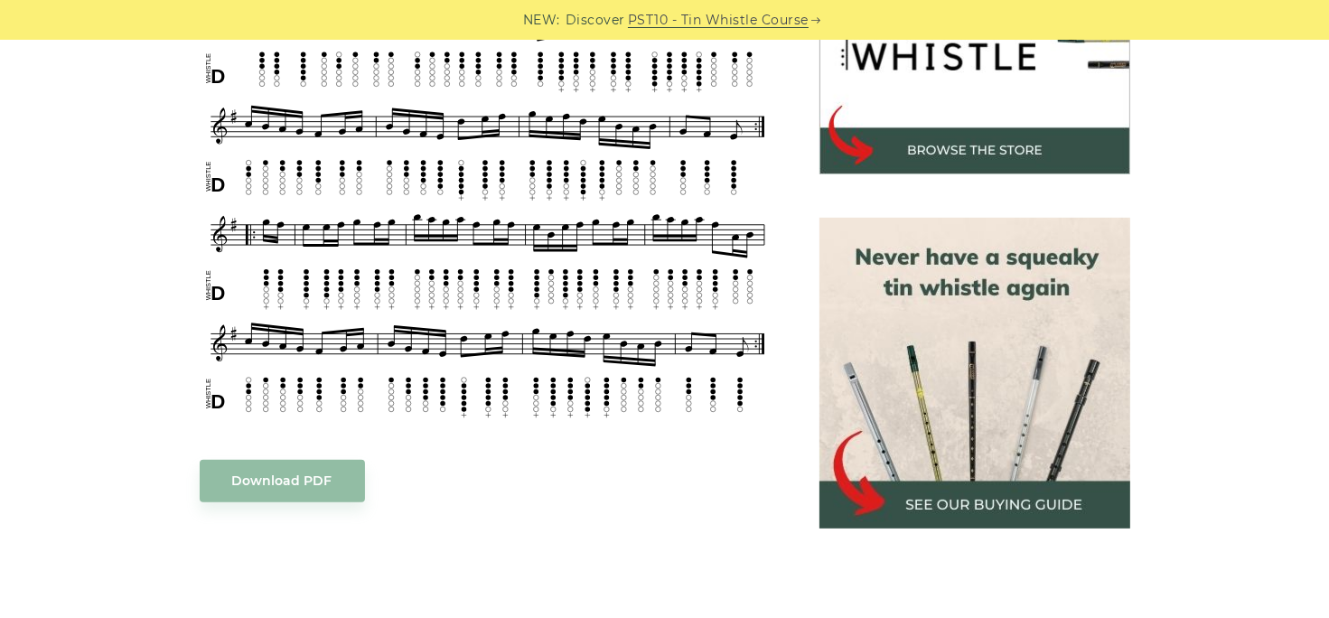
scroll to position [723, 0]
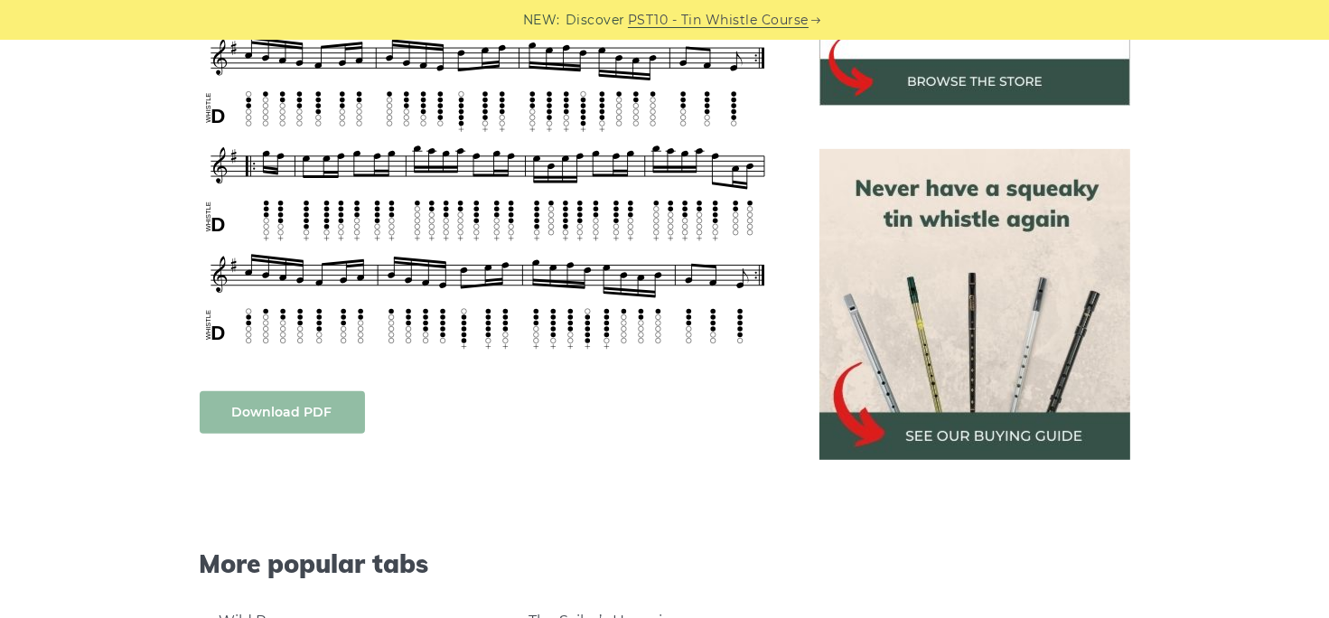
click at [268, 406] on link "Download PDF" at bounding box center [282, 412] width 165 height 42
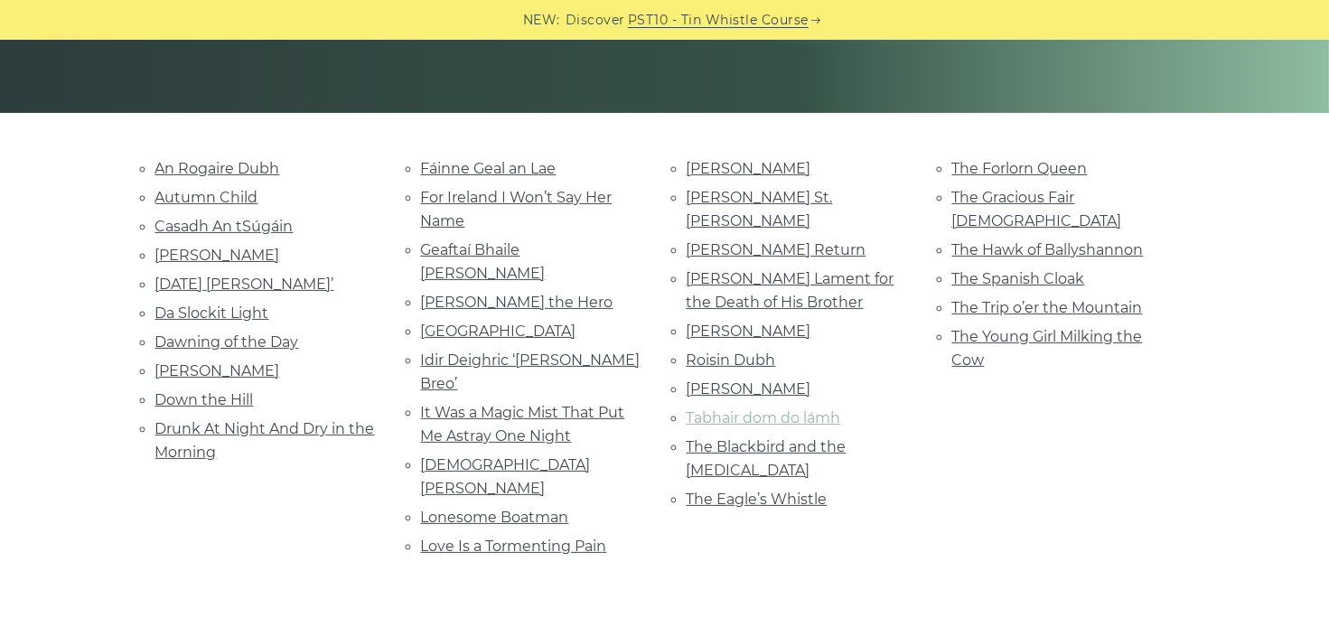
click at [806, 409] on link "Tabhair dom do lámh" at bounding box center [763, 417] width 154 height 17
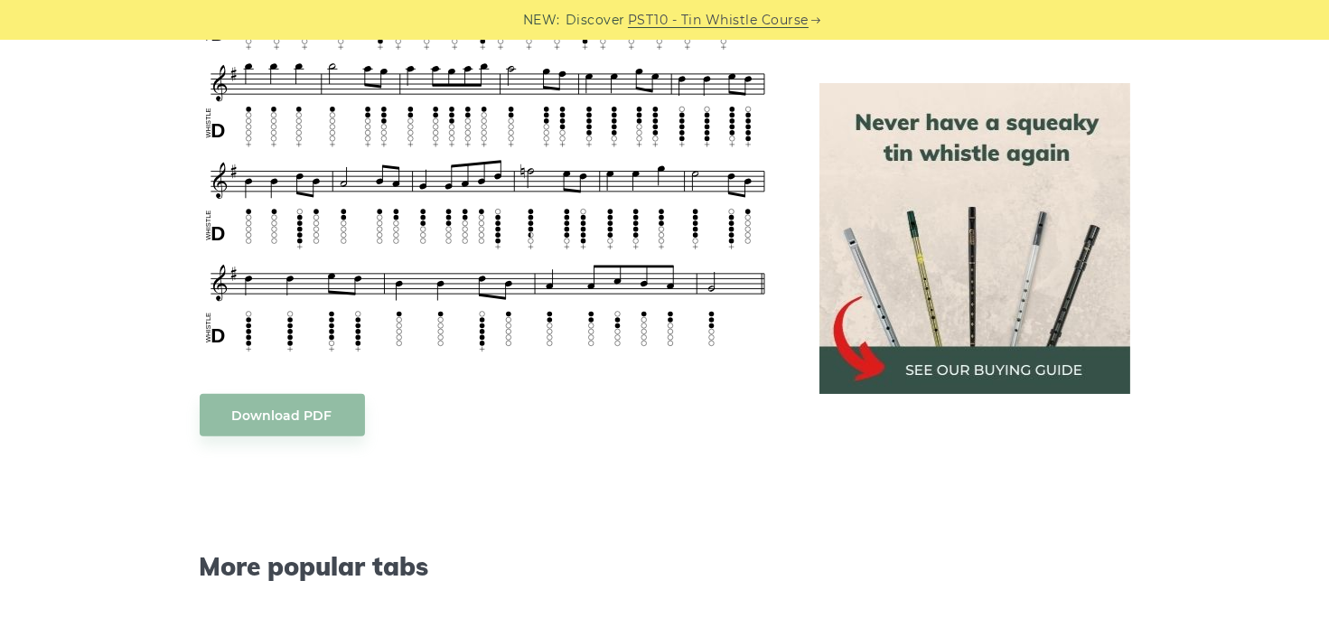
scroll to position [1265, 0]
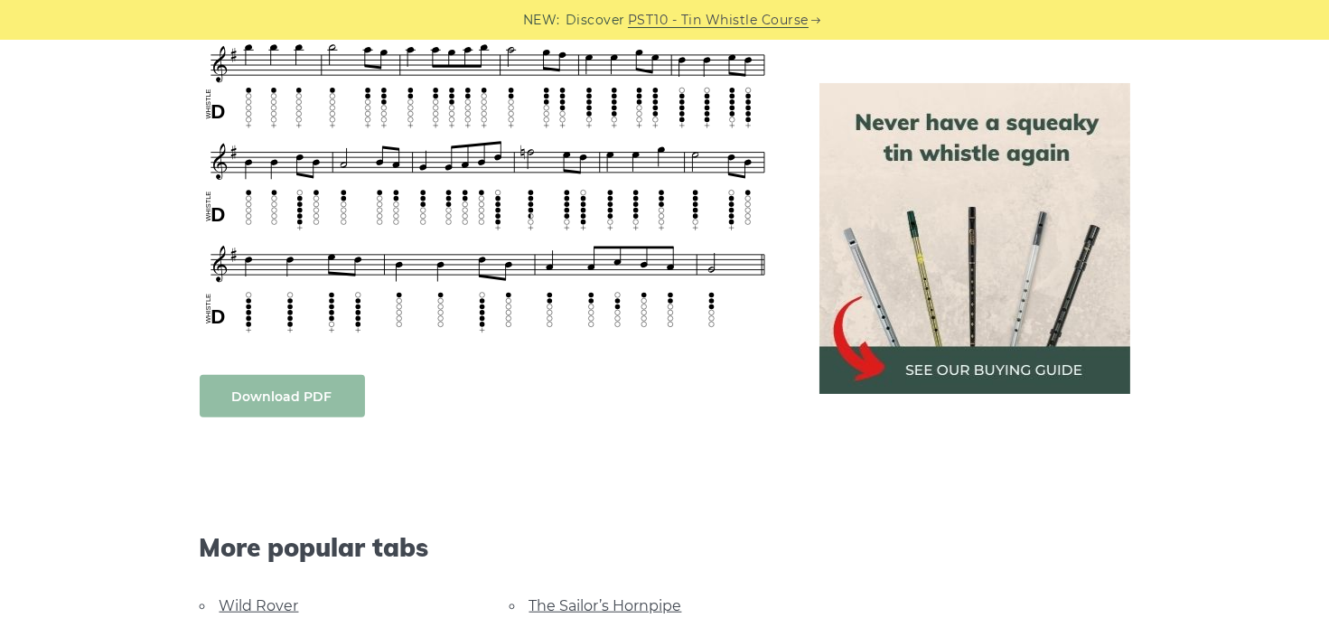
click at [290, 392] on link "Download PDF" at bounding box center [282, 396] width 165 height 42
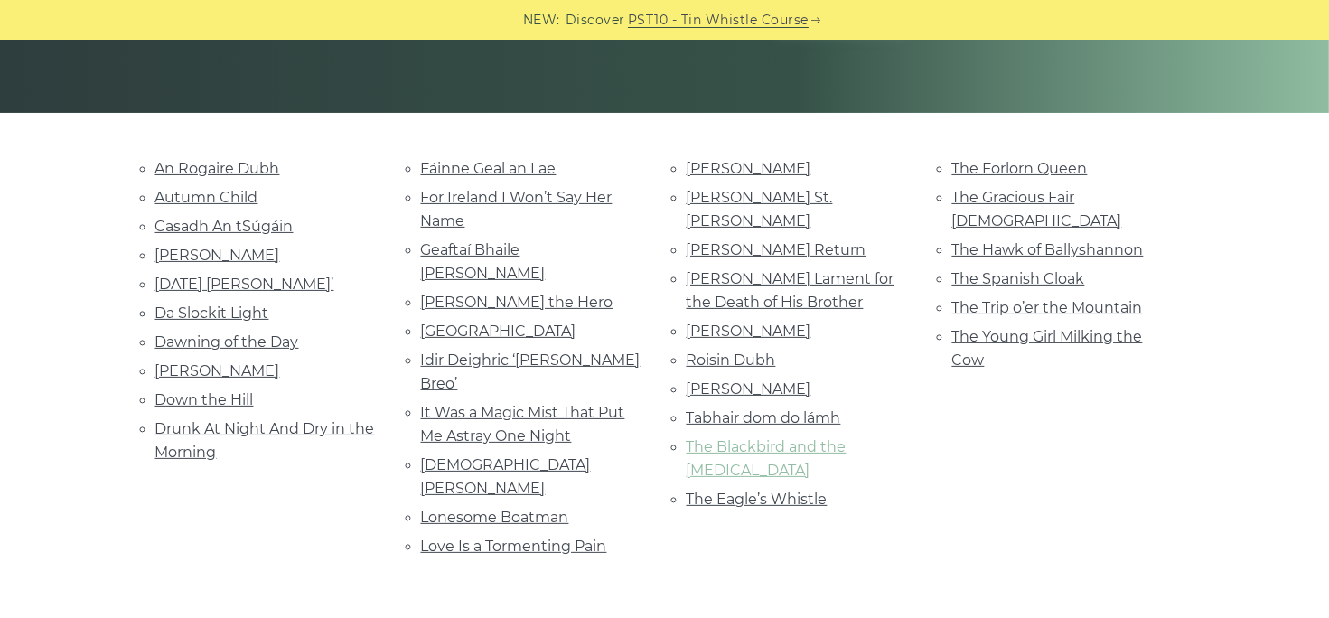
click at [834, 438] on link "The Blackbird and the [MEDICAL_DATA]" at bounding box center [766, 458] width 160 height 41
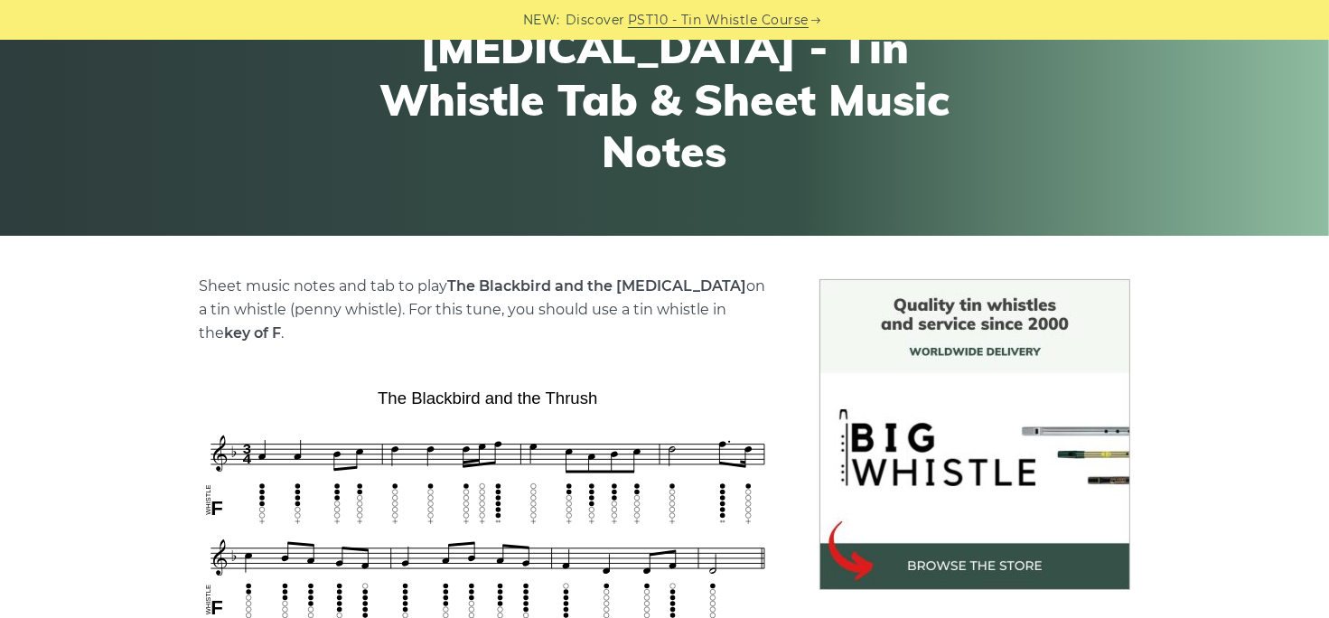
scroll to position [271, 0]
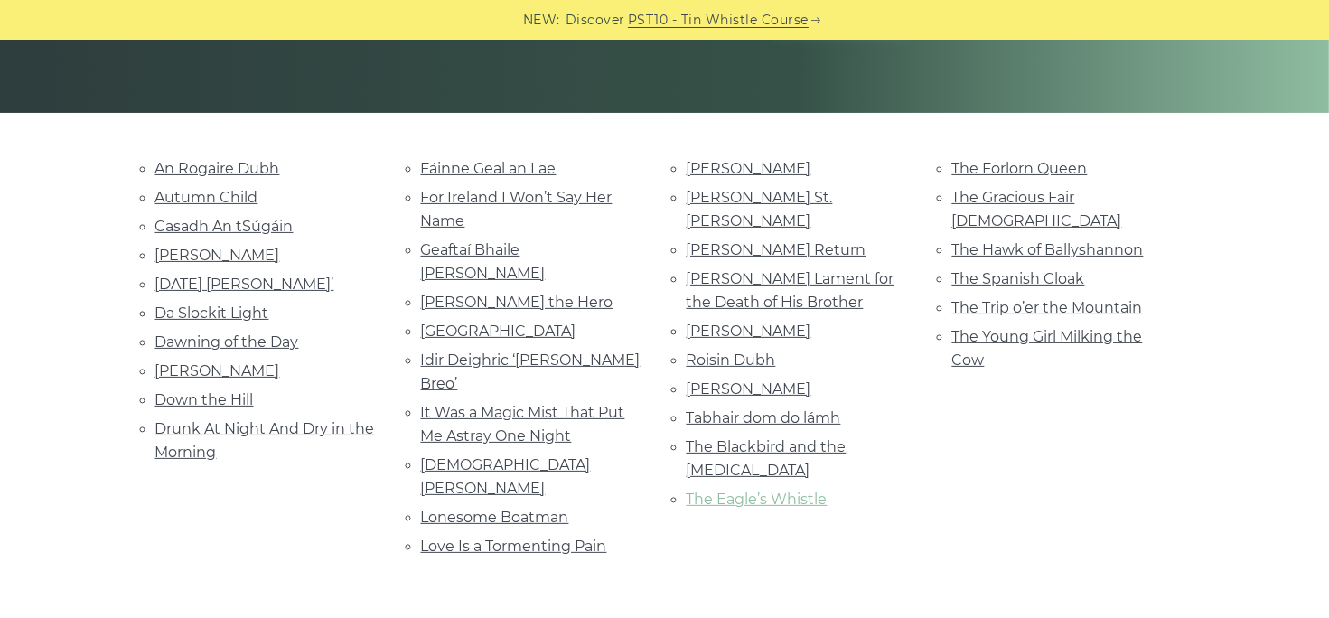
click at [797, 490] on link "The Eagle’s Whistle" at bounding box center [756, 498] width 141 height 17
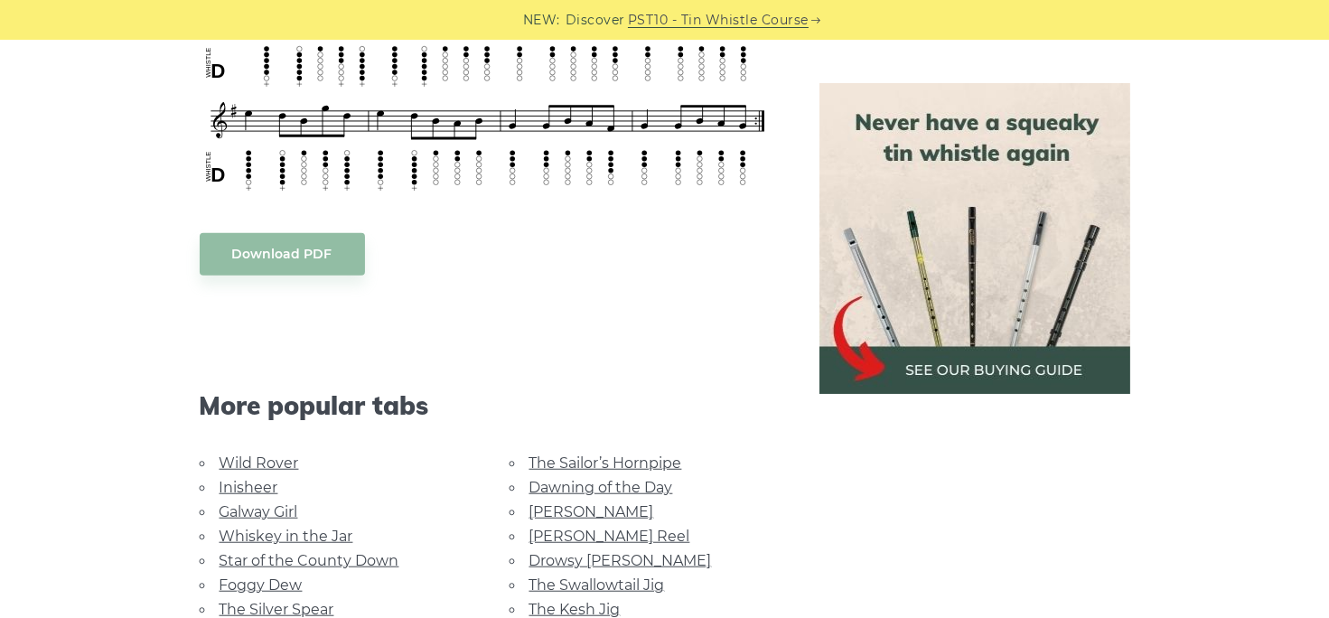
scroll to position [1355, 0]
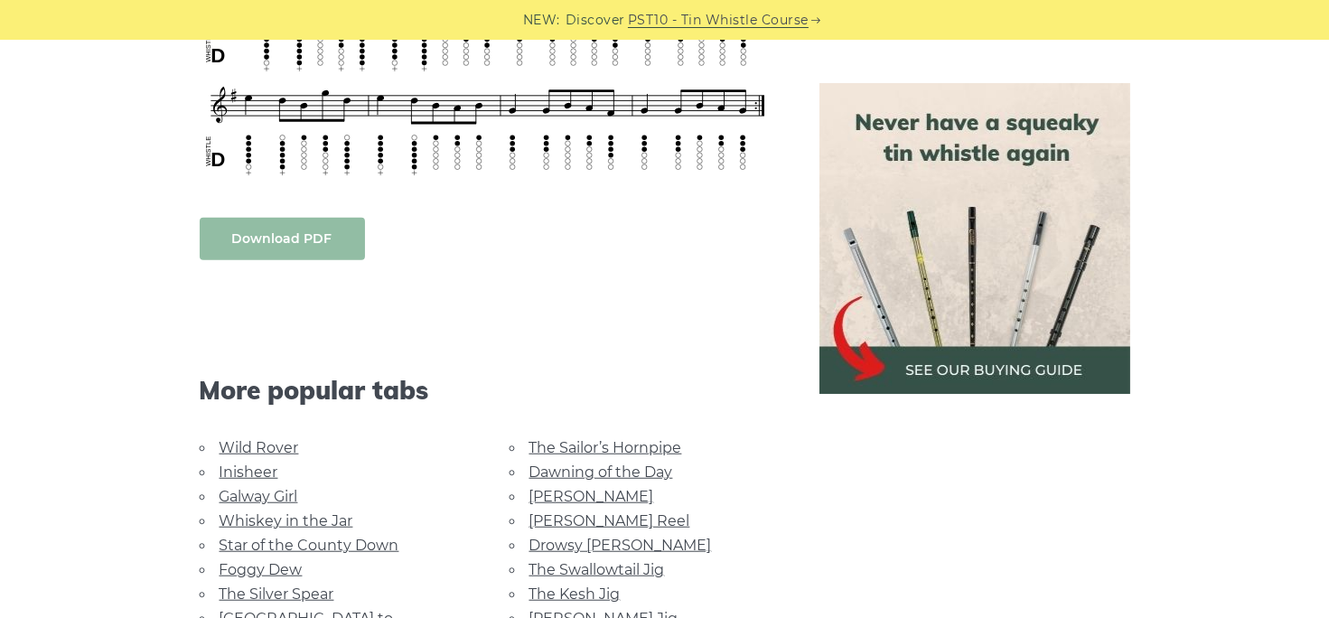
click at [286, 235] on link "Download PDF" at bounding box center [282, 239] width 165 height 42
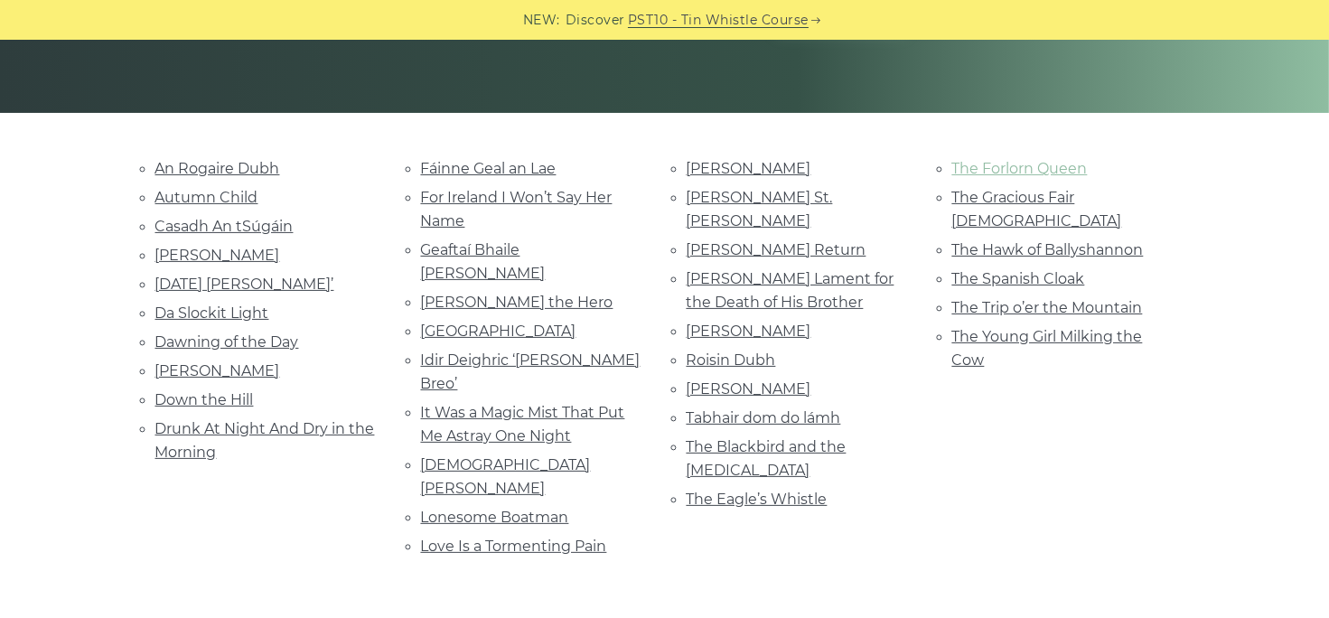
click at [1033, 162] on link "The Forlorn Queen" at bounding box center [1019, 168] width 135 height 17
click at [1046, 194] on link "The Gracious Fair [DEMOGRAPHIC_DATA]" at bounding box center [1037, 209] width 170 height 41
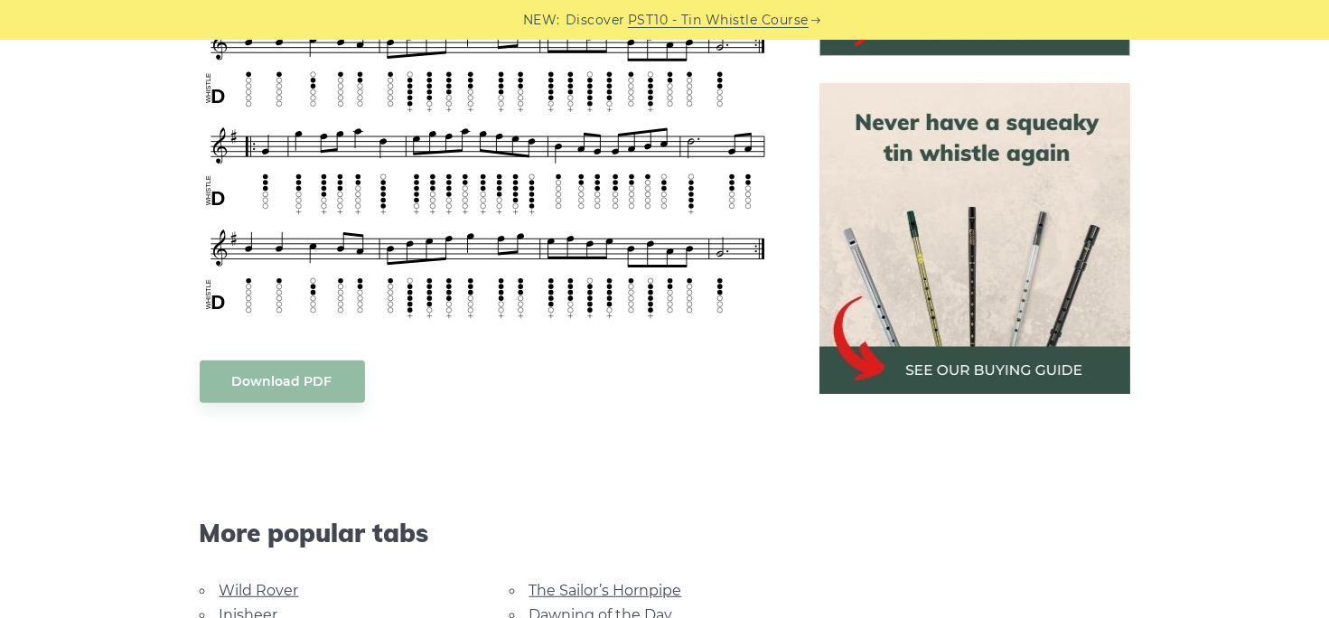
scroll to position [813, 0]
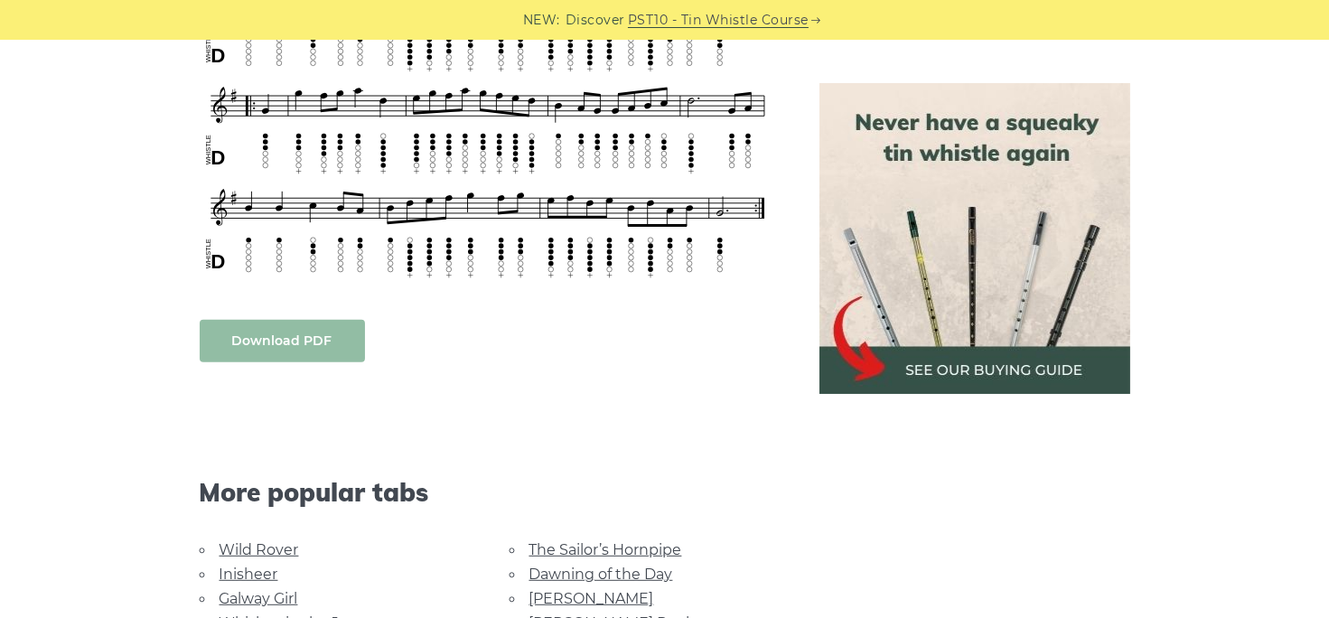
click at [278, 341] on link "Download PDF" at bounding box center [282, 341] width 165 height 42
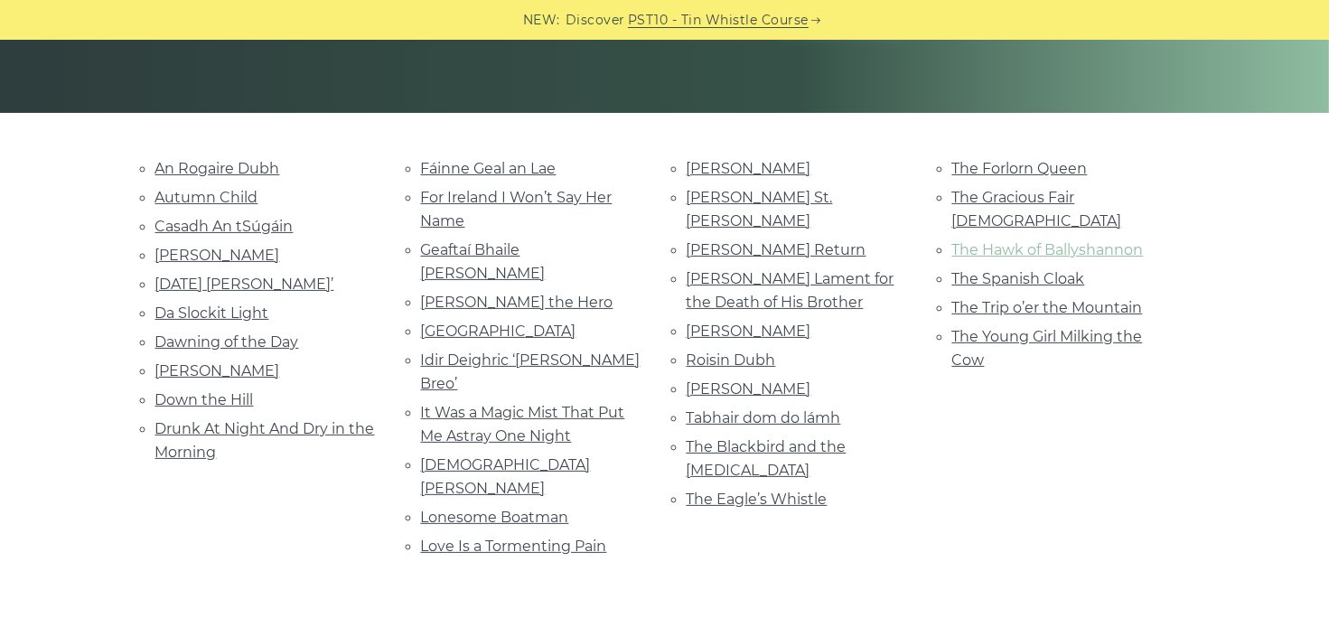
click at [1008, 241] on link "The Hawk of Ballyshannon" at bounding box center [1047, 249] width 191 height 17
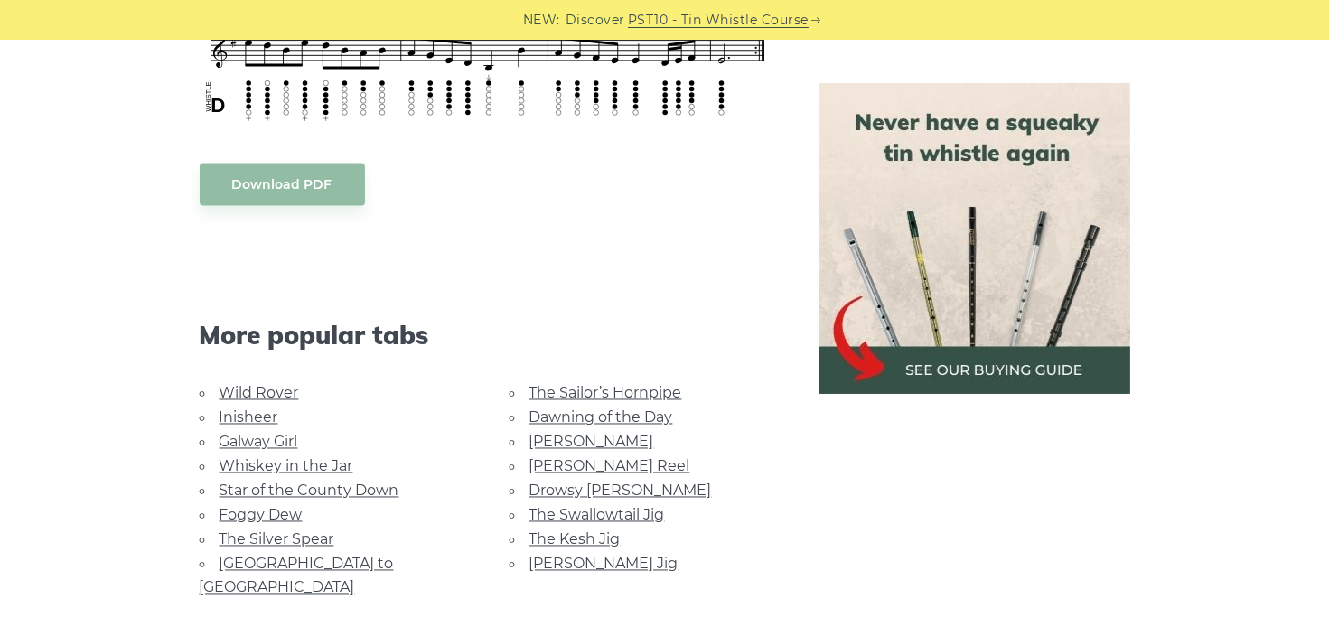
scroll to position [3071, 0]
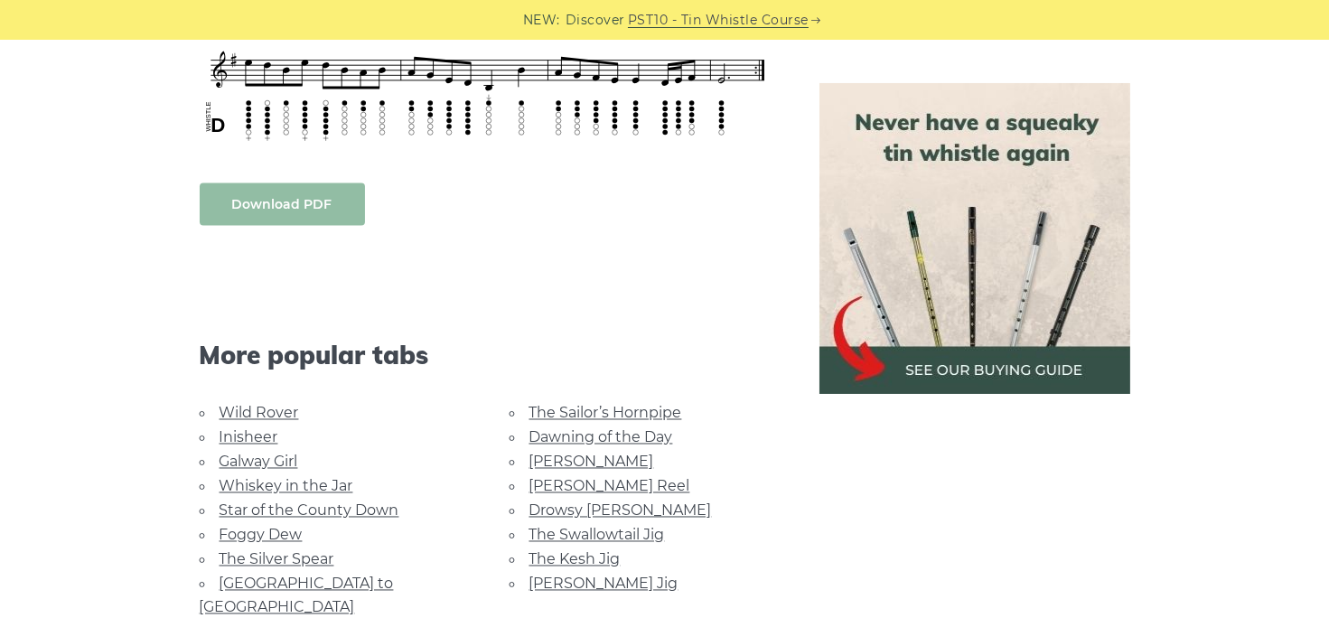
click at [303, 206] on link "Download PDF" at bounding box center [282, 204] width 165 height 42
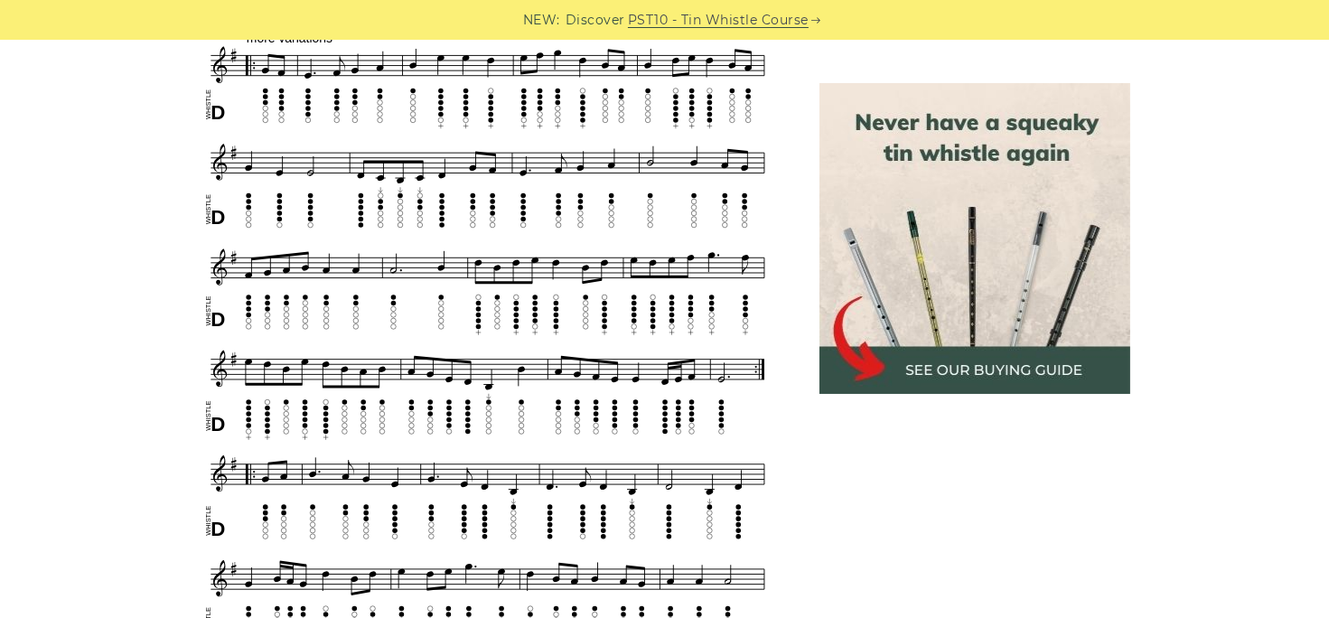
scroll to position [2348, 0]
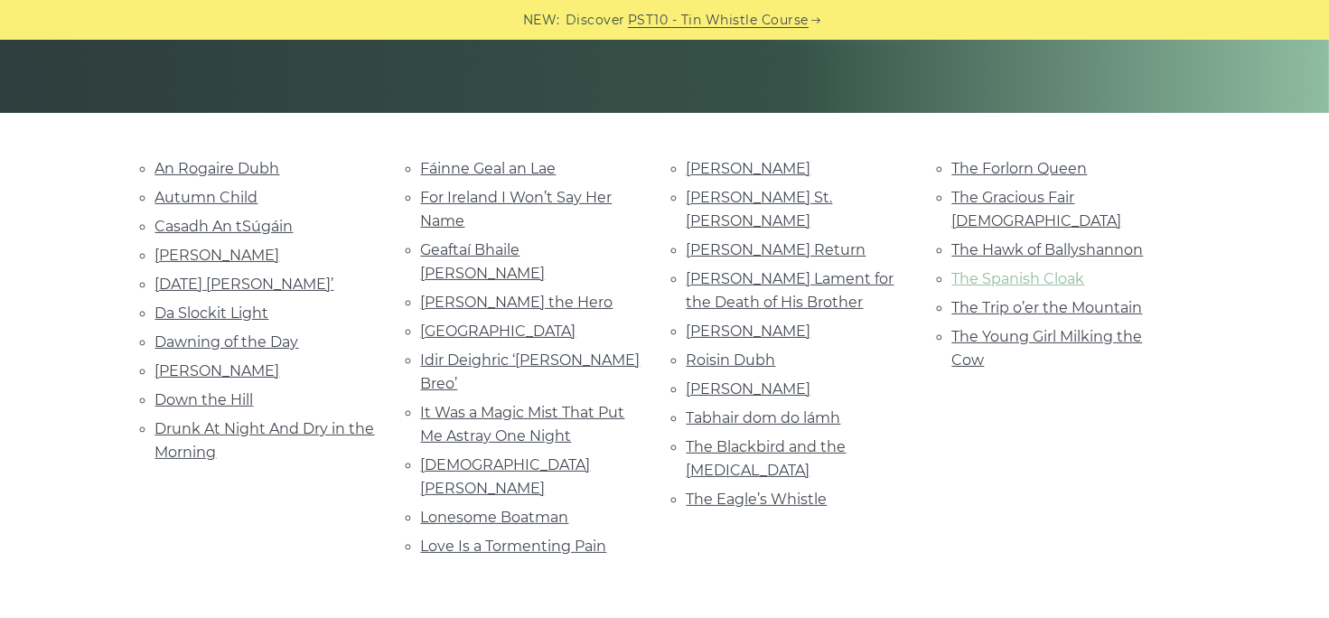
click at [1023, 270] on link "The Spanish Cloak" at bounding box center [1018, 278] width 133 height 17
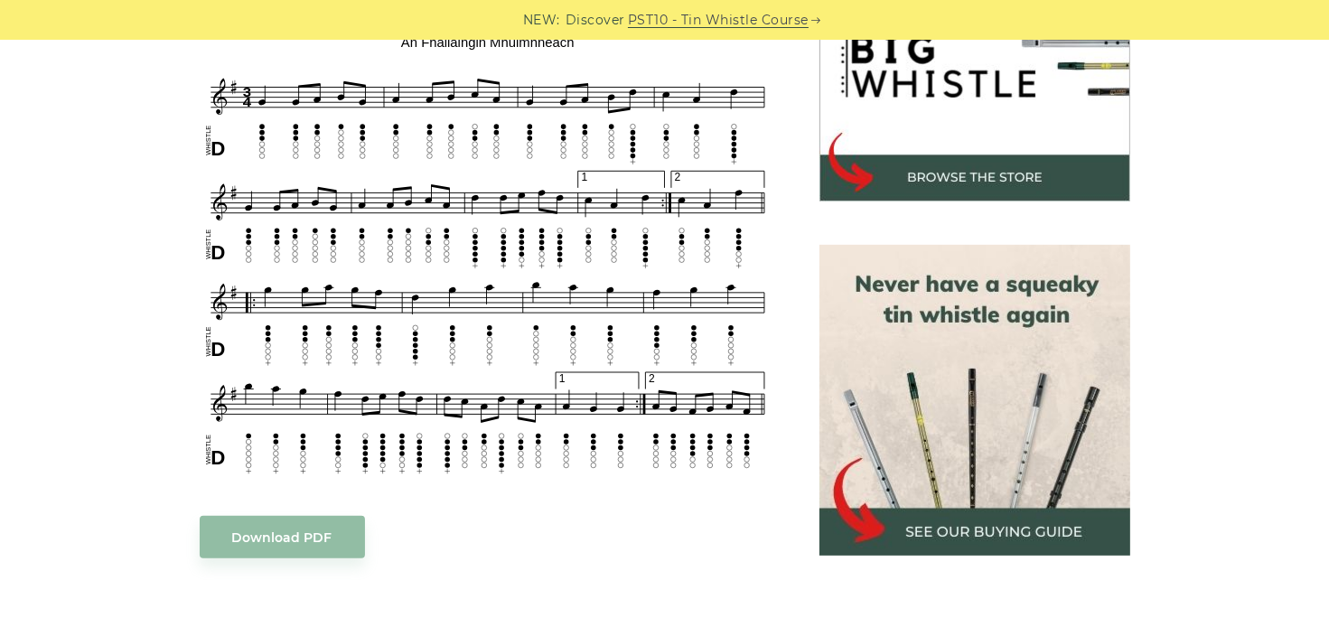
scroll to position [723, 0]
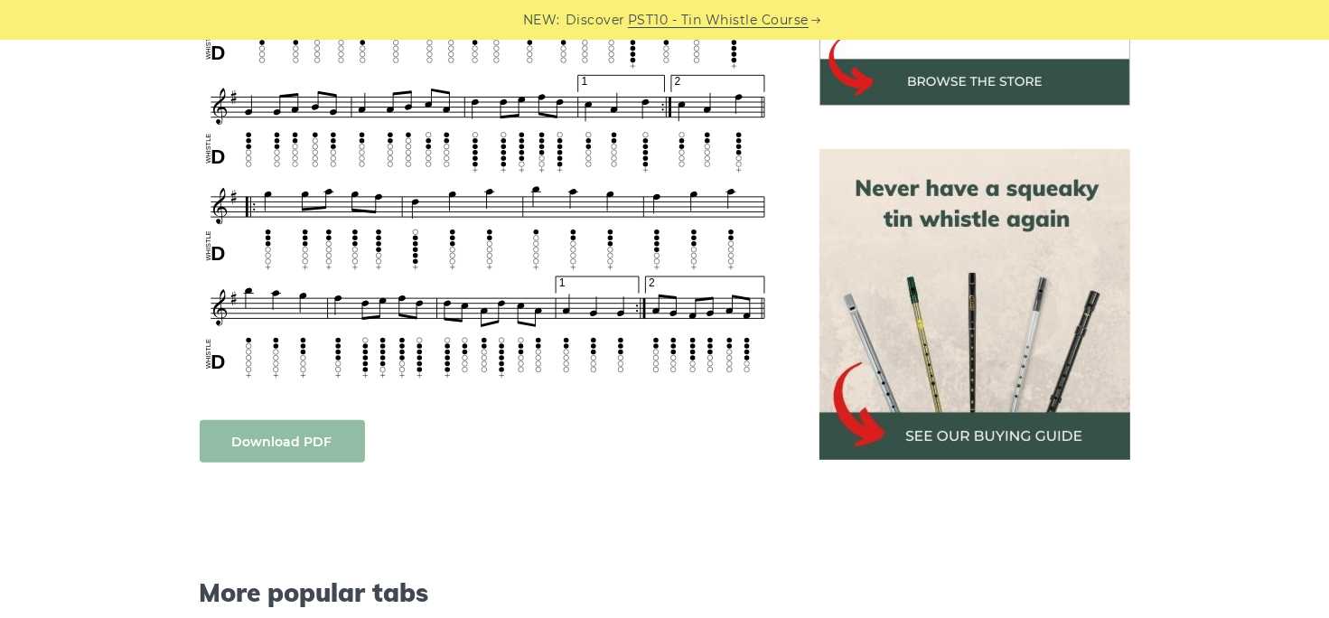
click at [274, 438] on link "Download PDF" at bounding box center [282, 441] width 165 height 42
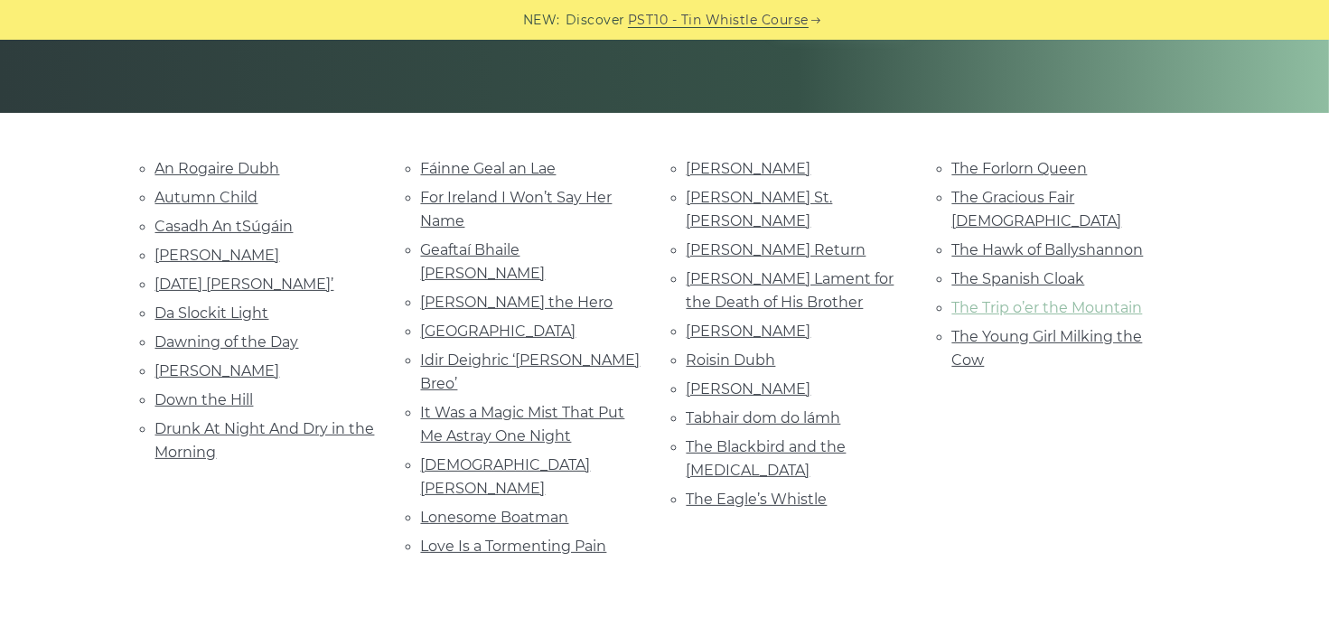
click at [1071, 299] on link "The Trip o’er the Mountain" at bounding box center [1047, 307] width 191 height 17
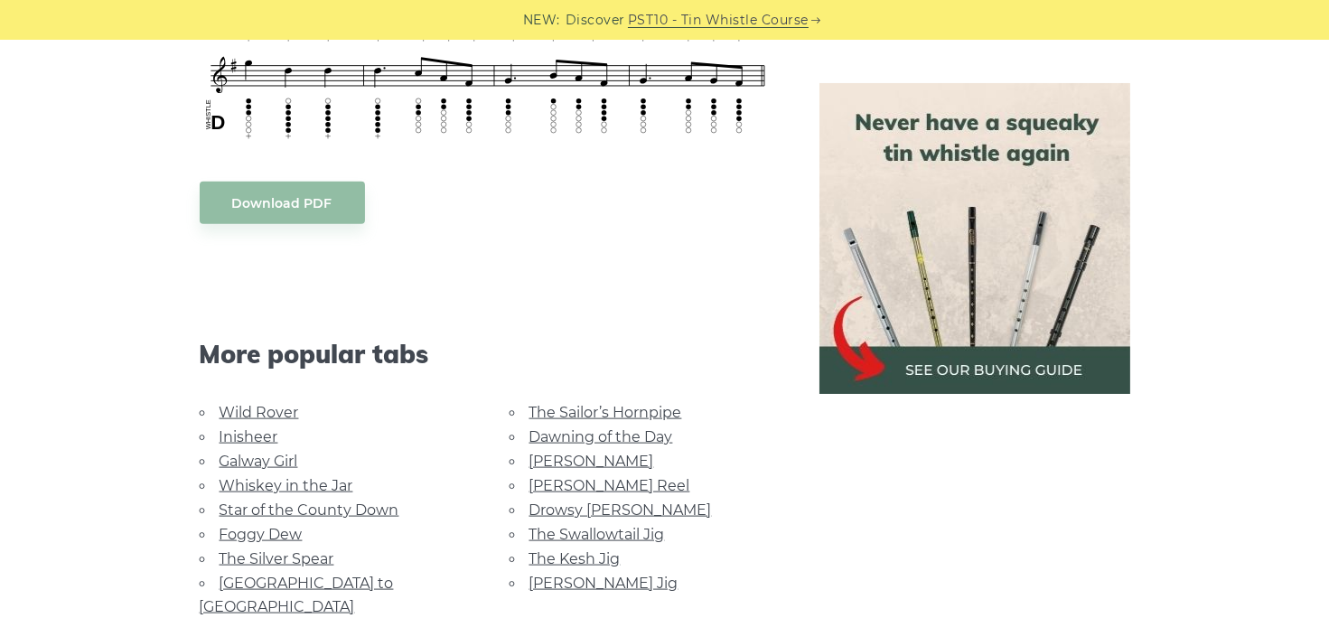
scroll to position [2168, 0]
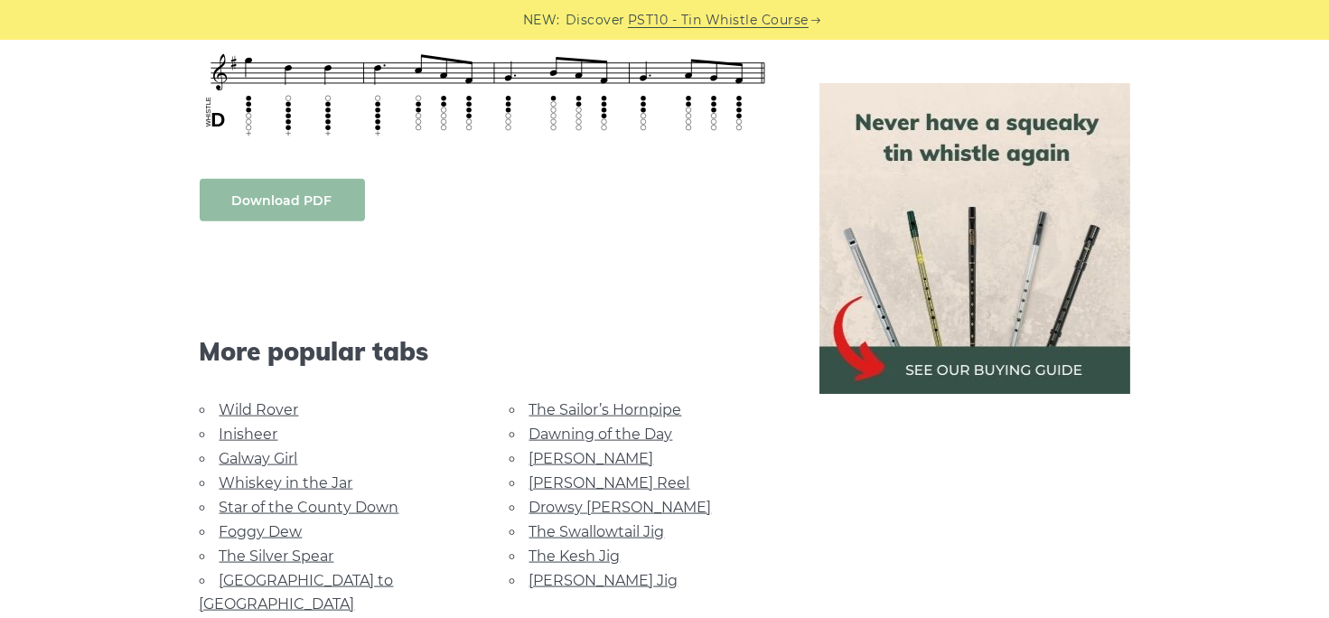
click at [267, 199] on link "Download PDF" at bounding box center [282, 200] width 165 height 42
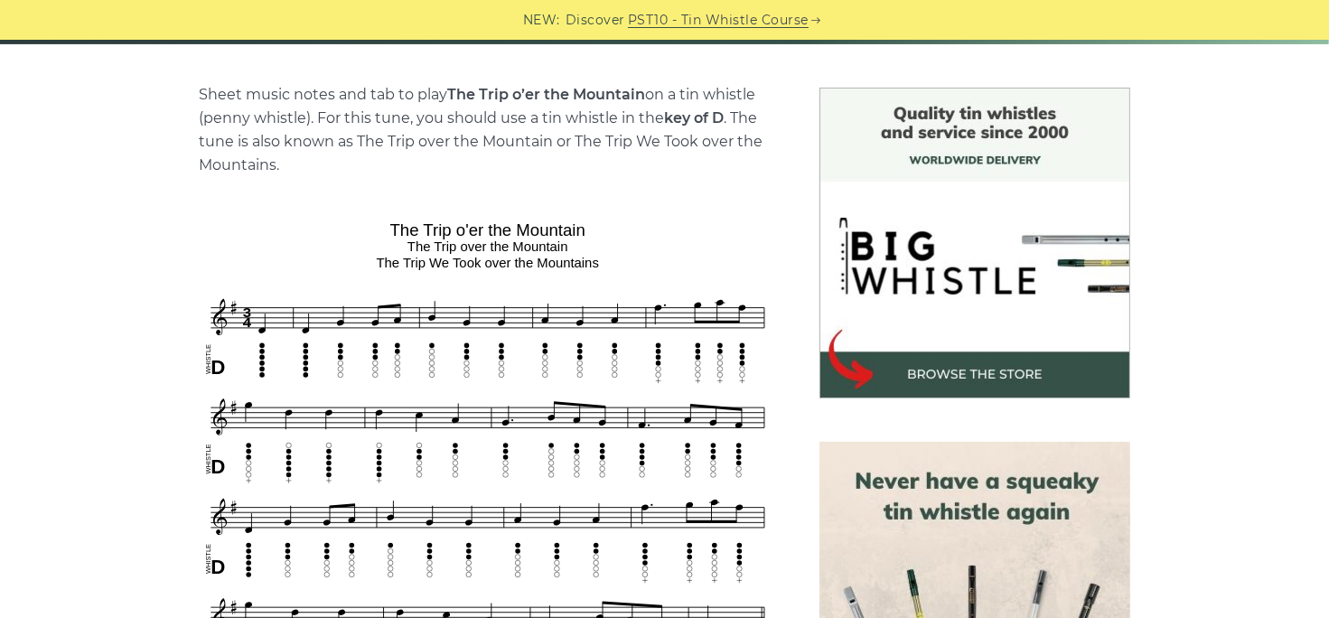
scroll to position [0, 0]
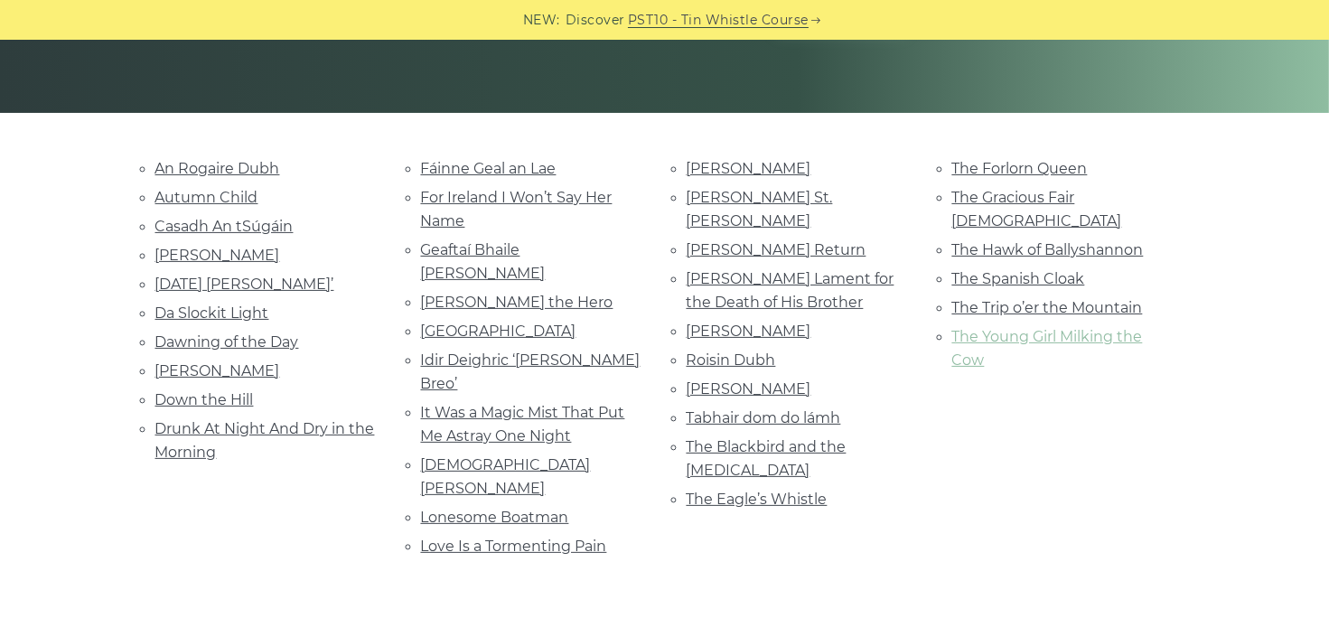
click at [1048, 328] on link "The Young Girl Milking the Cow" at bounding box center [1047, 348] width 191 height 41
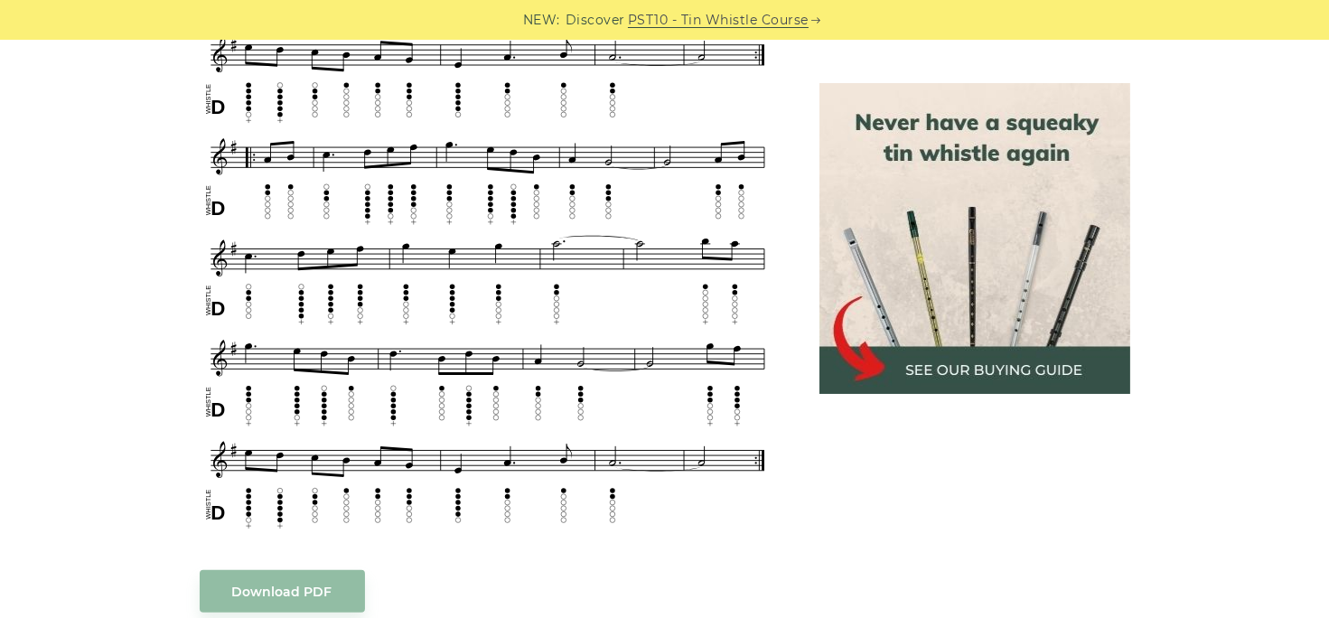
scroll to position [994, 0]
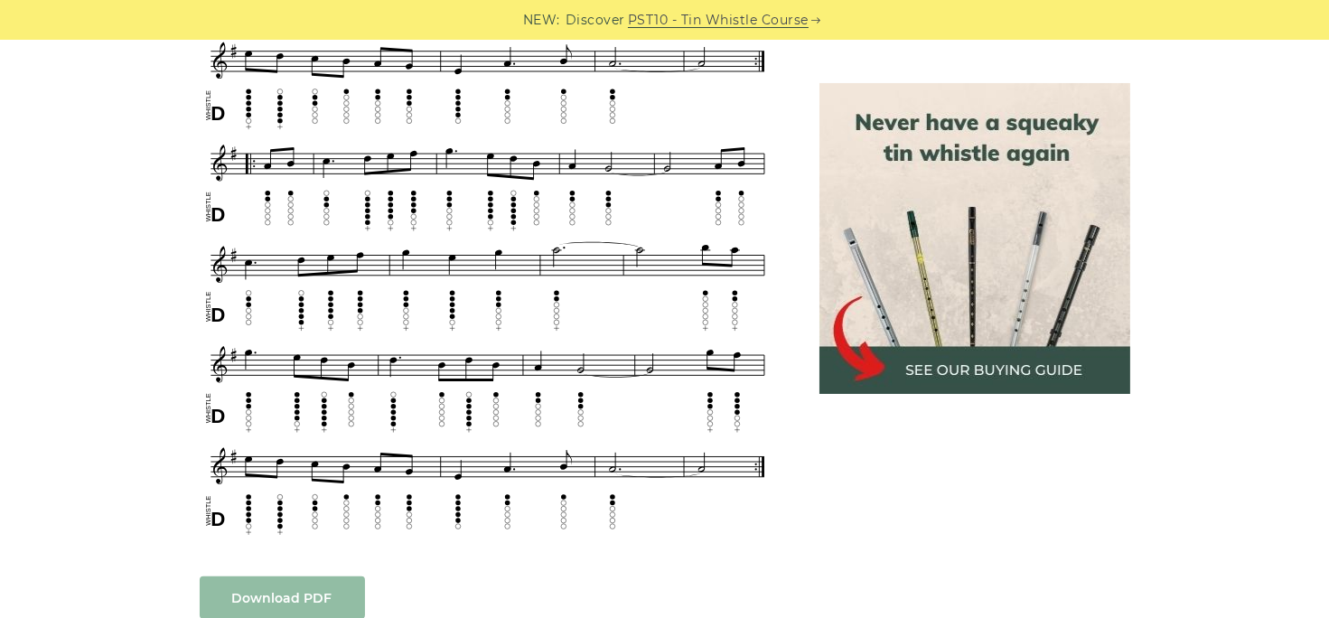
click at [306, 598] on link "Download PDF" at bounding box center [282, 597] width 165 height 42
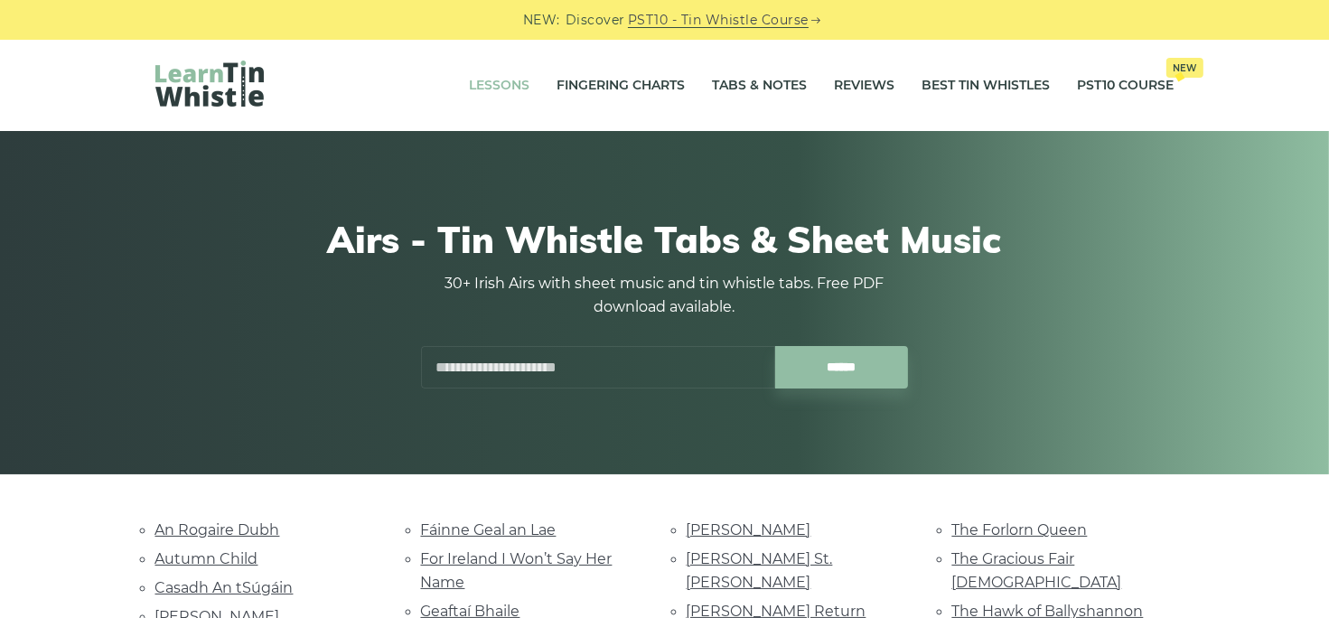
click at [496, 85] on link "Lessons" at bounding box center [500, 85] width 61 height 45
